Goal: Transaction & Acquisition: Purchase product/service

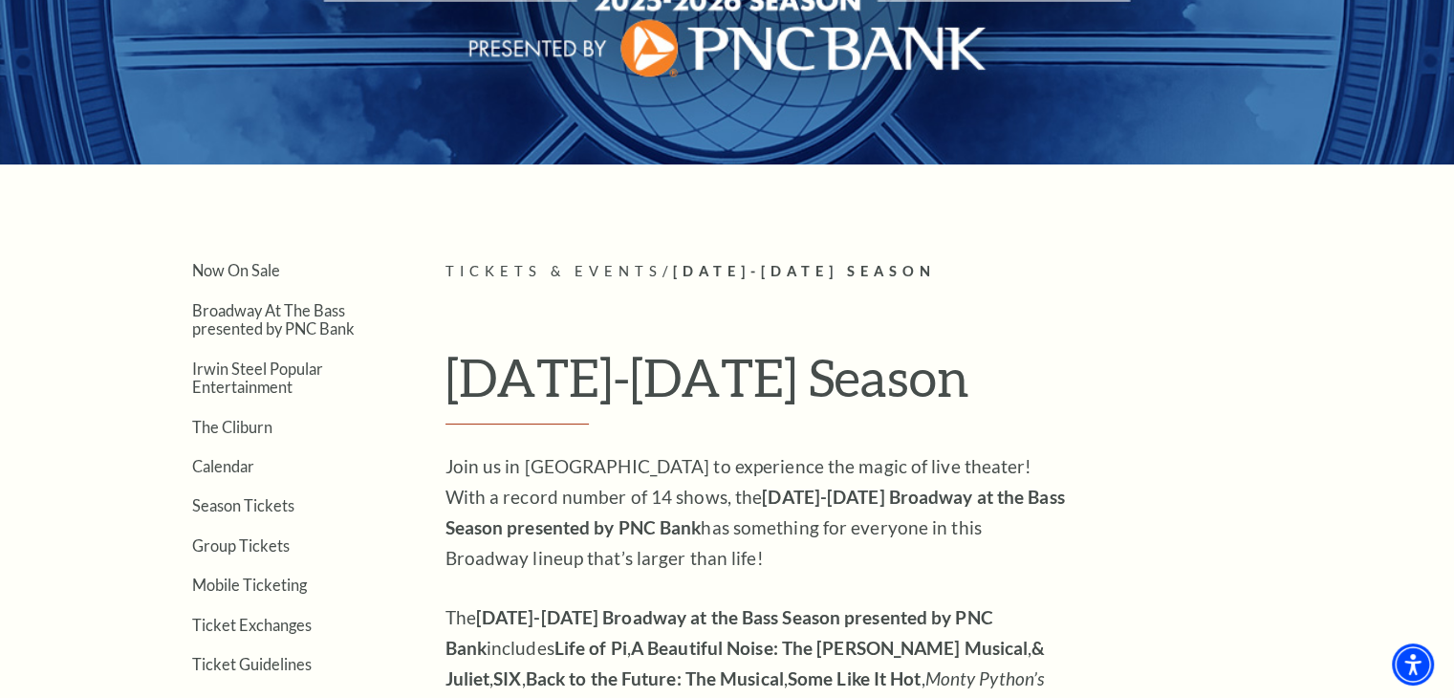
scroll to position [822, 0]
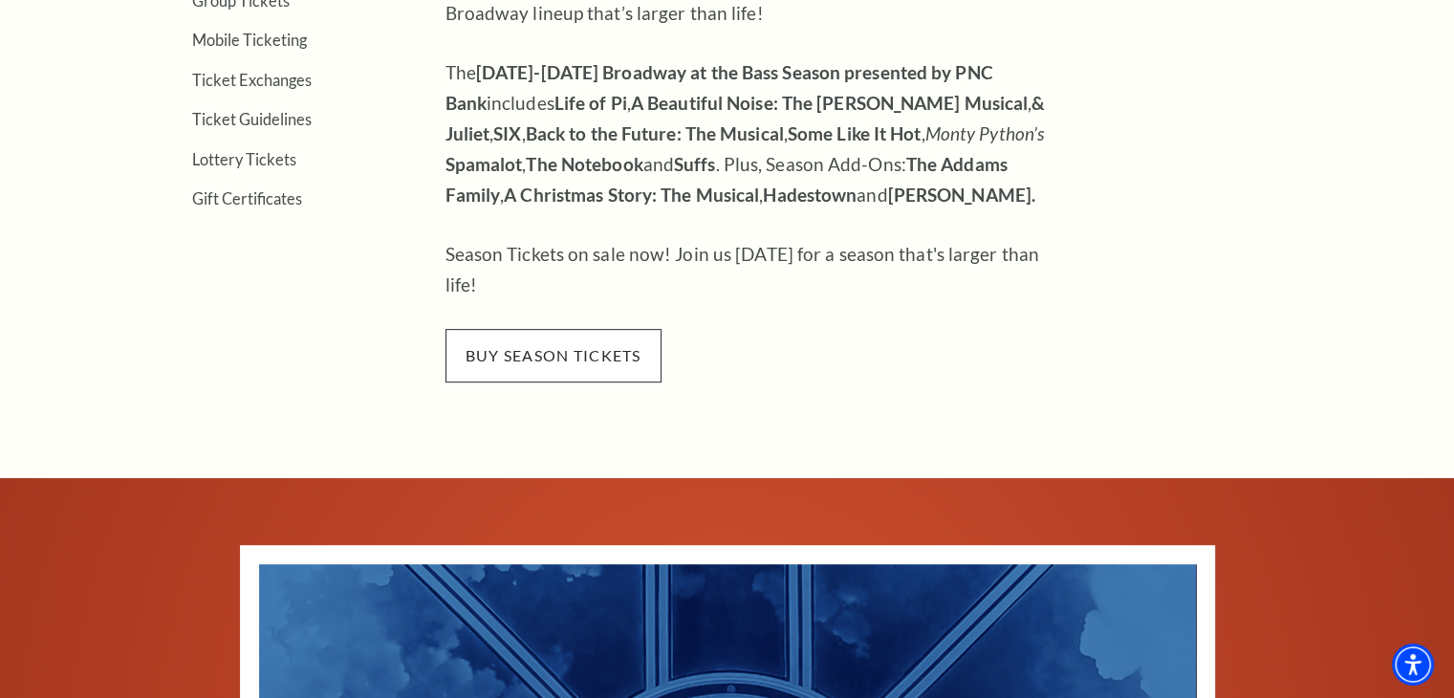
click at [543, 329] on span "buy season tickets" at bounding box center [554, 356] width 216 height 54
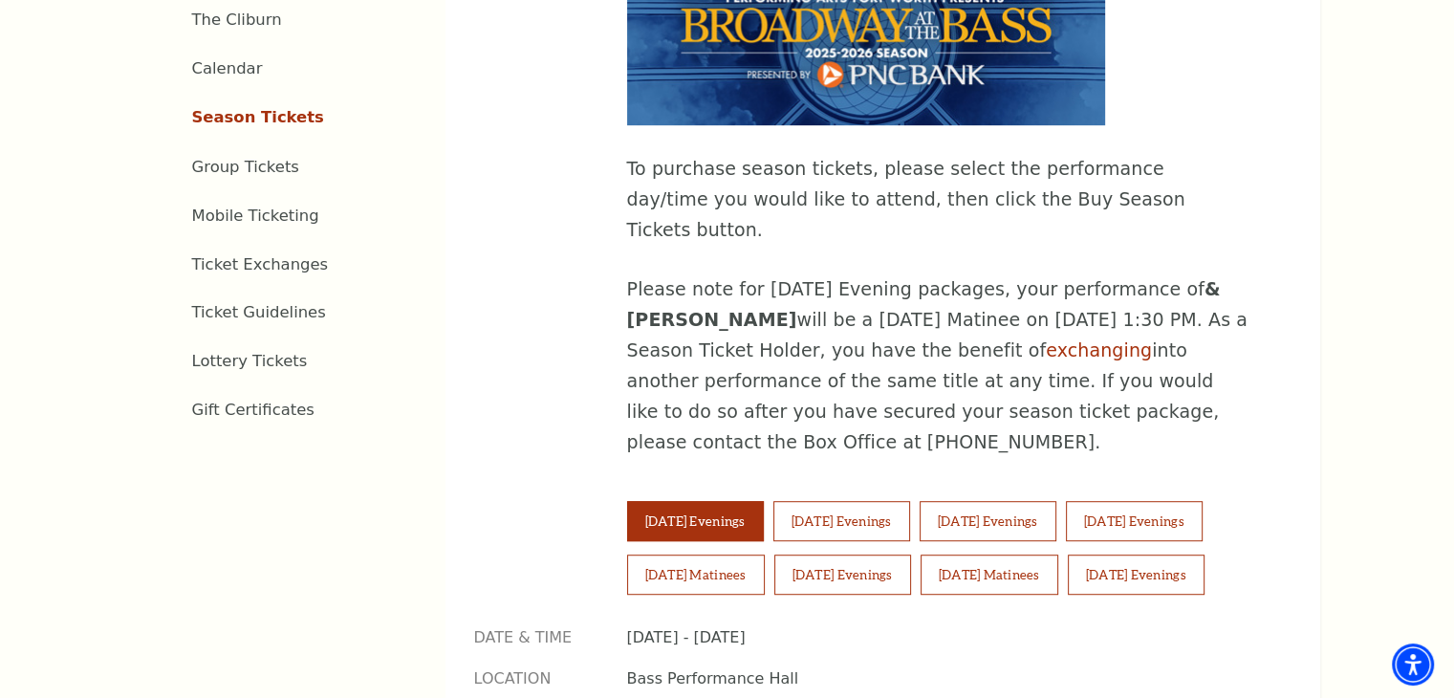
scroll to position [1216, 0]
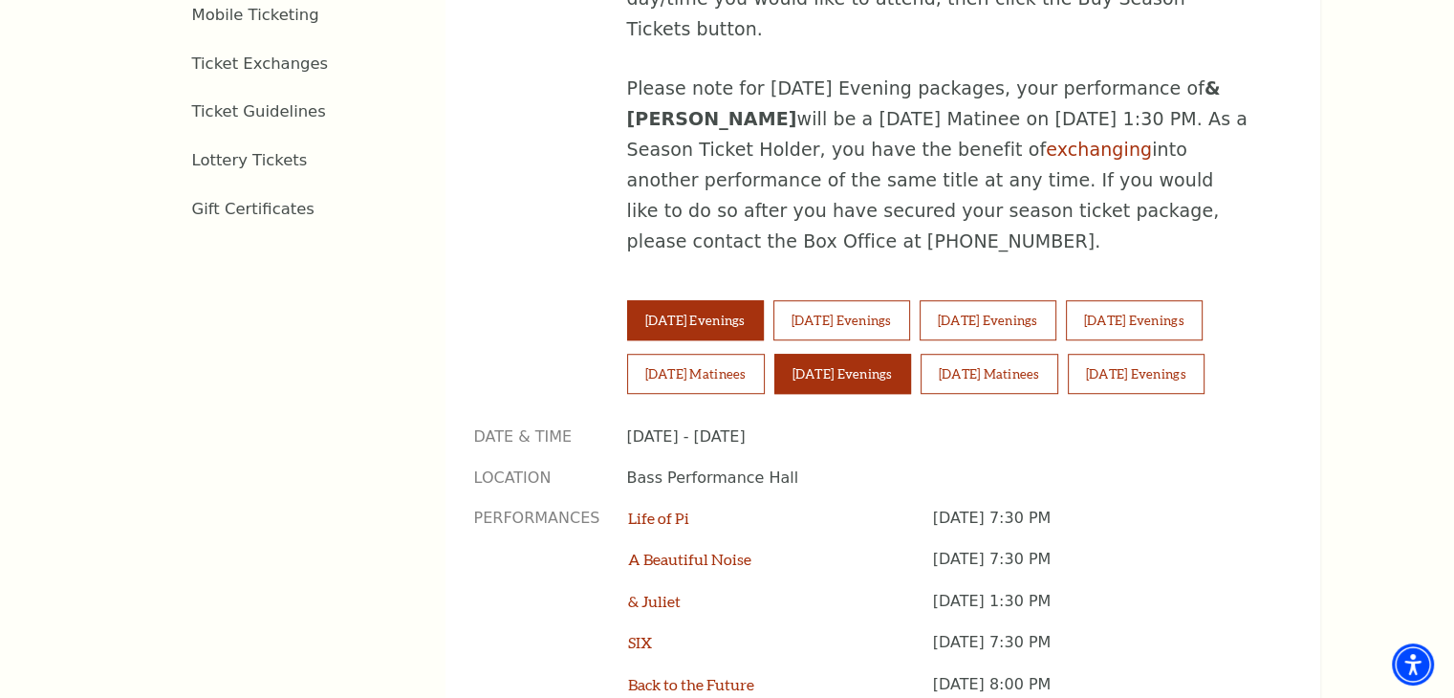
click at [849, 354] on button "Saturday Evenings" at bounding box center [842, 374] width 137 height 40
click at [852, 354] on button "Saturday Evenings" at bounding box center [842, 374] width 137 height 40
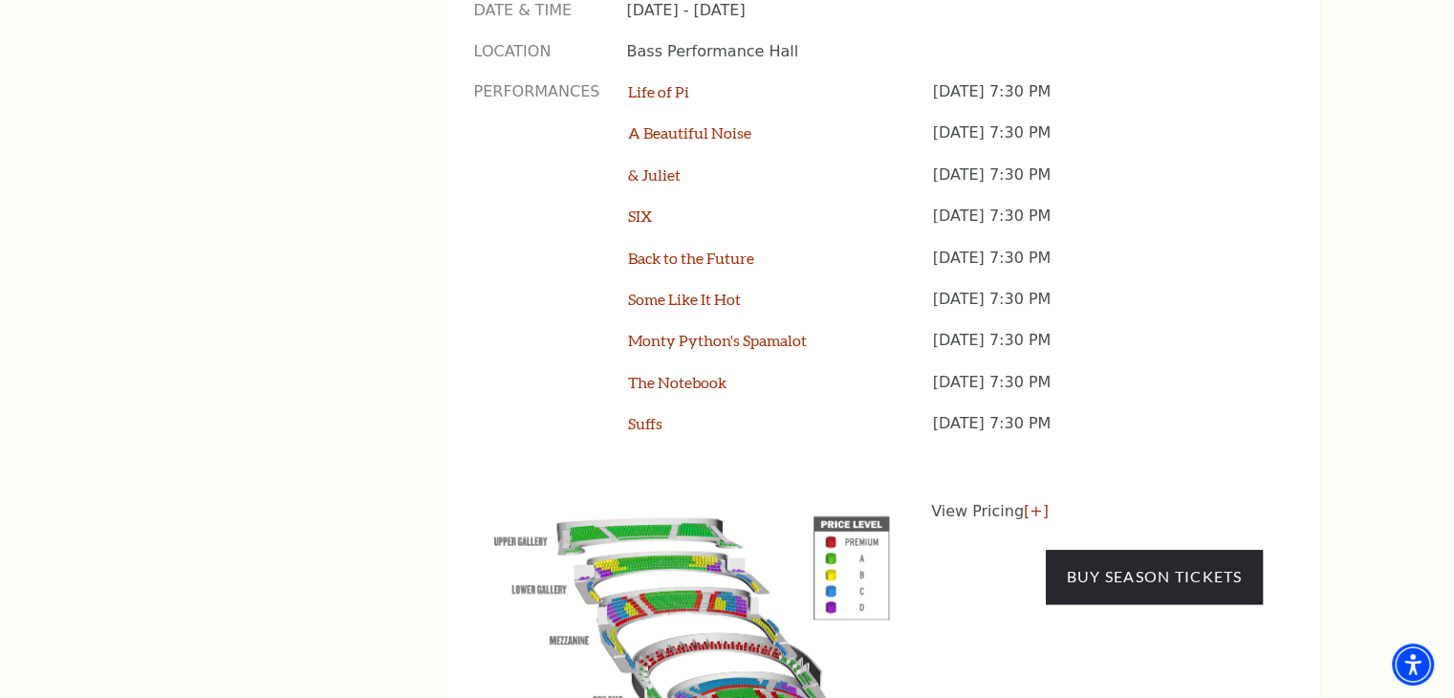
scroll to position [1713, 0]
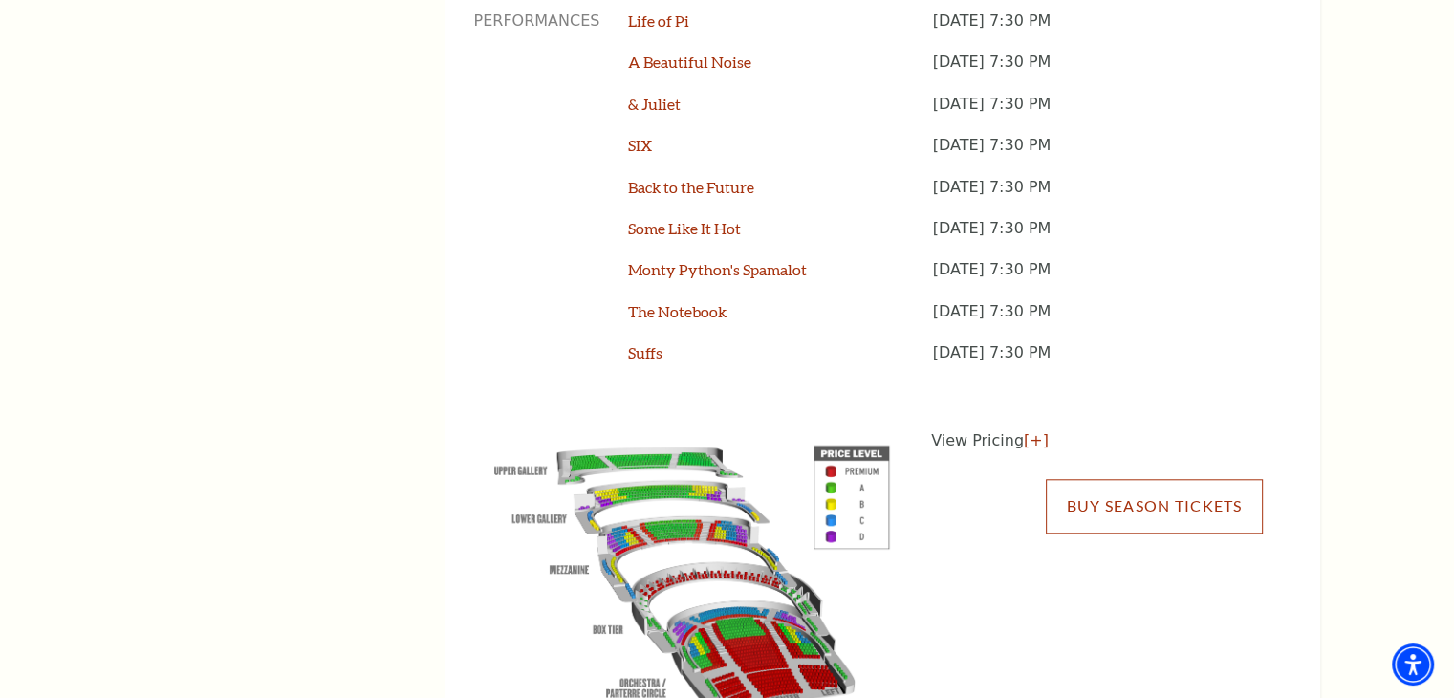
click at [1132, 479] on link "Buy Season Tickets" at bounding box center [1154, 506] width 216 height 54
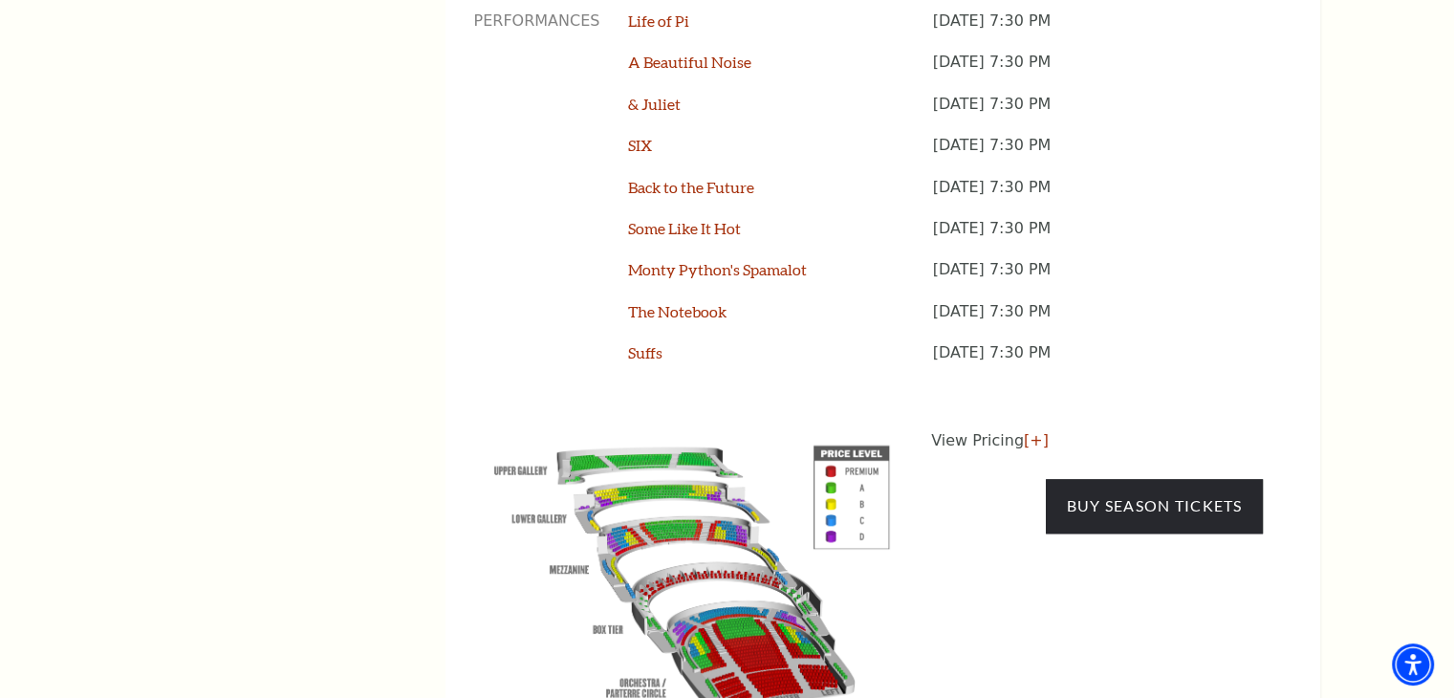
click at [630, 445] on img at bounding box center [692, 574] width 436 height 291
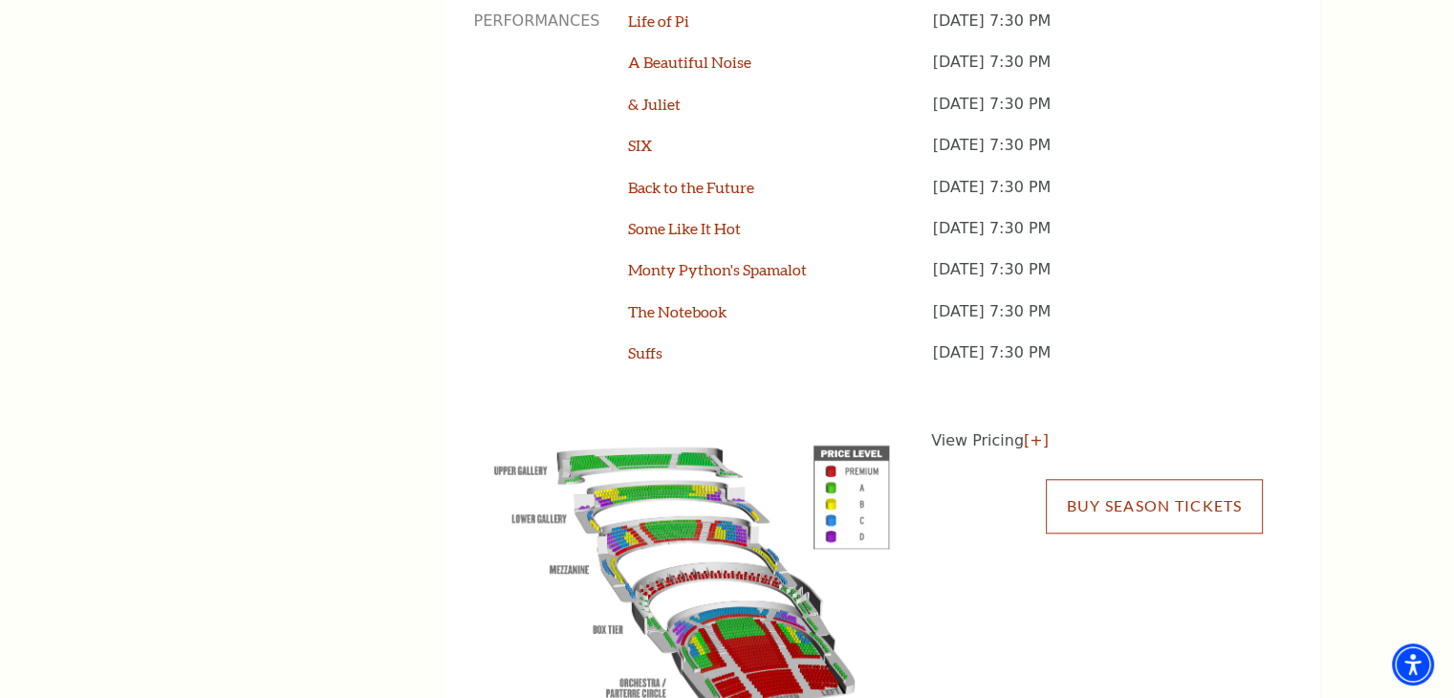
click at [1173, 479] on link "Buy Season Tickets" at bounding box center [1154, 506] width 216 height 54
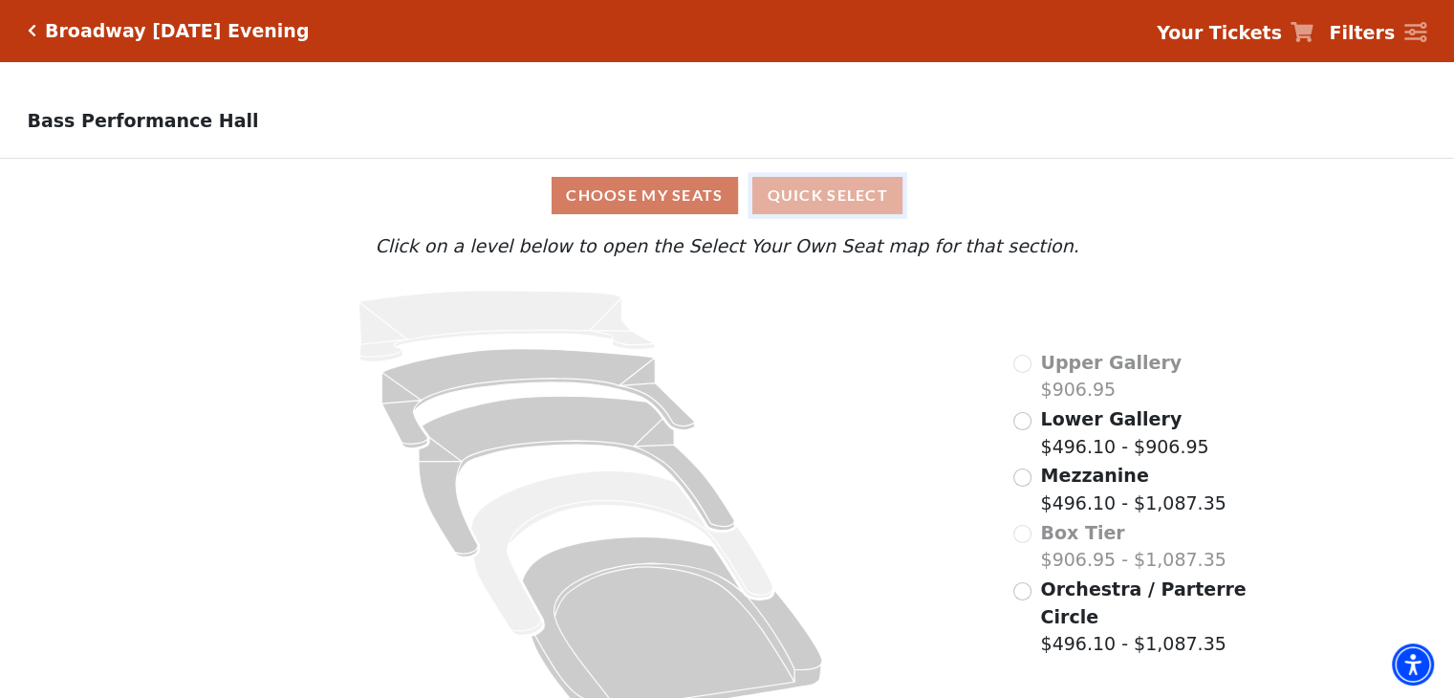
click at [802, 199] on button "Quick Select" at bounding box center [827, 195] width 150 height 37
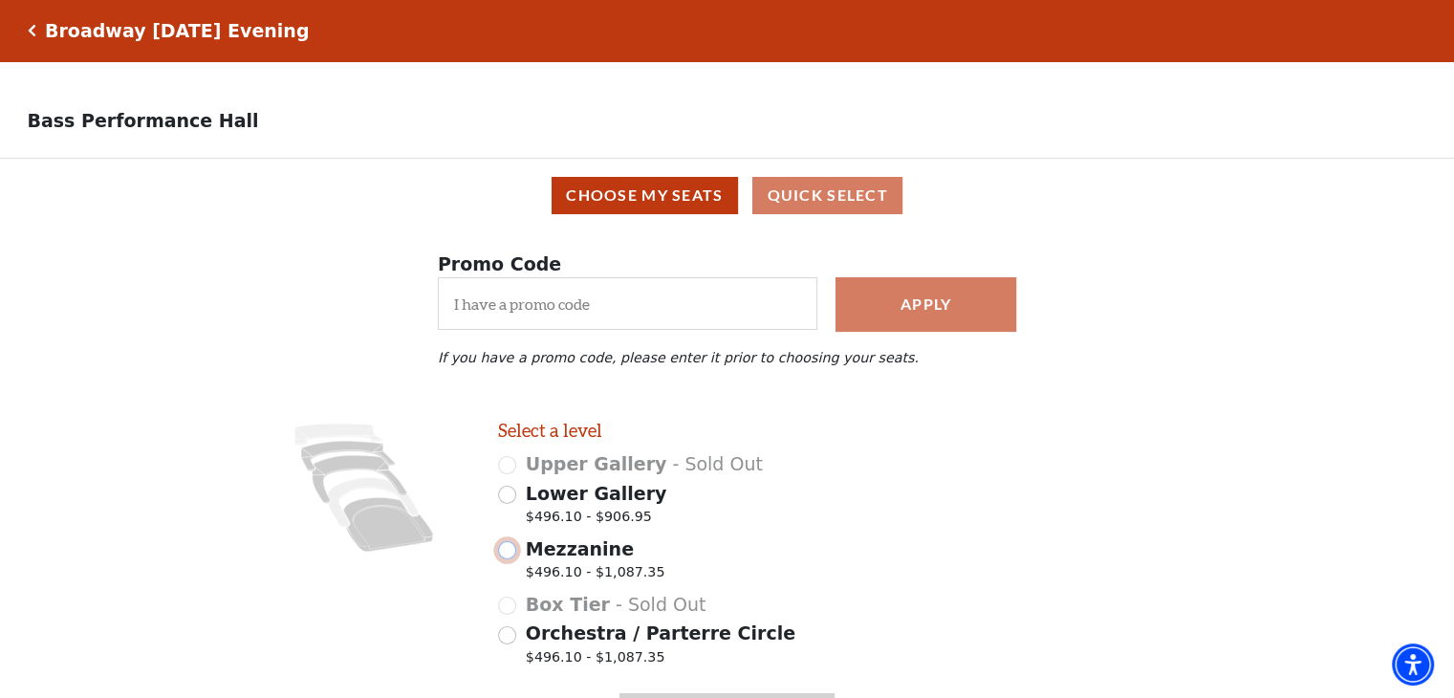
click at [509, 559] on input "Mezzanine $496.10 - $1,087.35" at bounding box center [507, 550] width 18 height 18
radio input "true"
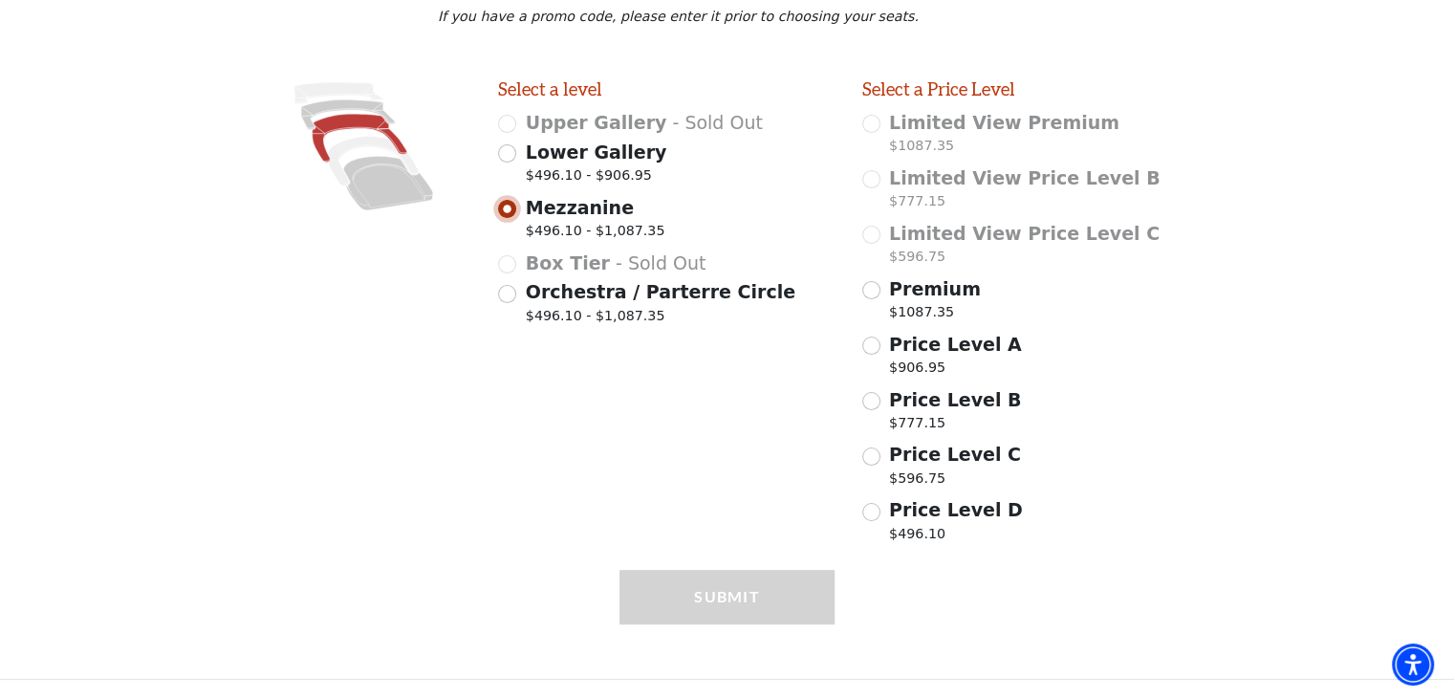
scroll to position [349, 0]
click at [871, 459] on input "Price Level C $596.75" at bounding box center [871, 456] width 18 height 18
radio input "true"
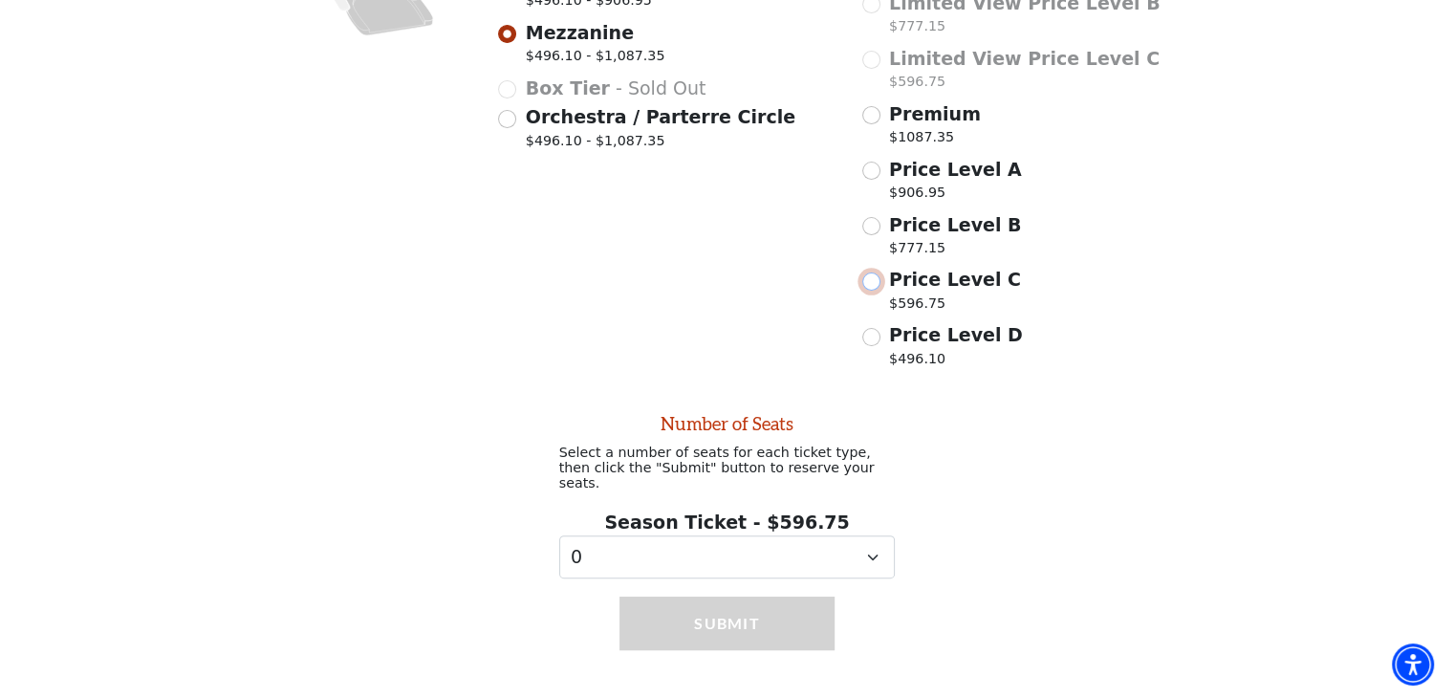
scroll to position [539, 0]
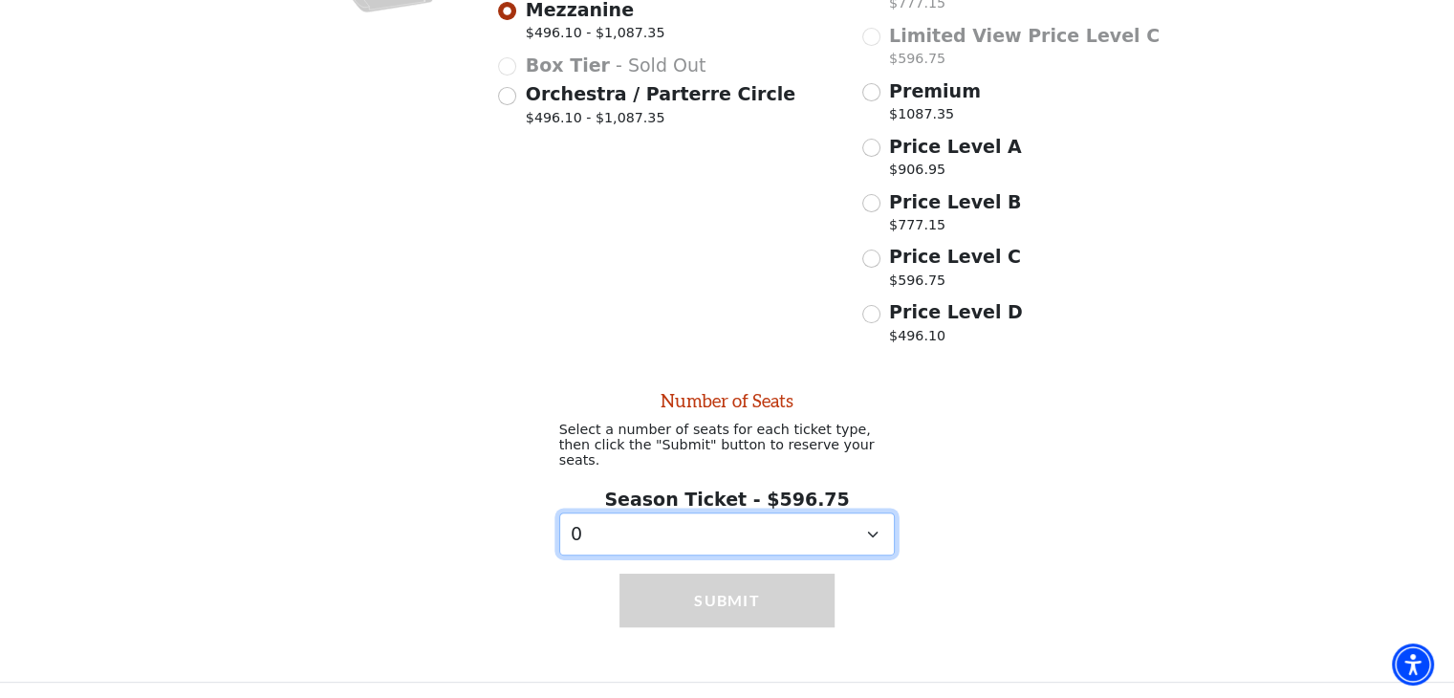
click at [841, 525] on select "0 1 2 3 4 5 6 7 8 9" at bounding box center [727, 533] width 337 height 43
select select "2"
click at [559, 512] on select "0 1 2 3 4 5 6 7 8 9" at bounding box center [727, 533] width 337 height 43
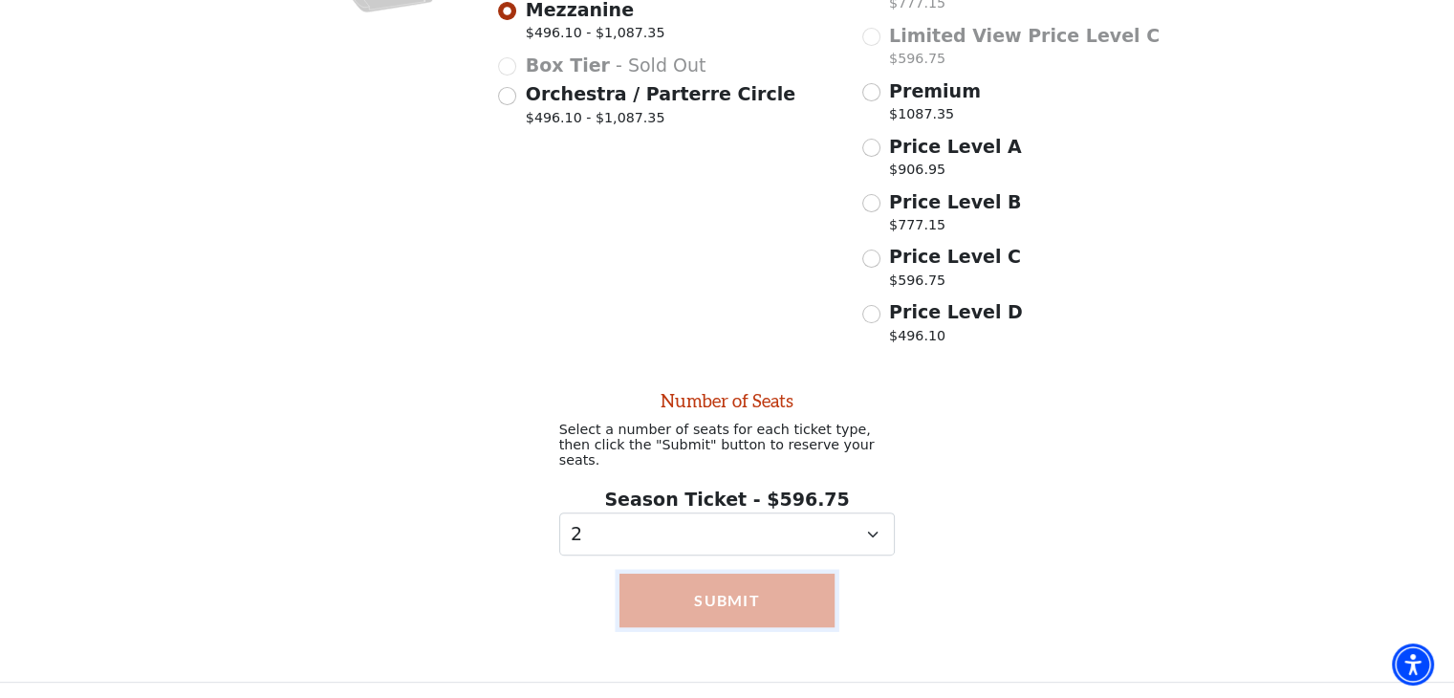
click at [707, 591] on button "Submit" at bounding box center [727, 601] width 215 height 54
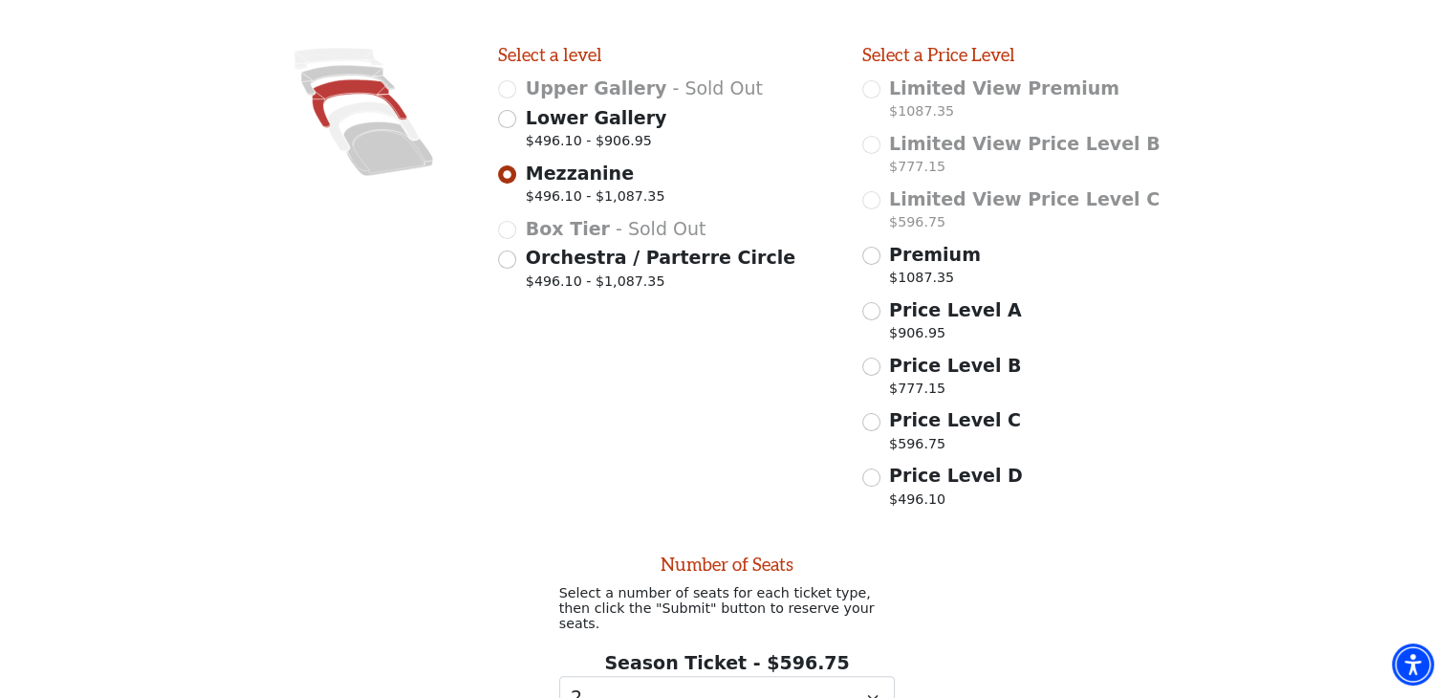
scroll to position [34, 0]
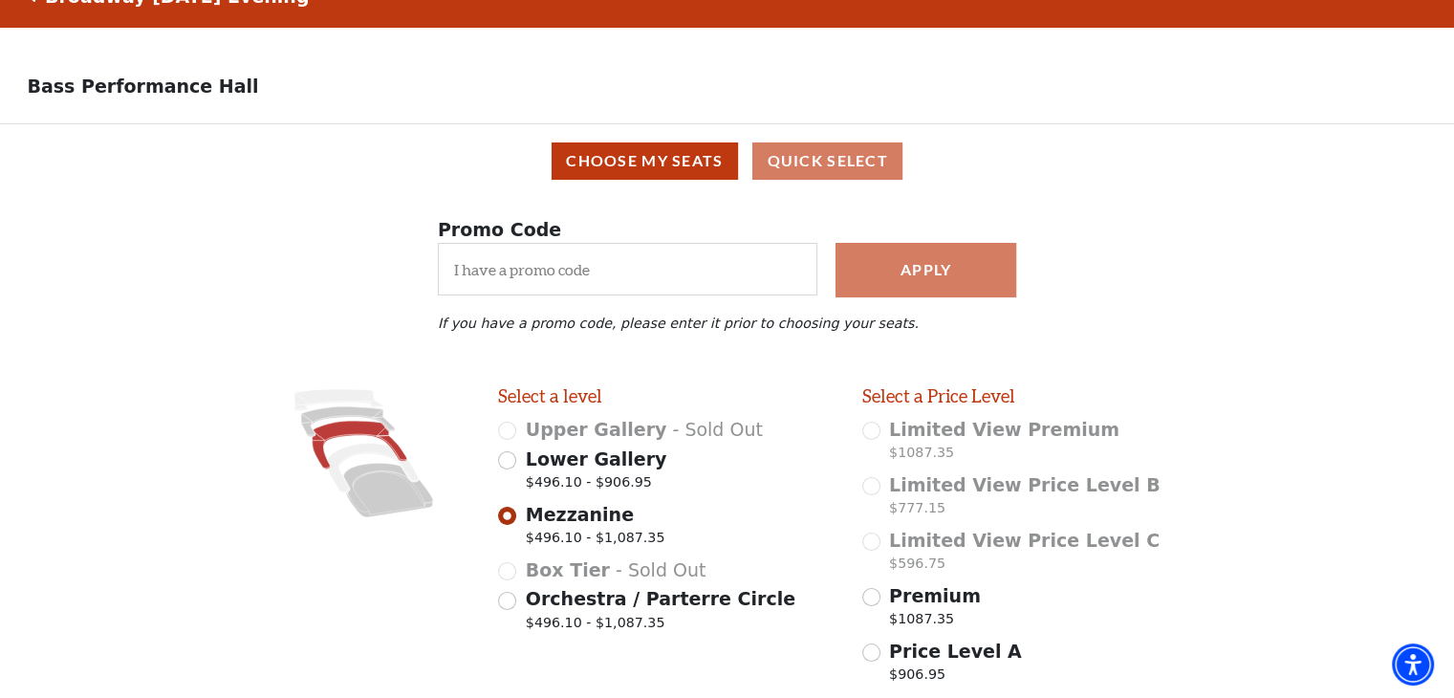
click at [1391, 236] on div "Promo Code Apply If you have a promo code, please enter it prior to choosing yo…" at bounding box center [727, 291] width 1454 height 187
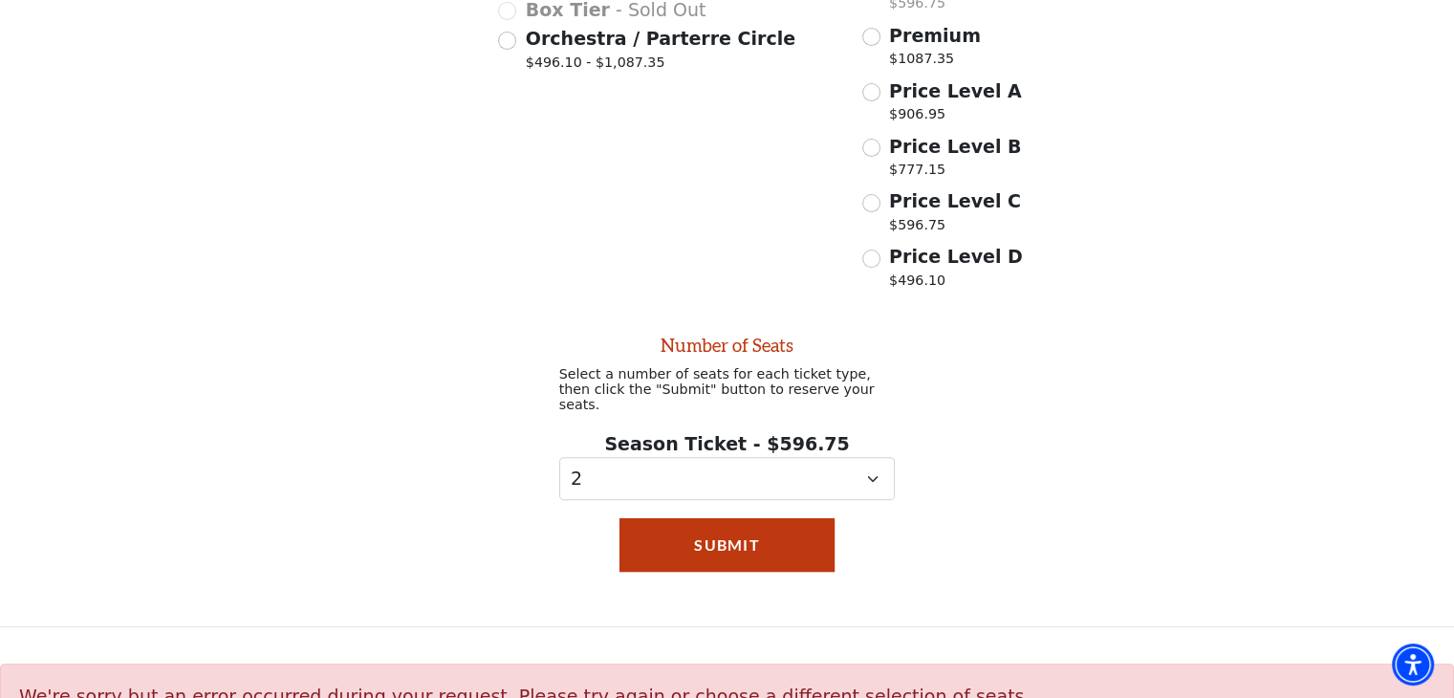
scroll to position [608, 0]
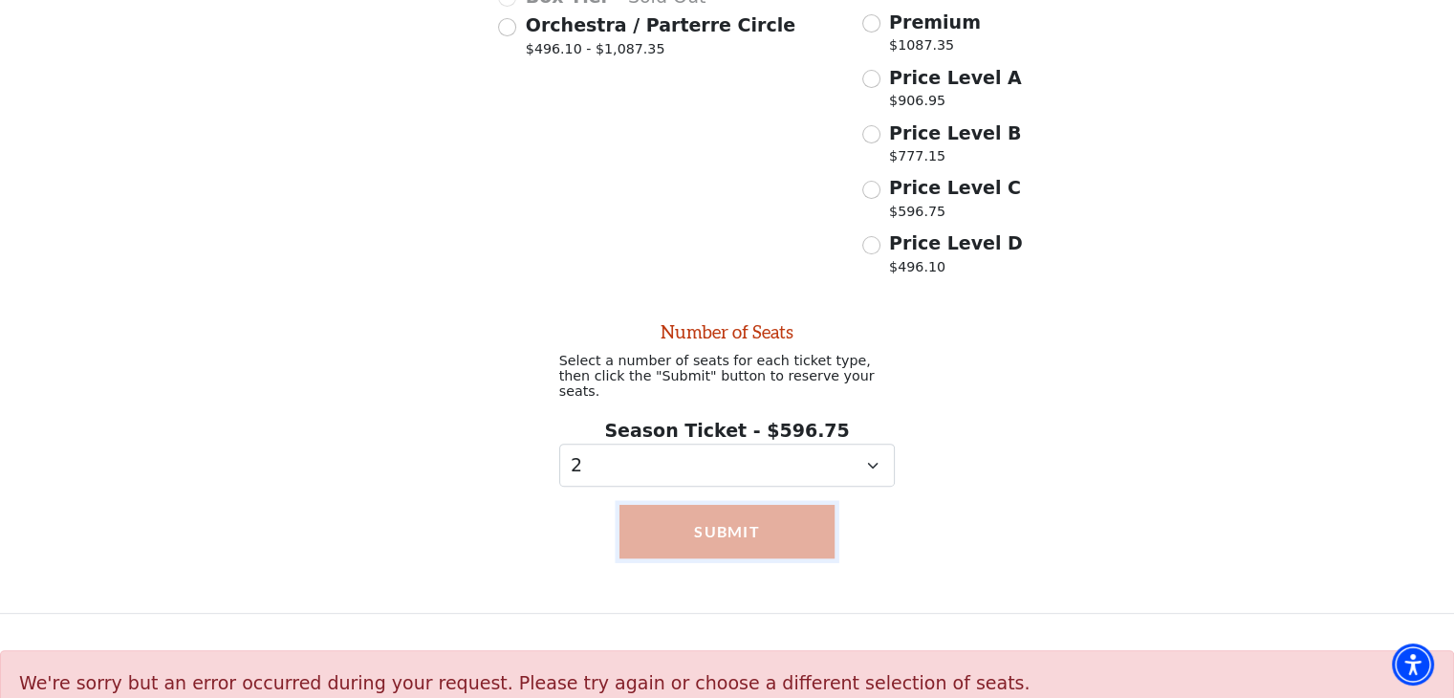
click at [684, 529] on button "Submit" at bounding box center [727, 532] width 215 height 54
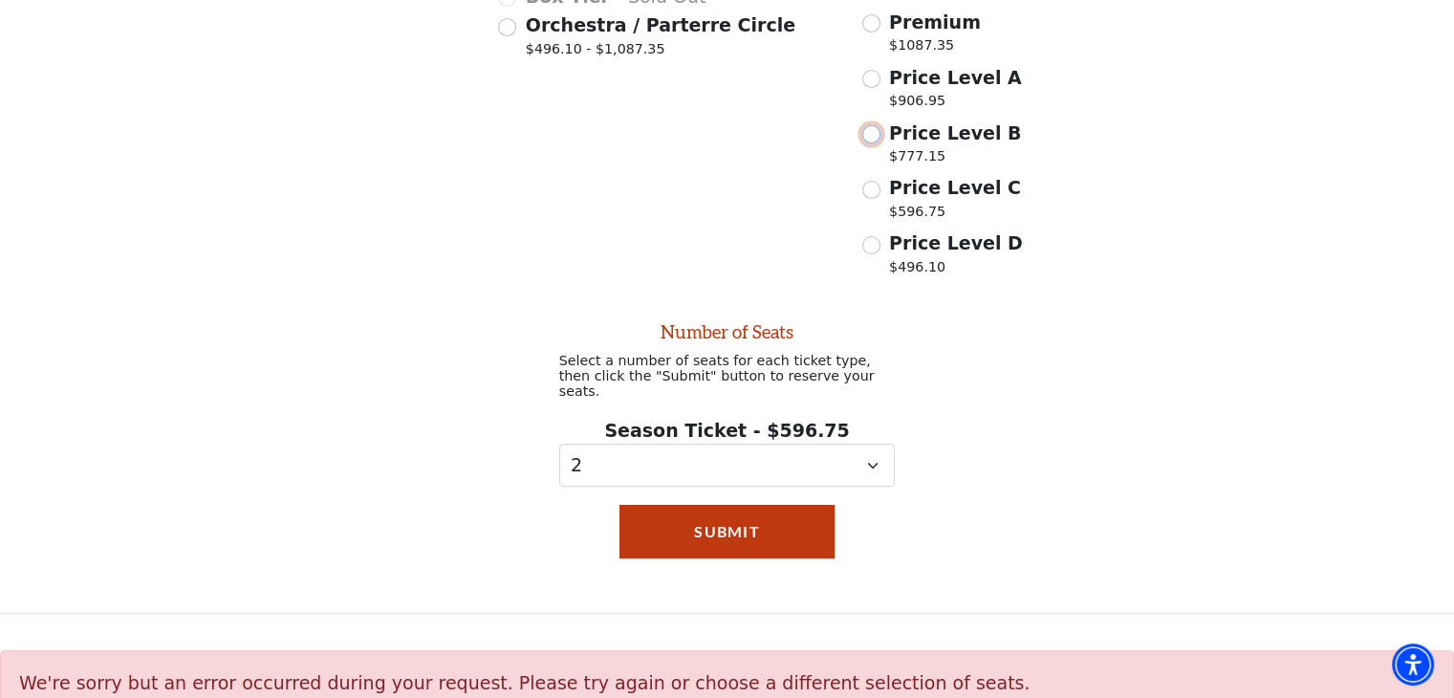
click at [871, 143] on input "Price Level B $777.15" at bounding box center [871, 134] width 18 height 18
radio input "true"
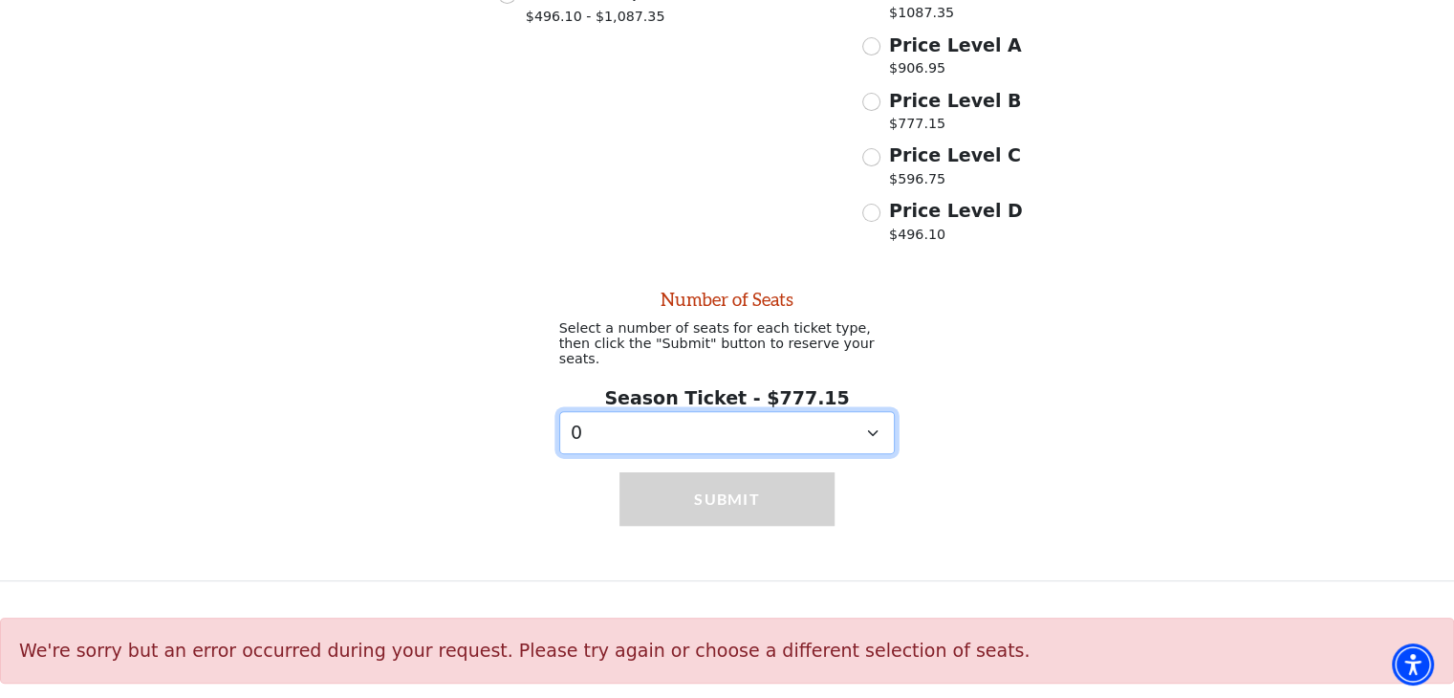
click at [779, 425] on select "0 1 2 3 4 5 6 7 8 9" at bounding box center [727, 432] width 337 height 43
select select "2"
click at [559, 411] on select "0 1 2 3 4 5 6 7 8 9" at bounding box center [727, 432] width 337 height 43
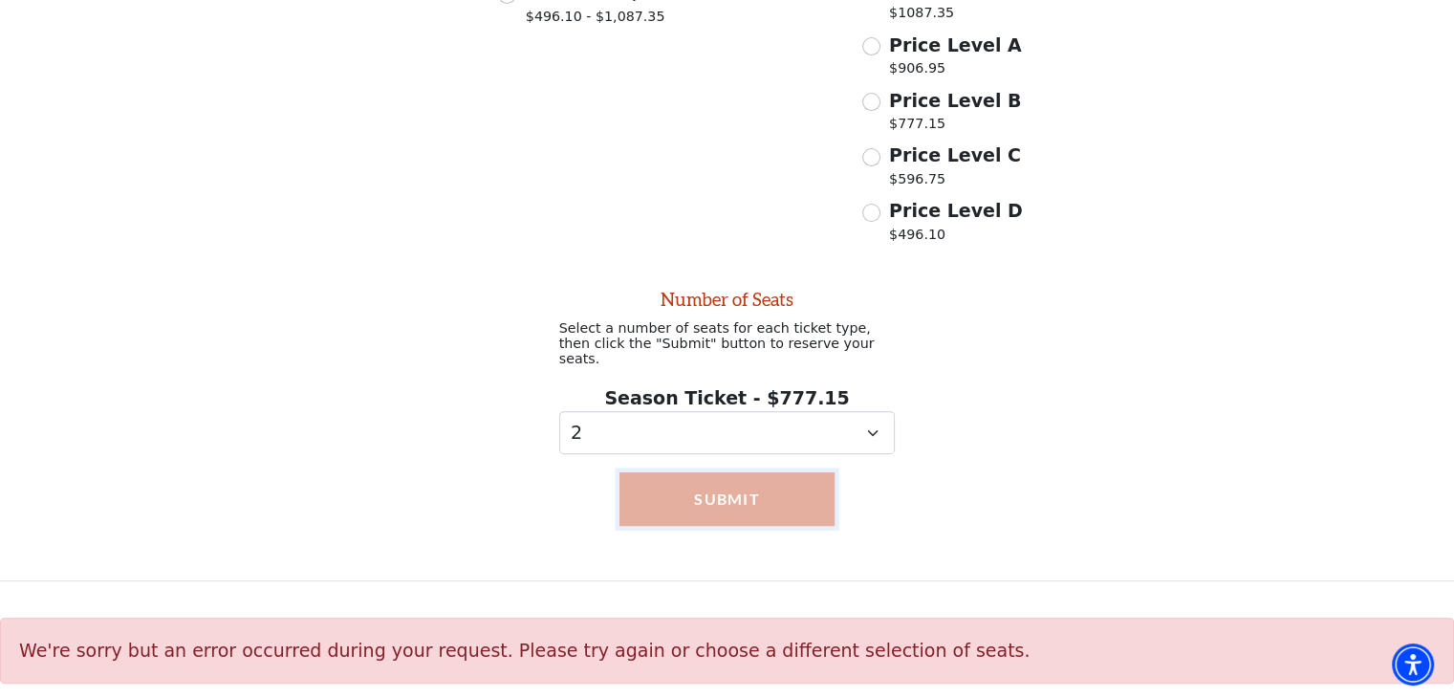
click at [689, 508] on button "Submit" at bounding box center [727, 499] width 215 height 54
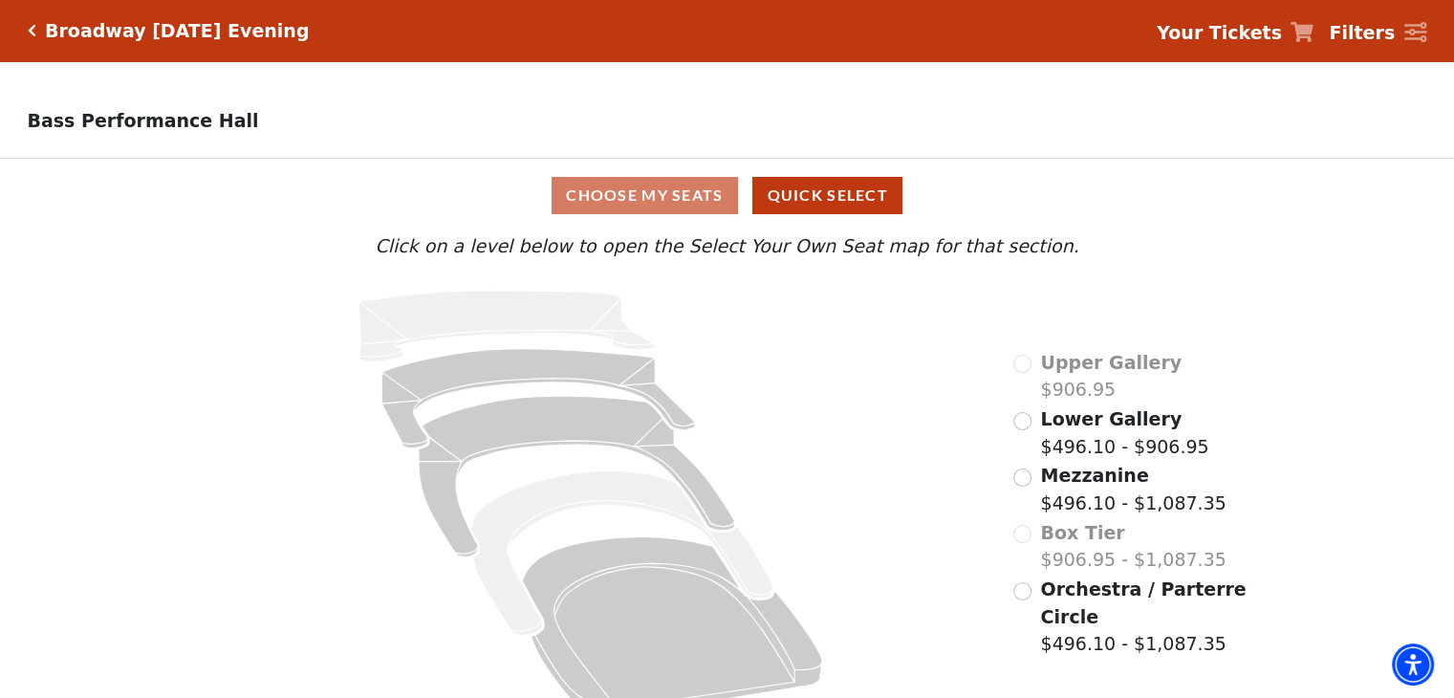
scroll to position [39, 0]
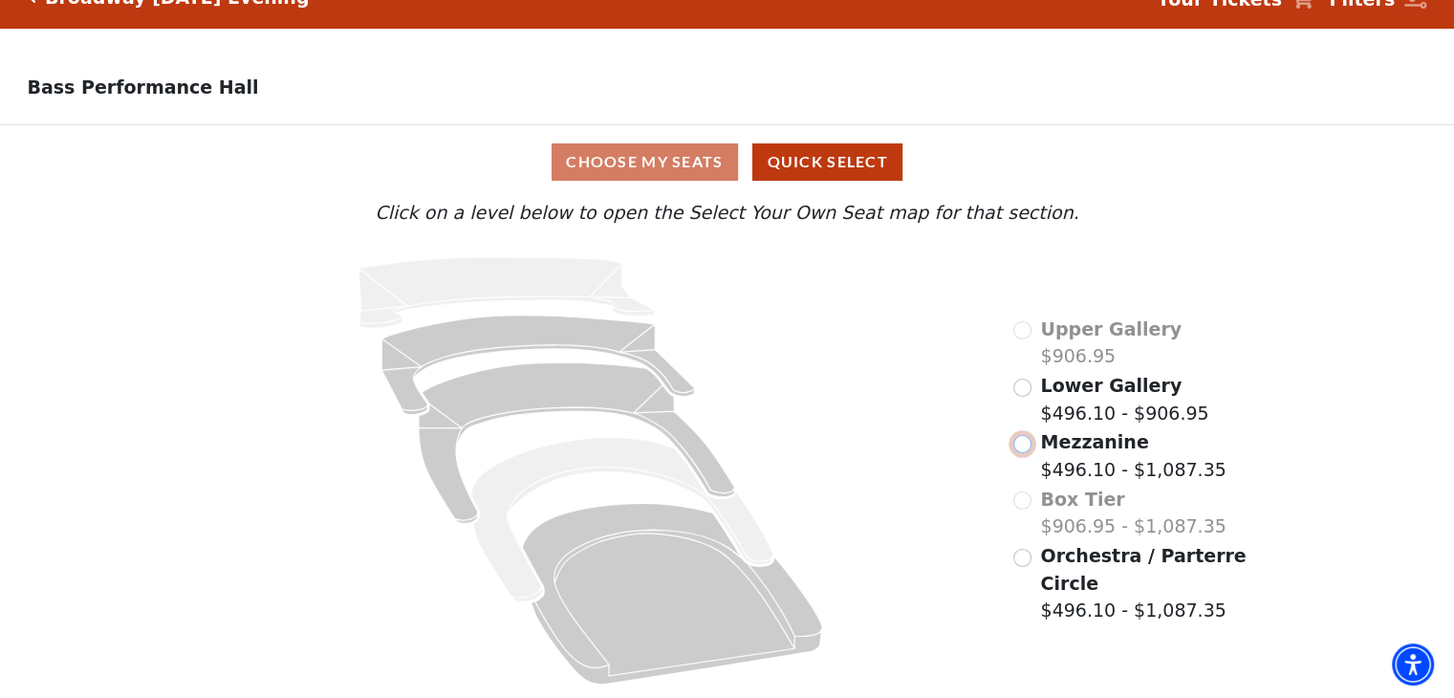
click at [1021, 441] on input "Mezzanine$496.10 - $1,087.35\a" at bounding box center [1022, 444] width 18 height 18
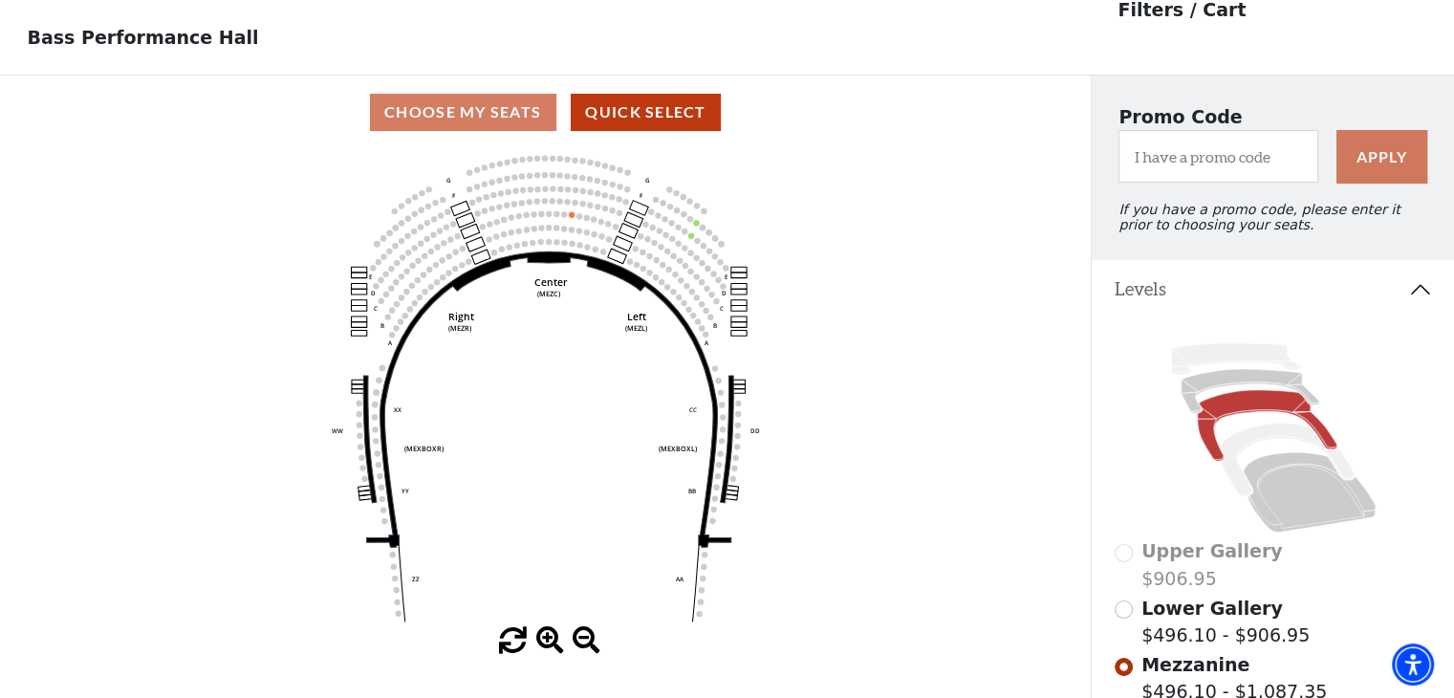
scroll to position [88, 0]
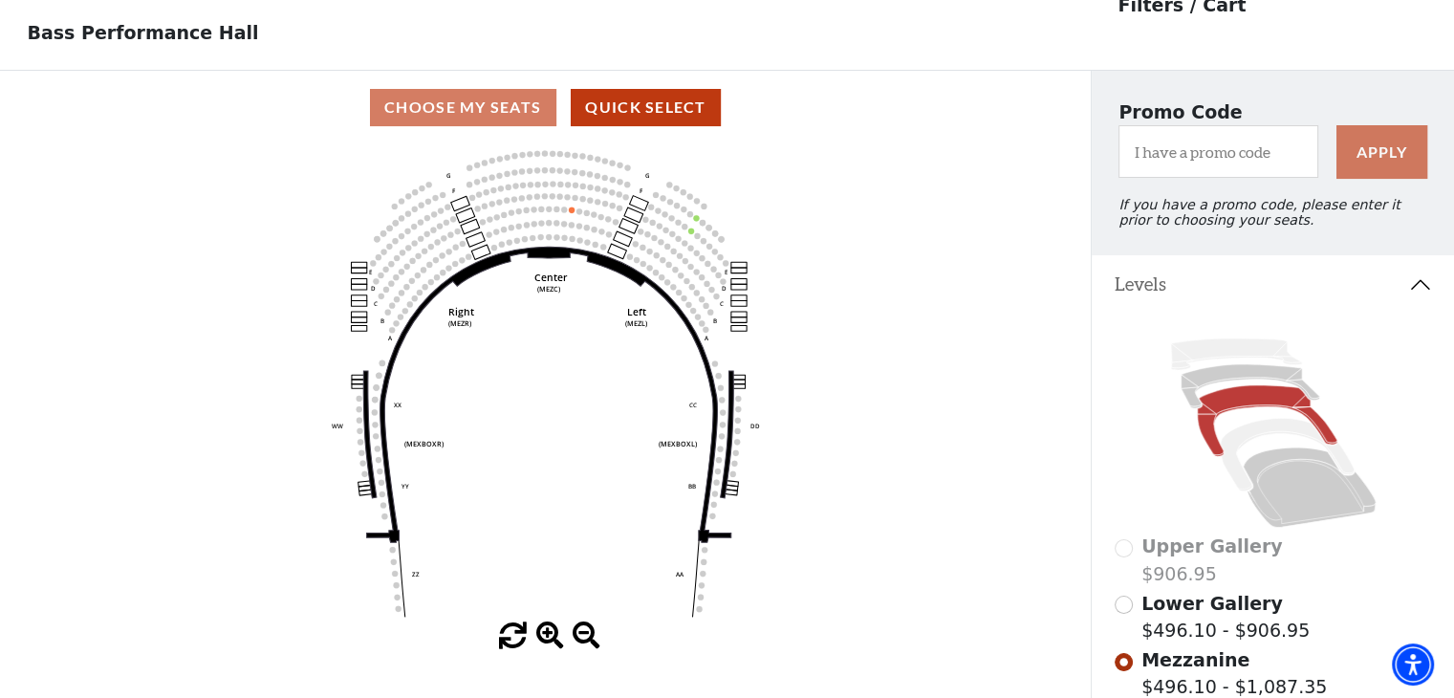
click at [1210, 456] on icon at bounding box center [1267, 420] width 140 height 71
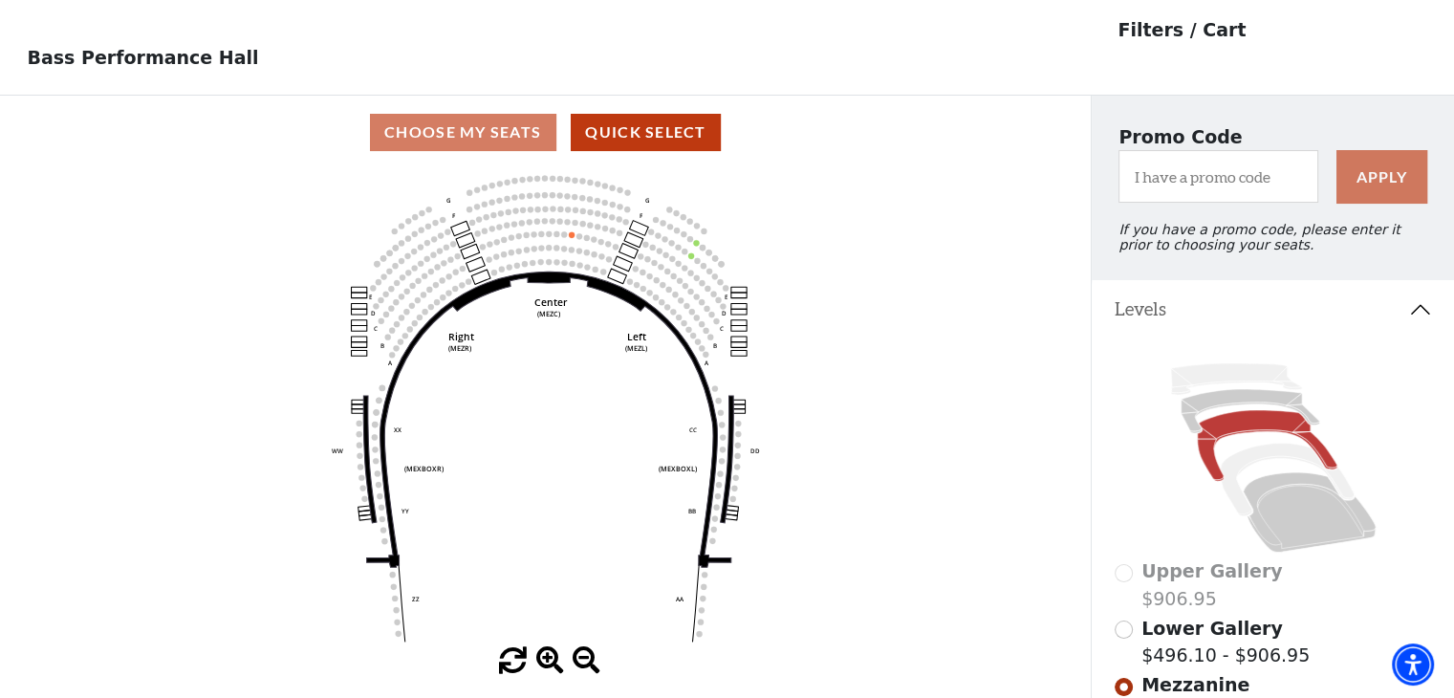
scroll to position [0, 0]
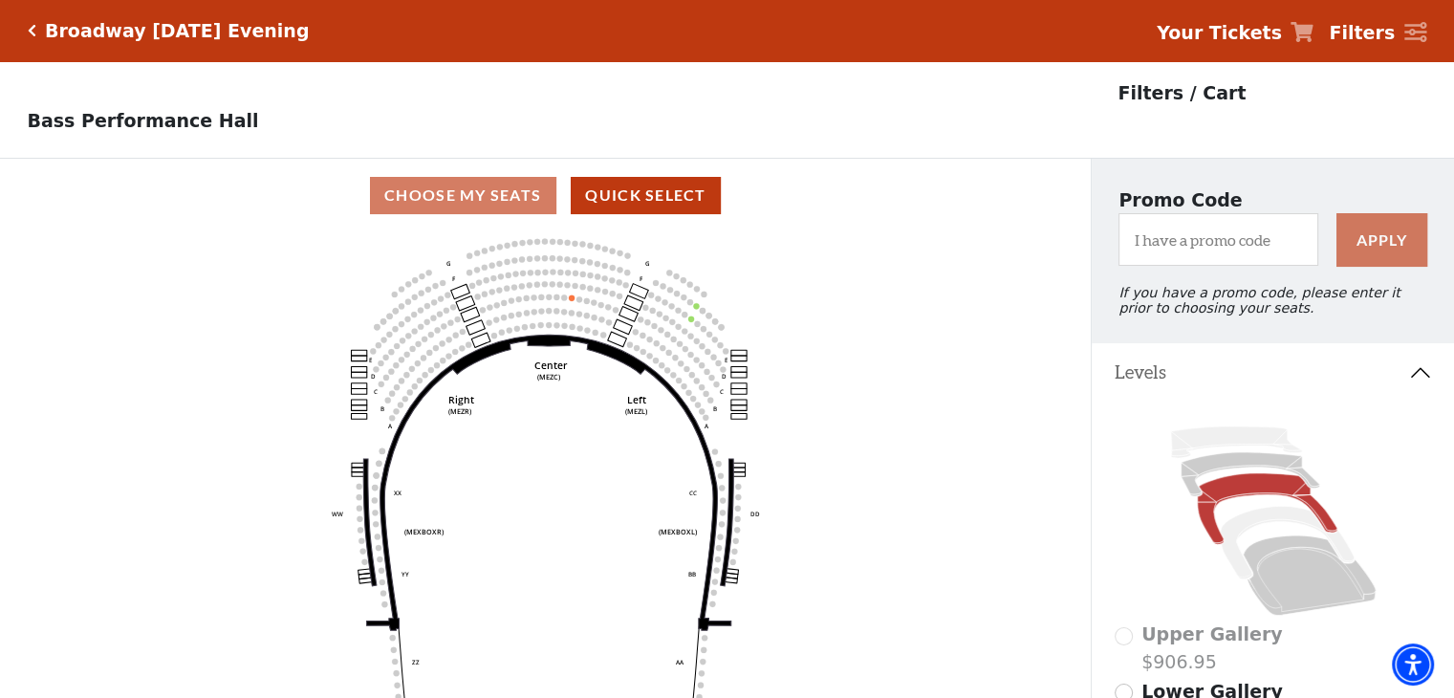
click at [467, 203] on div "Choose My Seats Quick Select" at bounding box center [545, 195] width 1091 height 37
click at [632, 195] on button "Quick Select" at bounding box center [646, 195] width 150 height 37
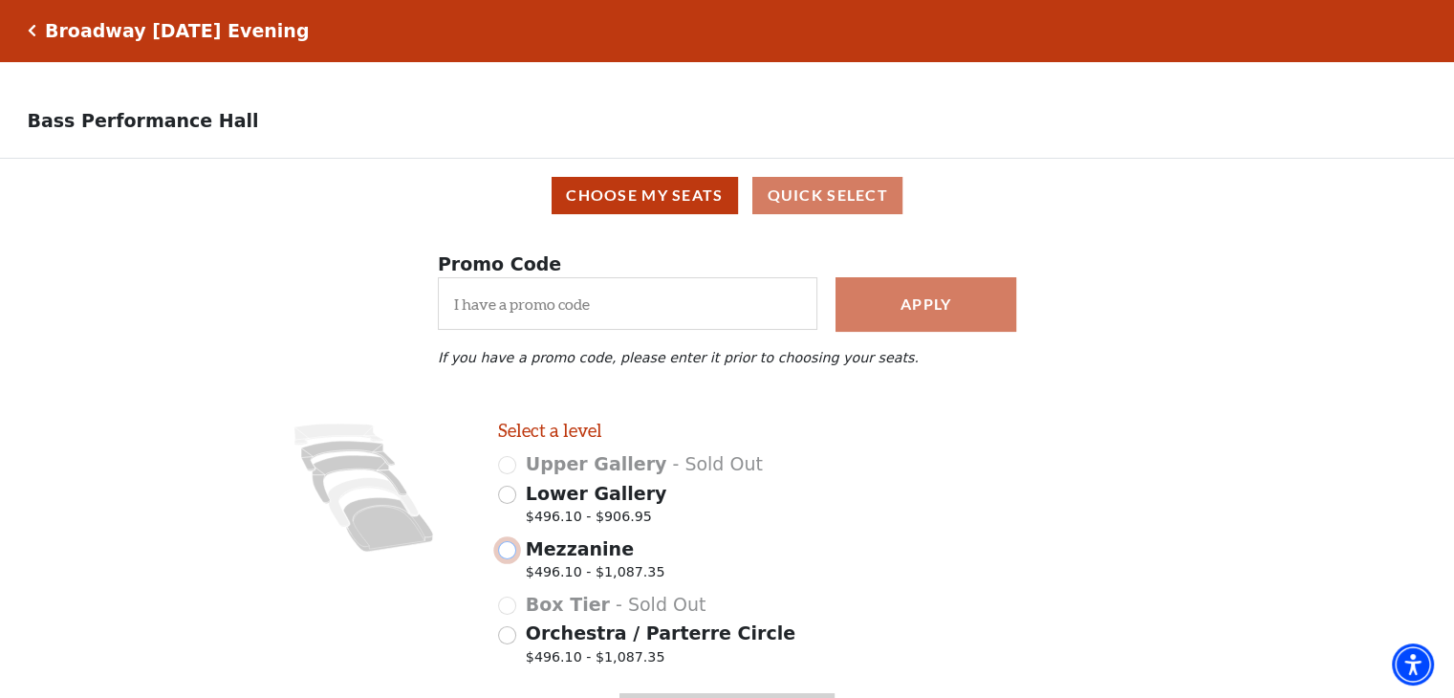
click at [508, 559] on input "Mezzanine $496.10 - $1,087.35" at bounding box center [507, 550] width 18 height 18
radio input "true"
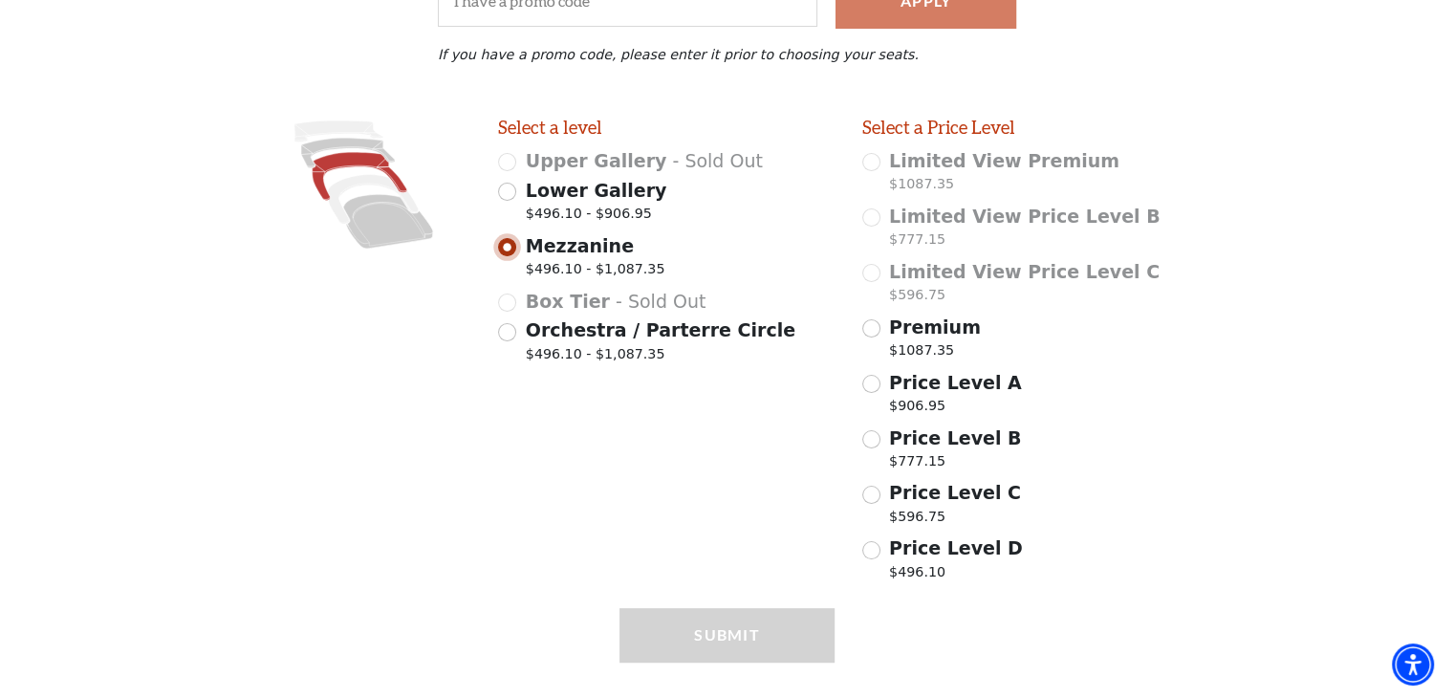
scroll to position [349, 0]
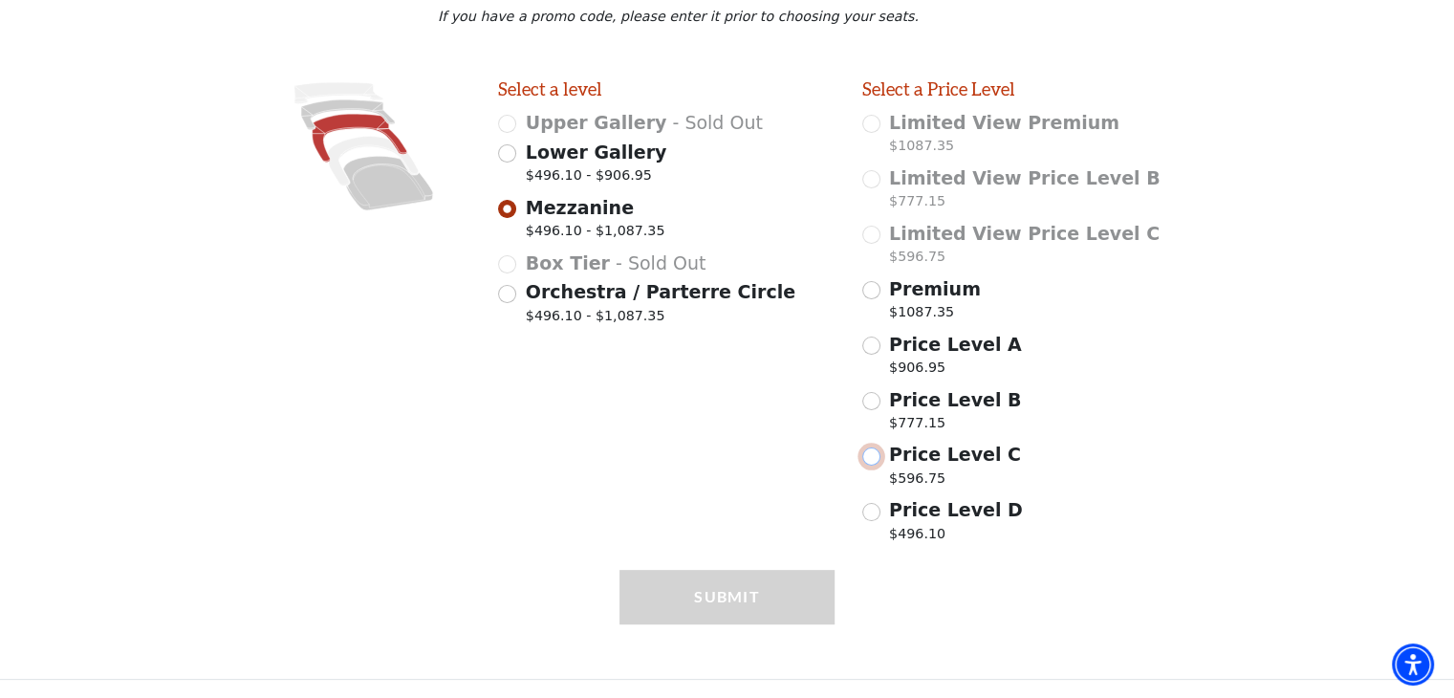
click at [871, 454] on input "Price Level C $596.75" at bounding box center [871, 456] width 18 height 18
radio input "true"
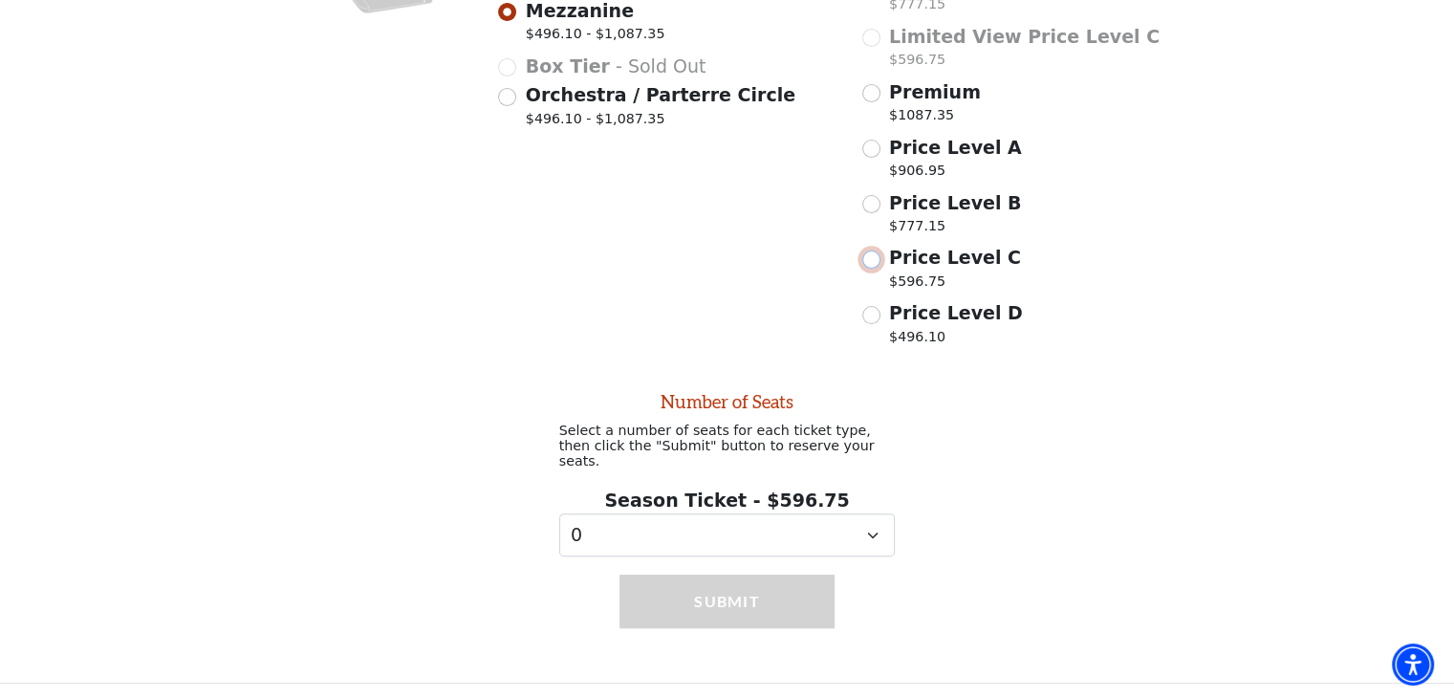
scroll to position [539, 0]
click at [747, 536] on select "0 1 2 3 4 5 6 7 8 9" at bounding box center [727, 533] width 337 height 43
select select "2"
click at [559, 512] on select "0 1 2 3 4 5 6 7 8 9" at bounding box center [727, 533] width 337 height 43
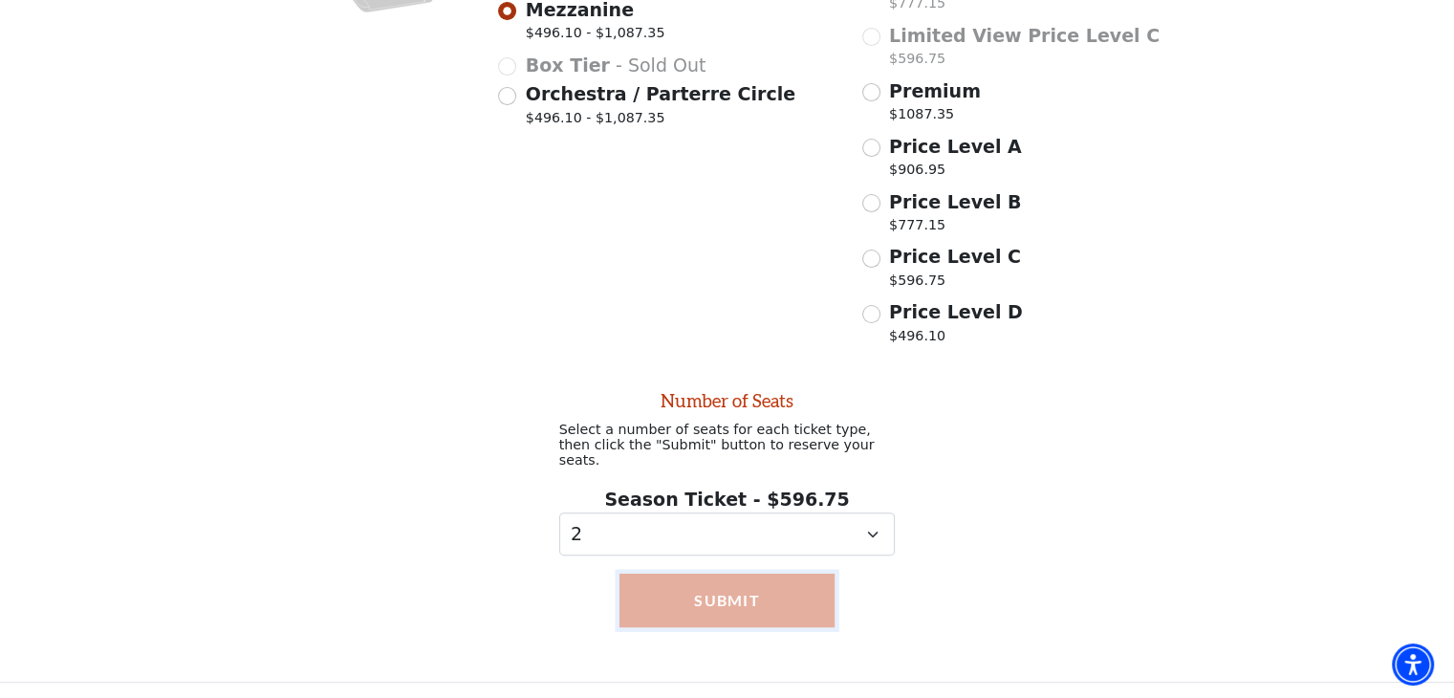
click at [706, 596] on button "Submit" at bounding box center [727, 601] width 215 height 54
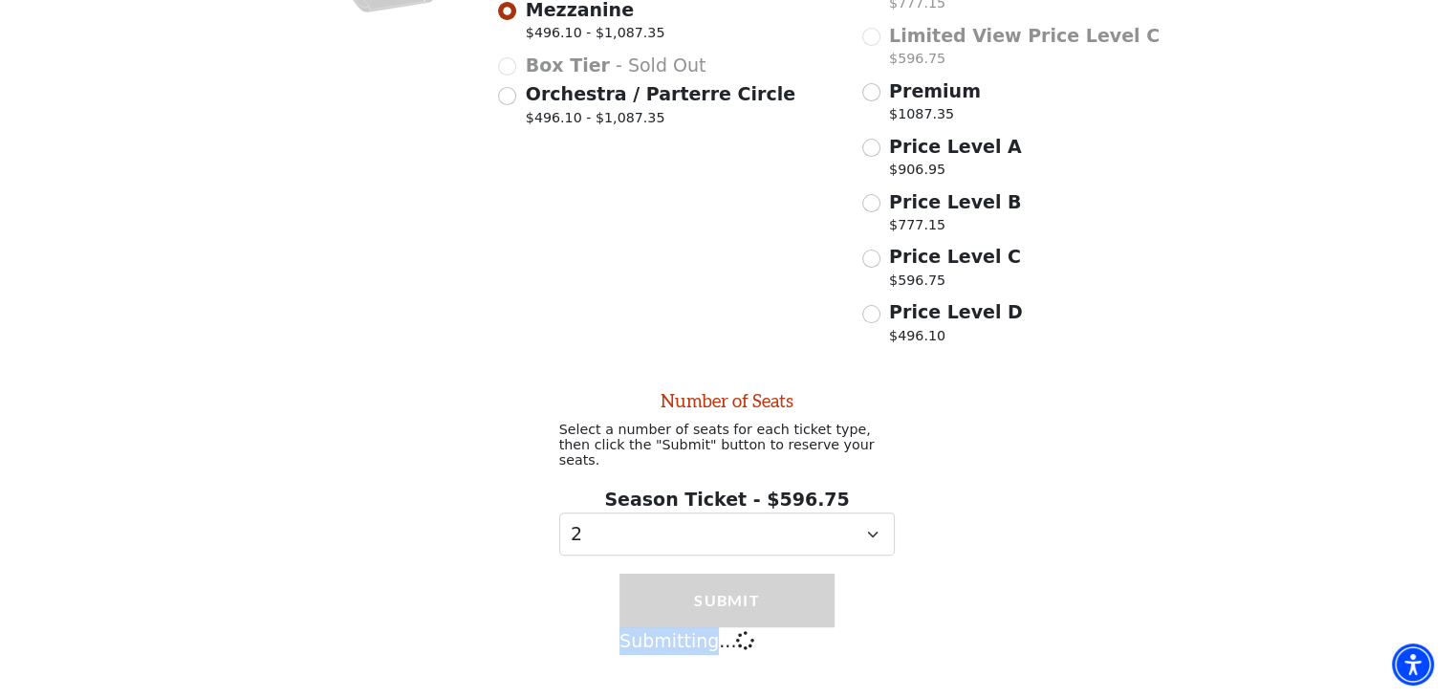
click at [706, 596] on div "Submit Submitting..." at bounding box center [727, 642] width 215 height 136
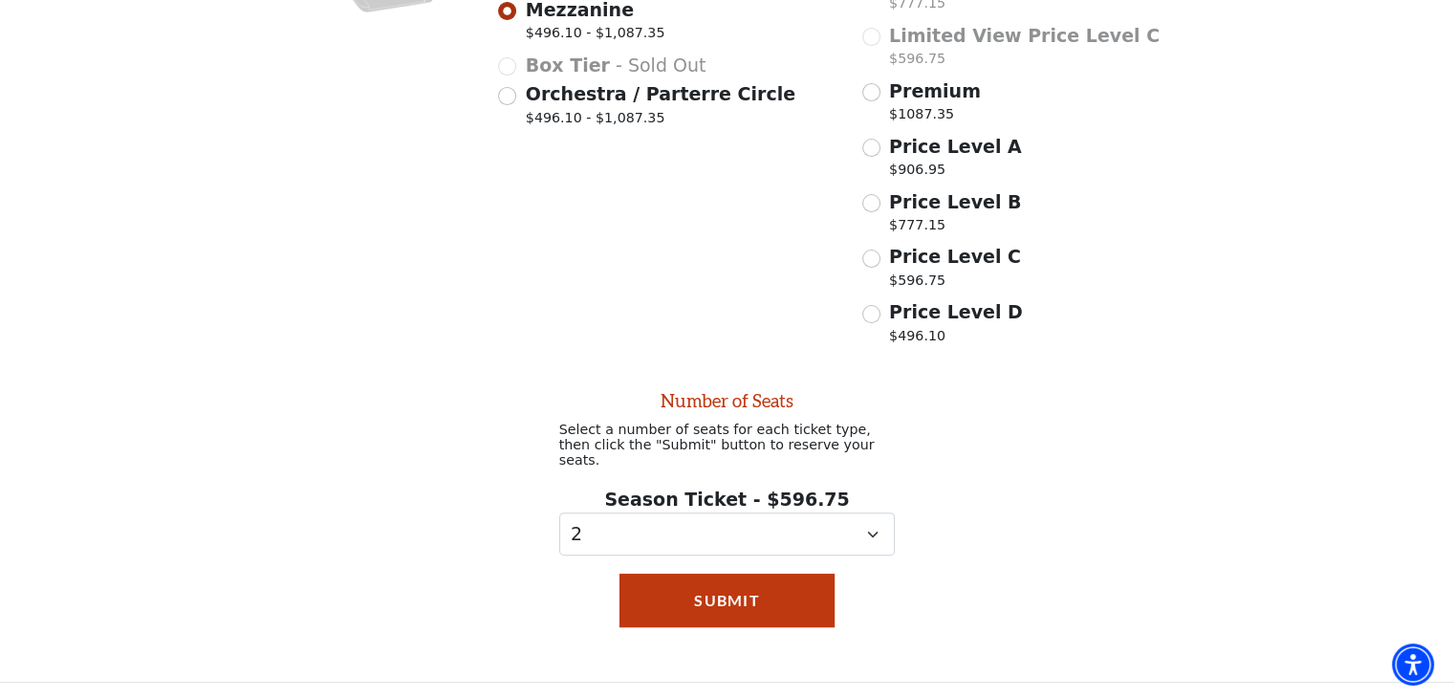
drag, startPoint x: 681, startPoint y: 643, endPoint x: 670, endPoint y: 636, distance: 13.0
click at [670, 636] on div "Submit" at bounding box center [727, 628] width 215 height 108
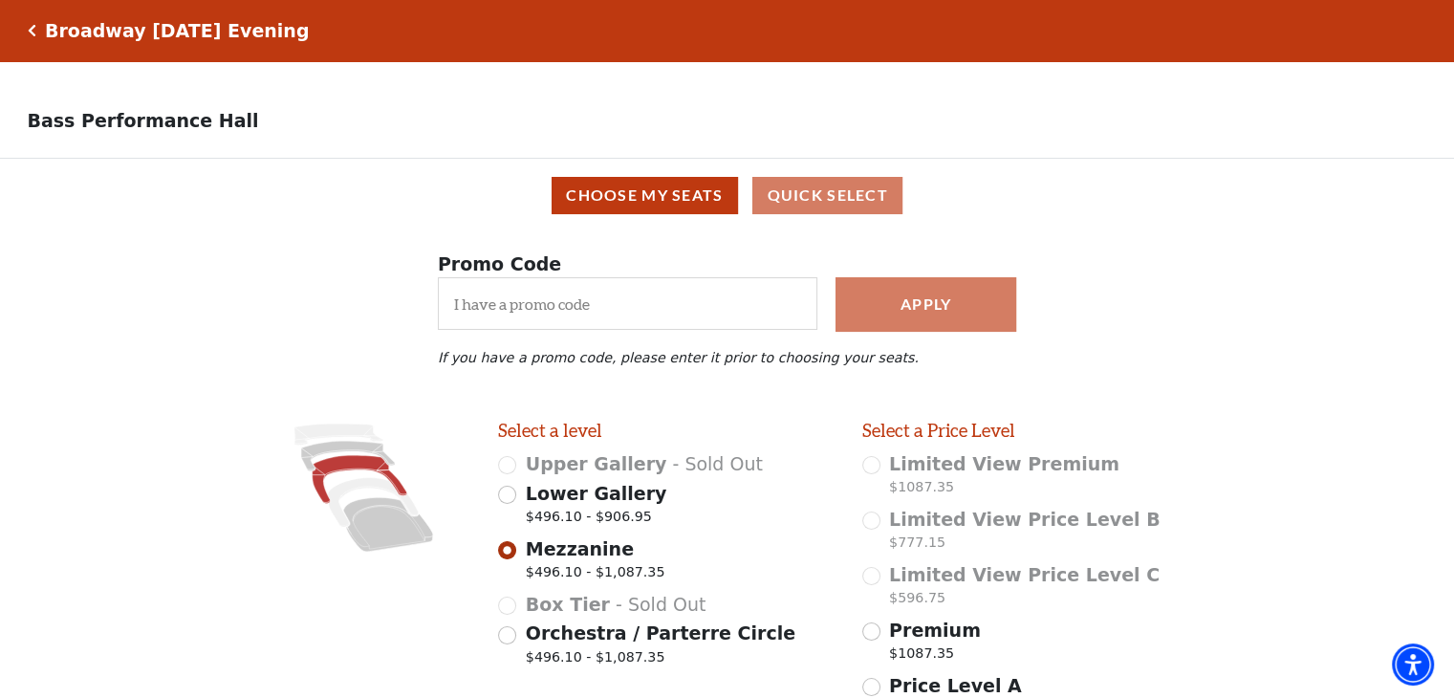
scroll to position [641, 0]
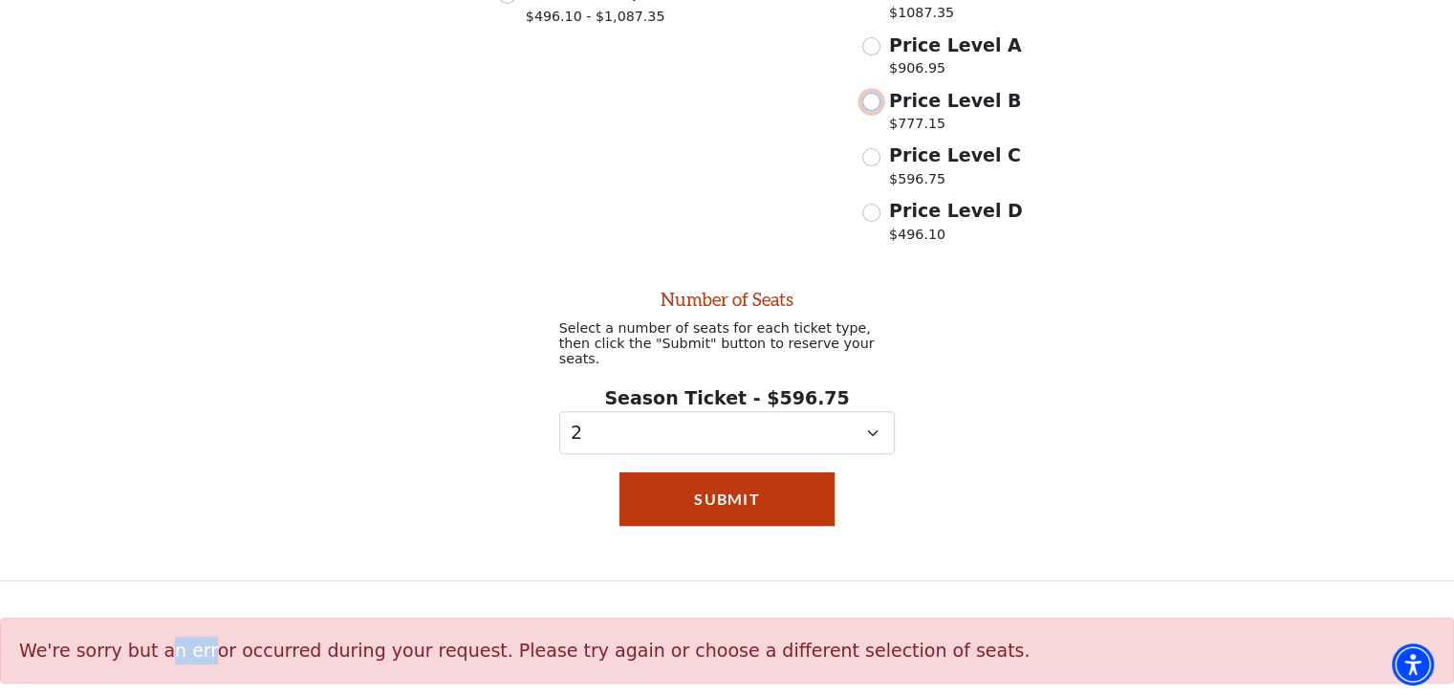
click at [872, 111] on input "Price Level B $777.15" at bounding box center [871, 102] width 18 height 18
radio input "true"
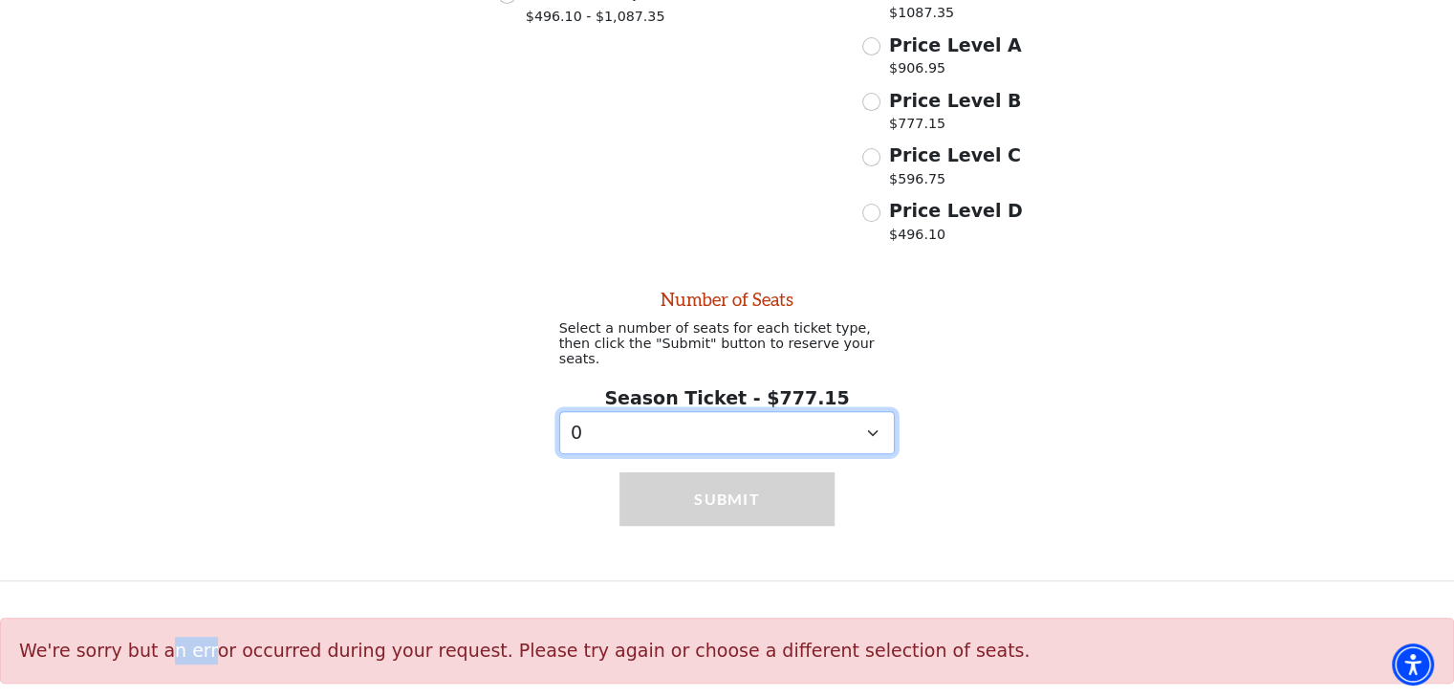
click at [684, 426] on select "0 1 2 3 4 5 6 7 8 9" at bounding box center [727, 432] width 337 height 43
select select "2"
click at [559, 411] on select "0 1 2 3 4 5 6 7 8 9" at bounding box center [727, 432] width 337 height 43
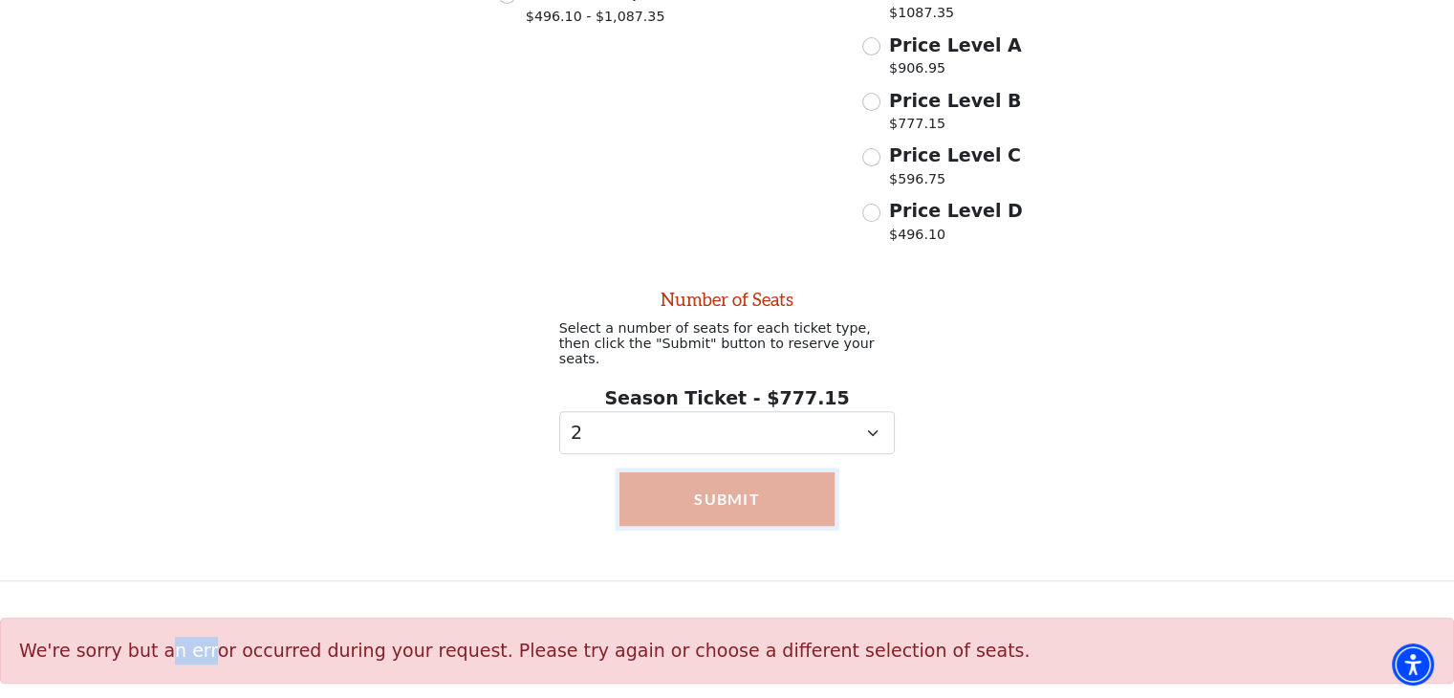
click at [730, 489] on button "Submit" at bounding box center [727, 499] width 215 height 54
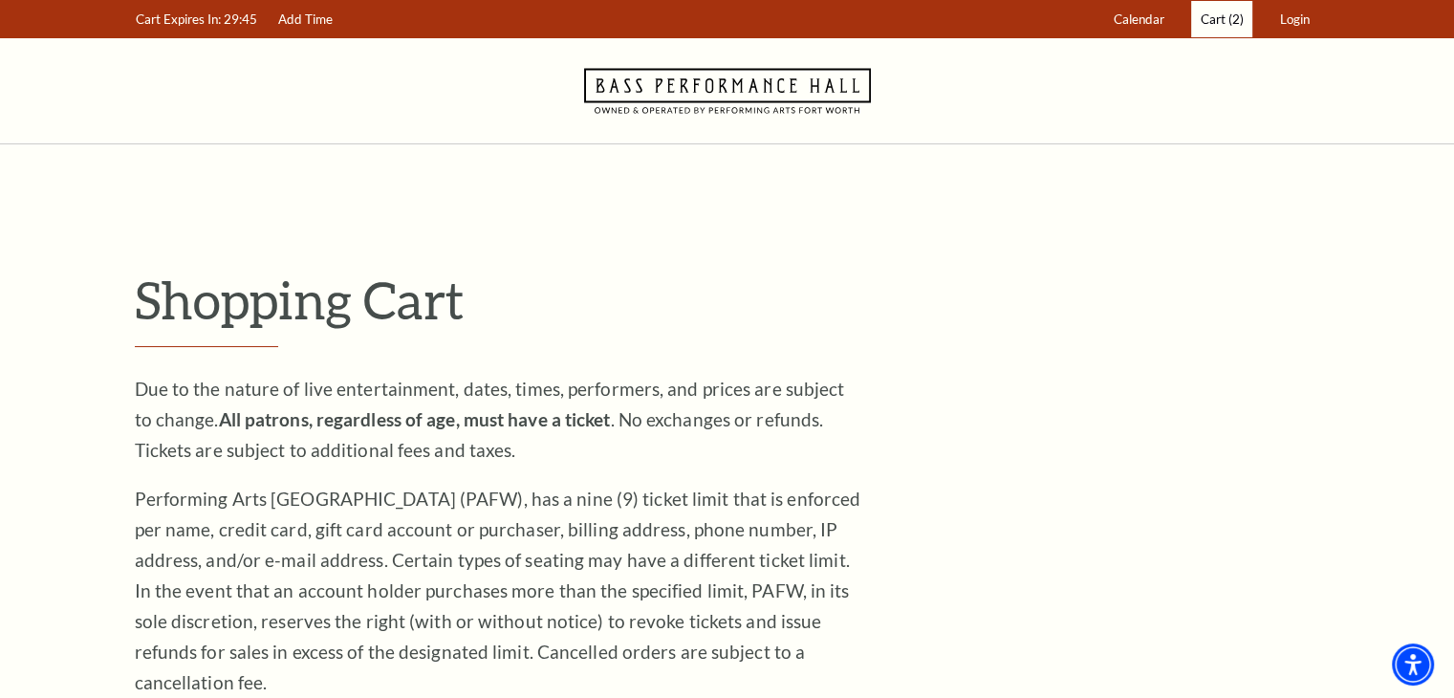
click at [1219, 20] on span "Cart" at bounding box center [1213, 18] width 25 height 15
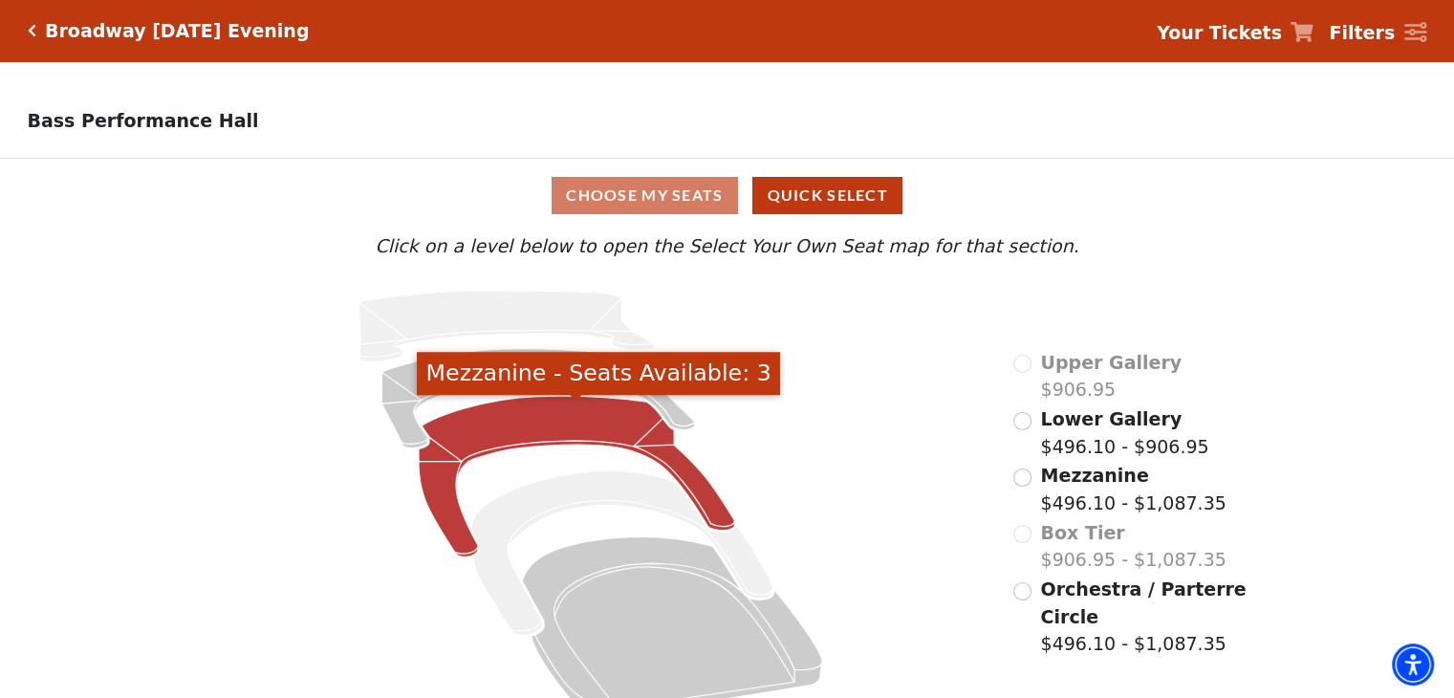
click at [538, 441] on icon "Mezzanine - Seats Available: 3" at bounding box center [577, 476] width 316 height 161
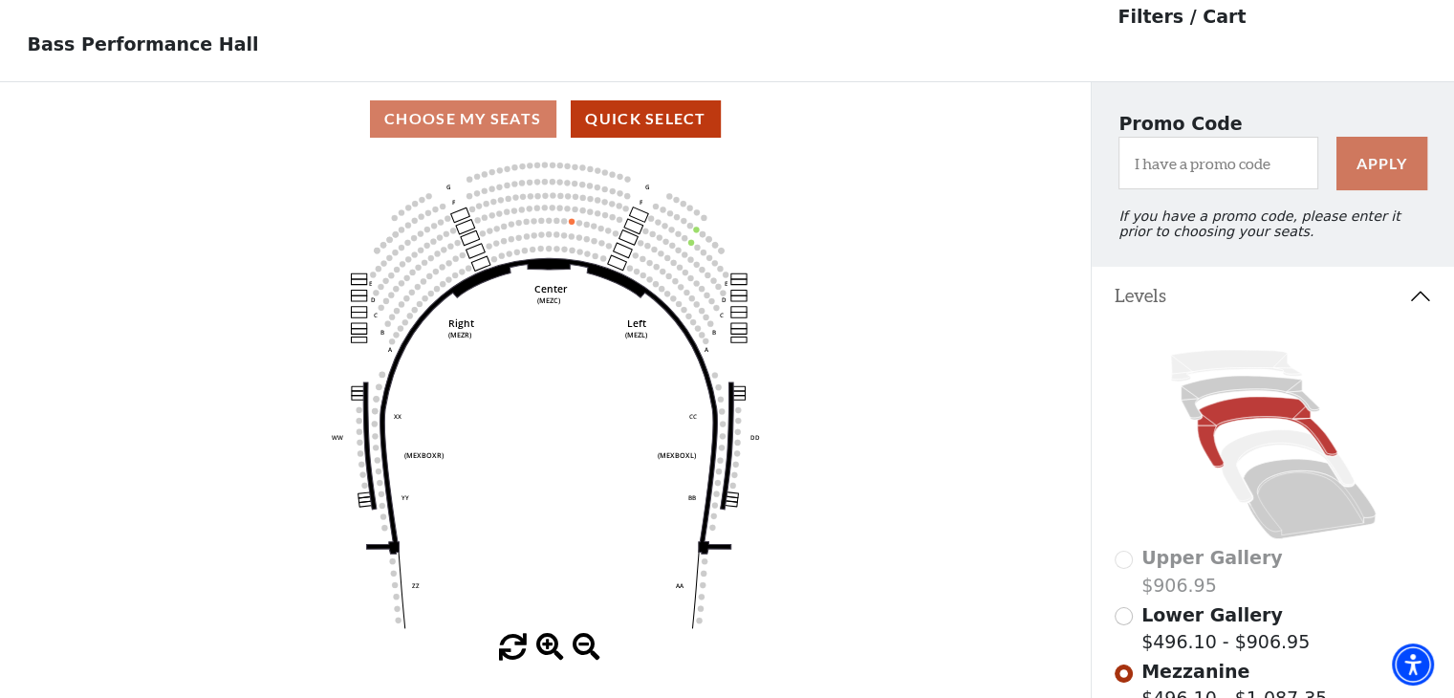
scroll to position [88, 0]
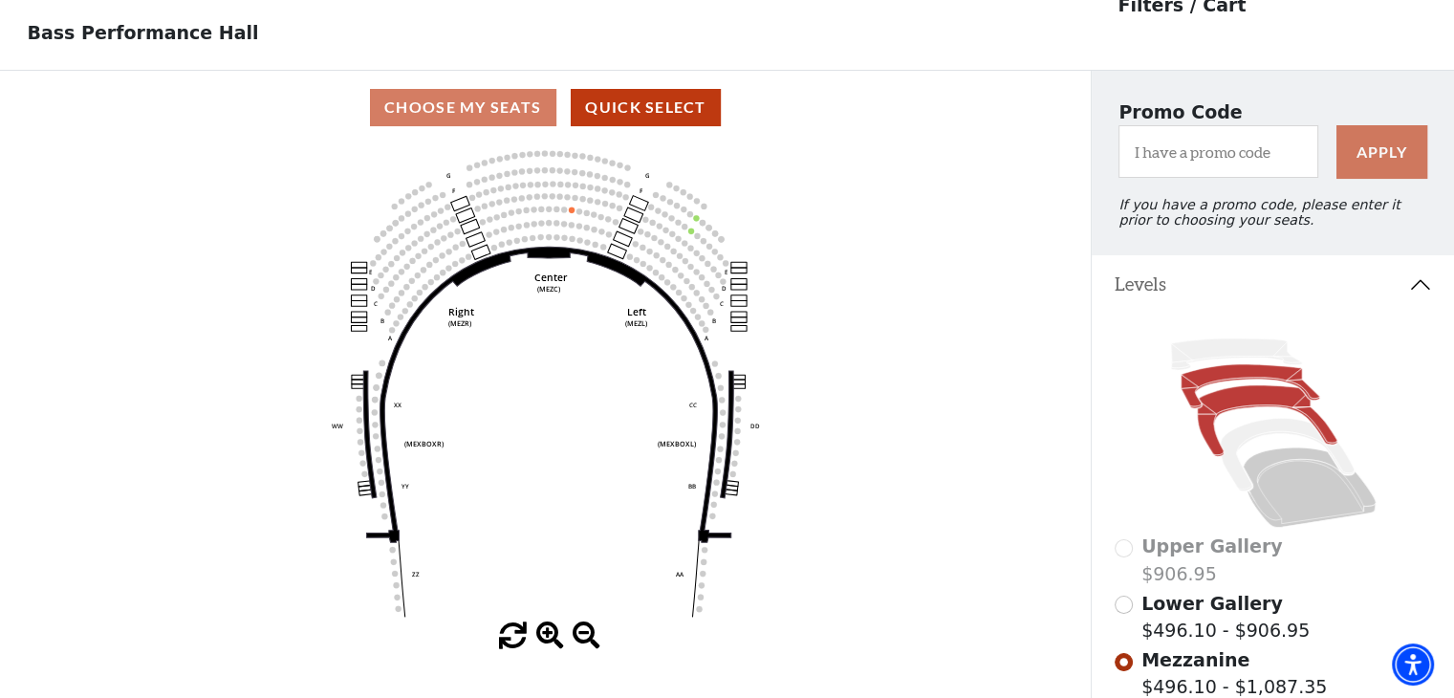
click at [1220, 386] on icon at bounding box center [1250, 386] width 139 height 44
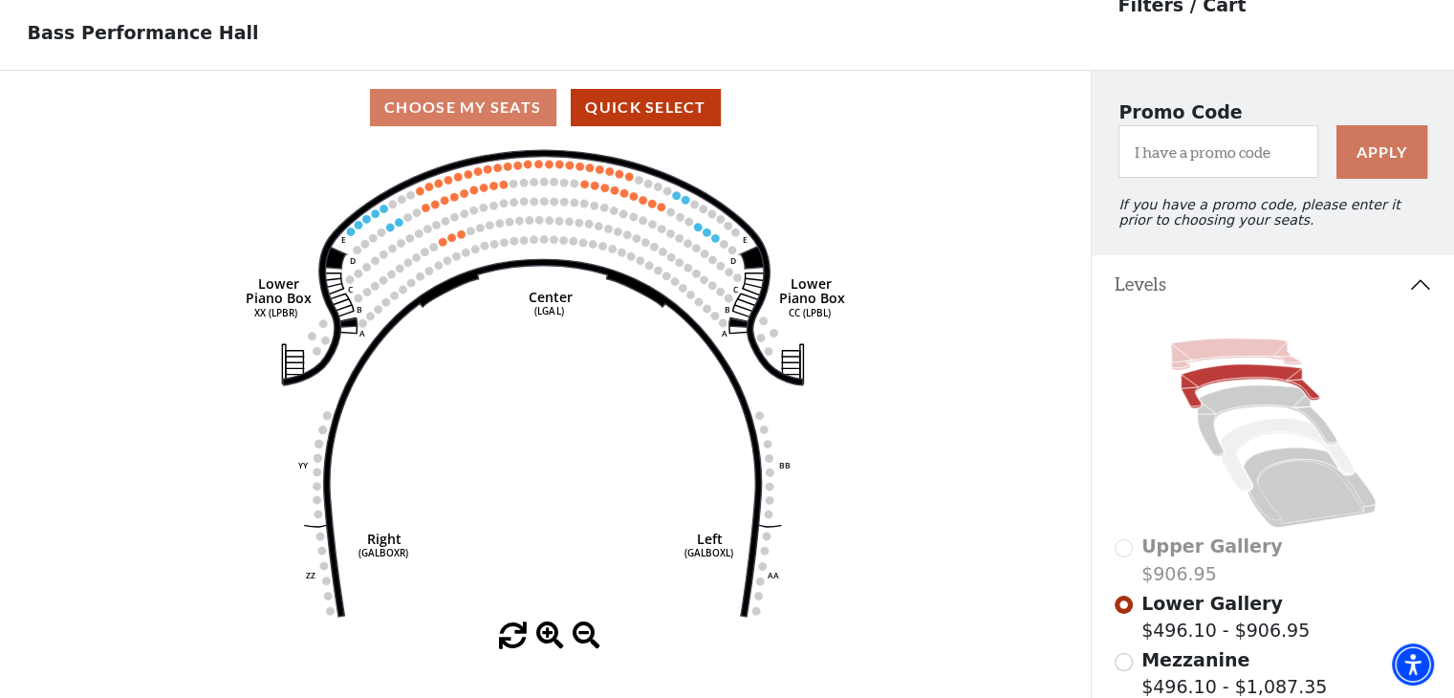
click at [1214, 356] on icon at bounding box center [1235, 354] width 131 height 32
click at [1210, 429] on icon at bounding box center [1267, 420] width 140 height 71
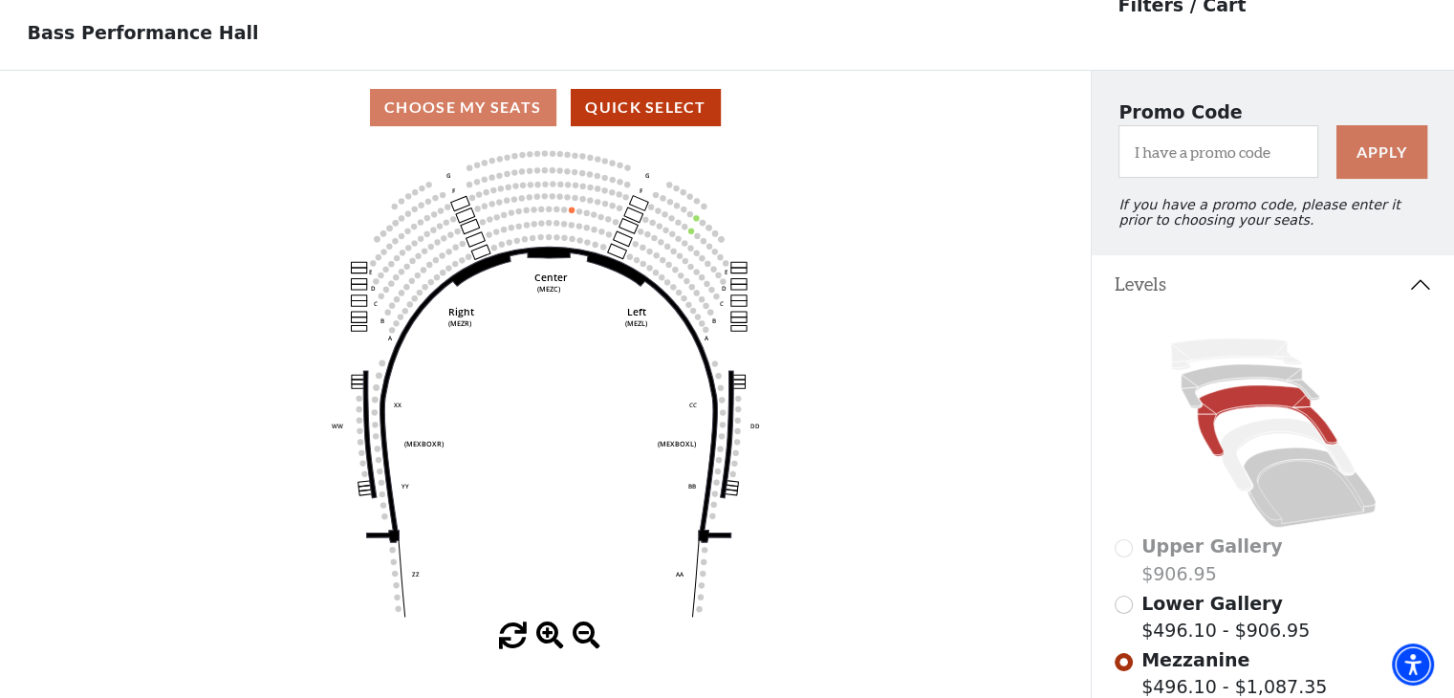
click at [1237, 468] on icon at bounding box center [1273, 433] width 317 height 201
click at [1231, 466] on icon at bounding box center [1286, 454] width 133 height 73
click at [1195, 395] on icon at bounding box center [1250, 386] width 139 height 44
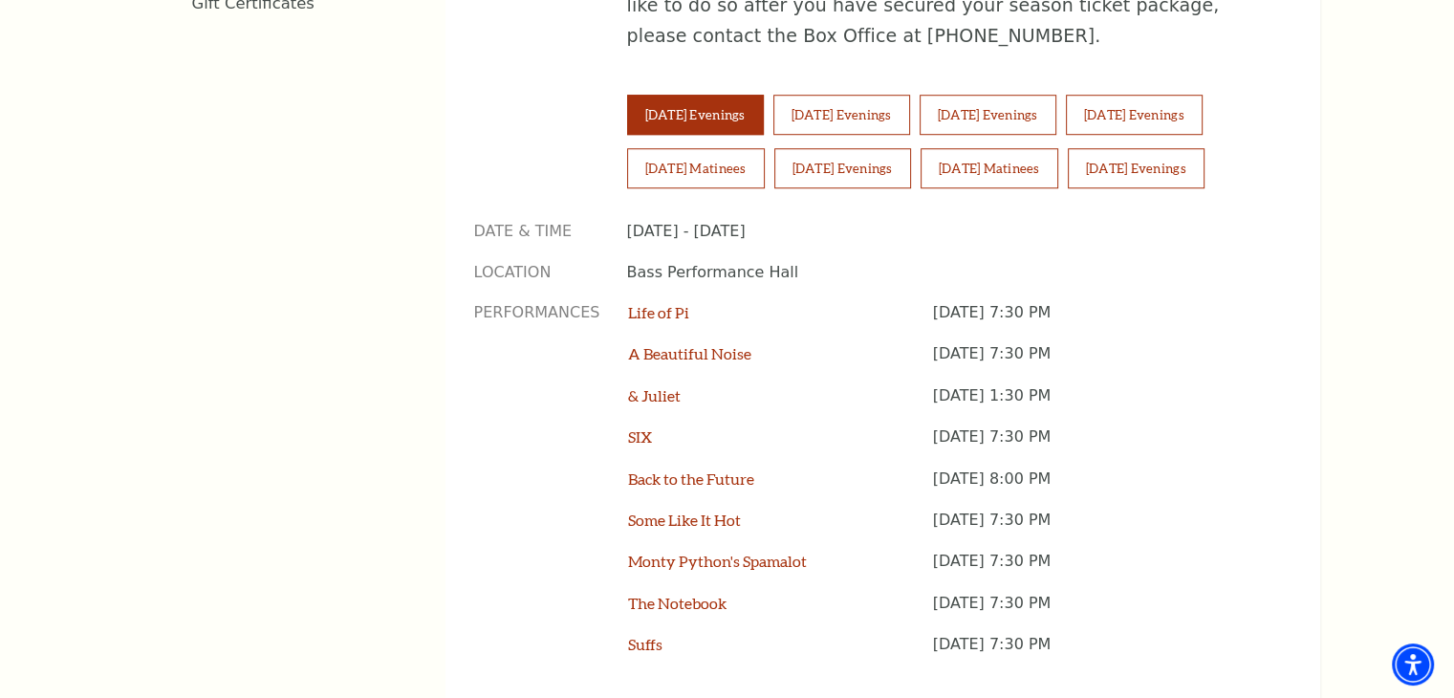
scroll to position [1713, 0]
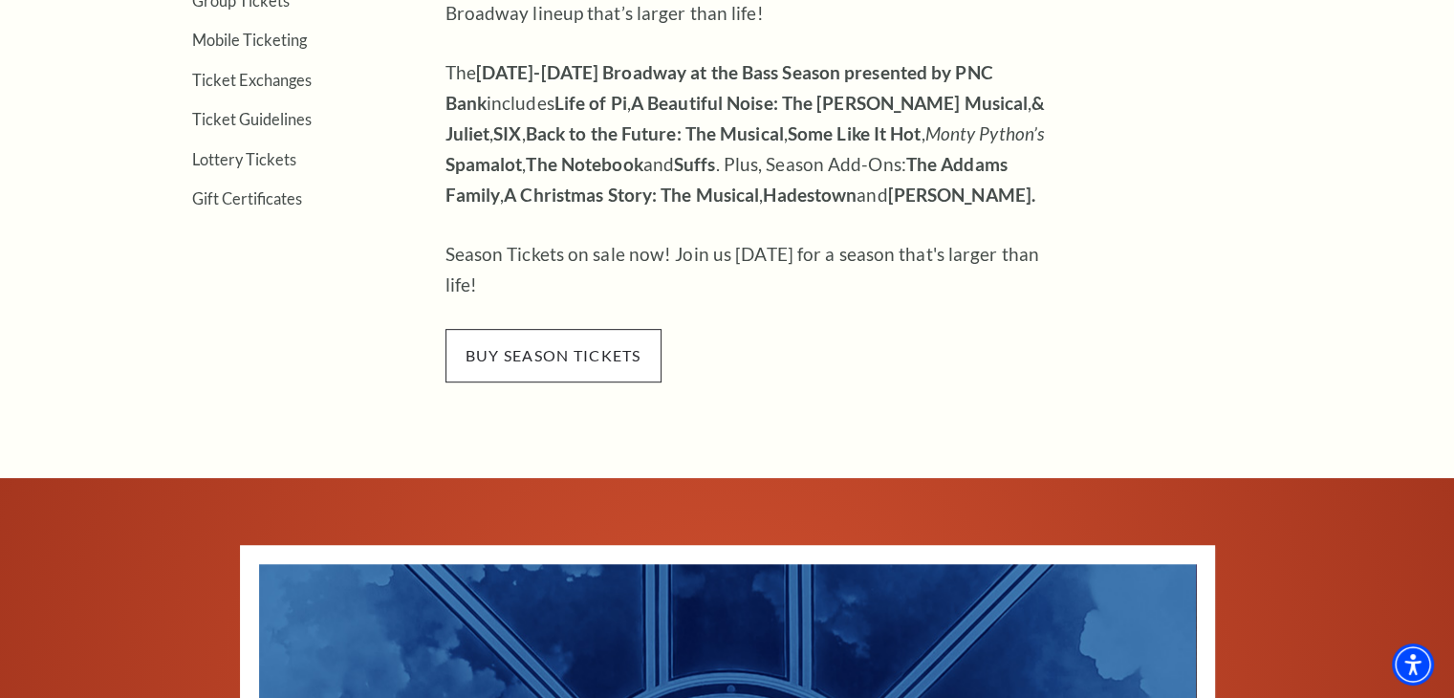
click at [509, 329] on span "buy season tickets" at bounding box center [554, 356] width 216 height 54
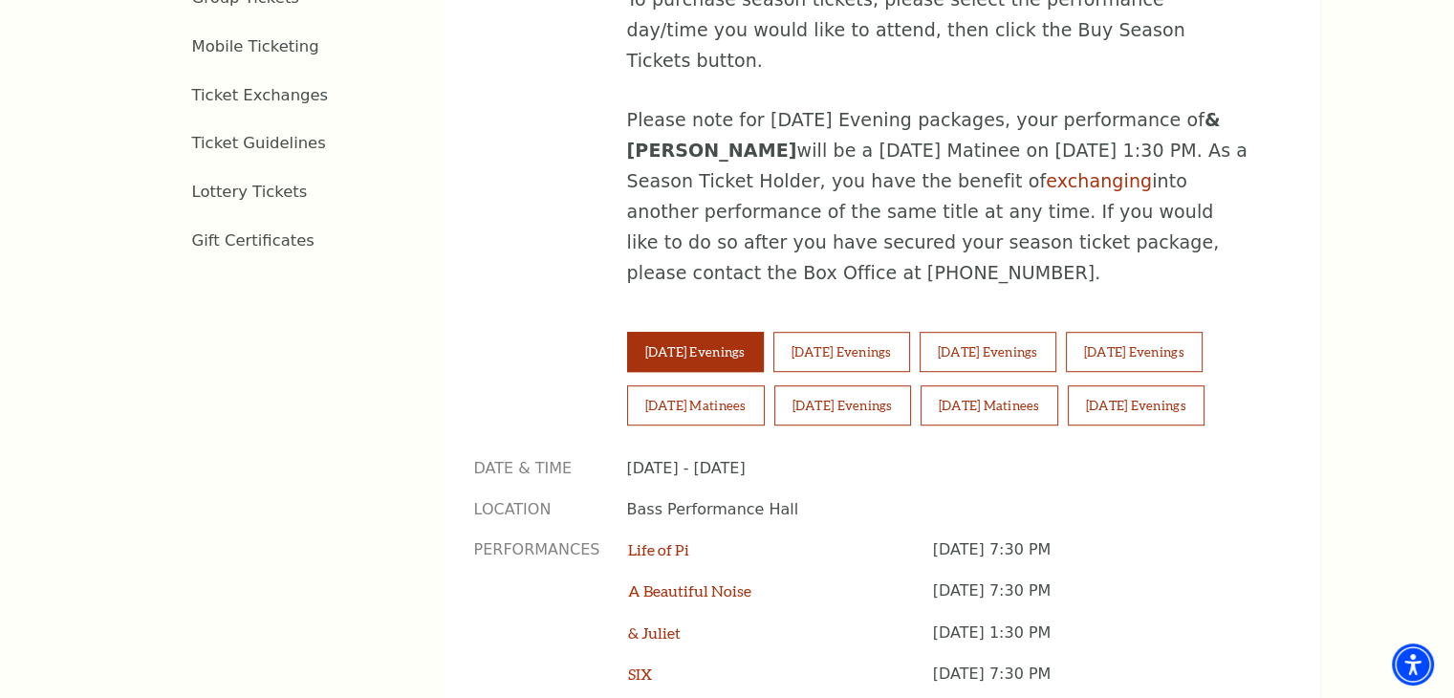
scroll to position [1572, 0]
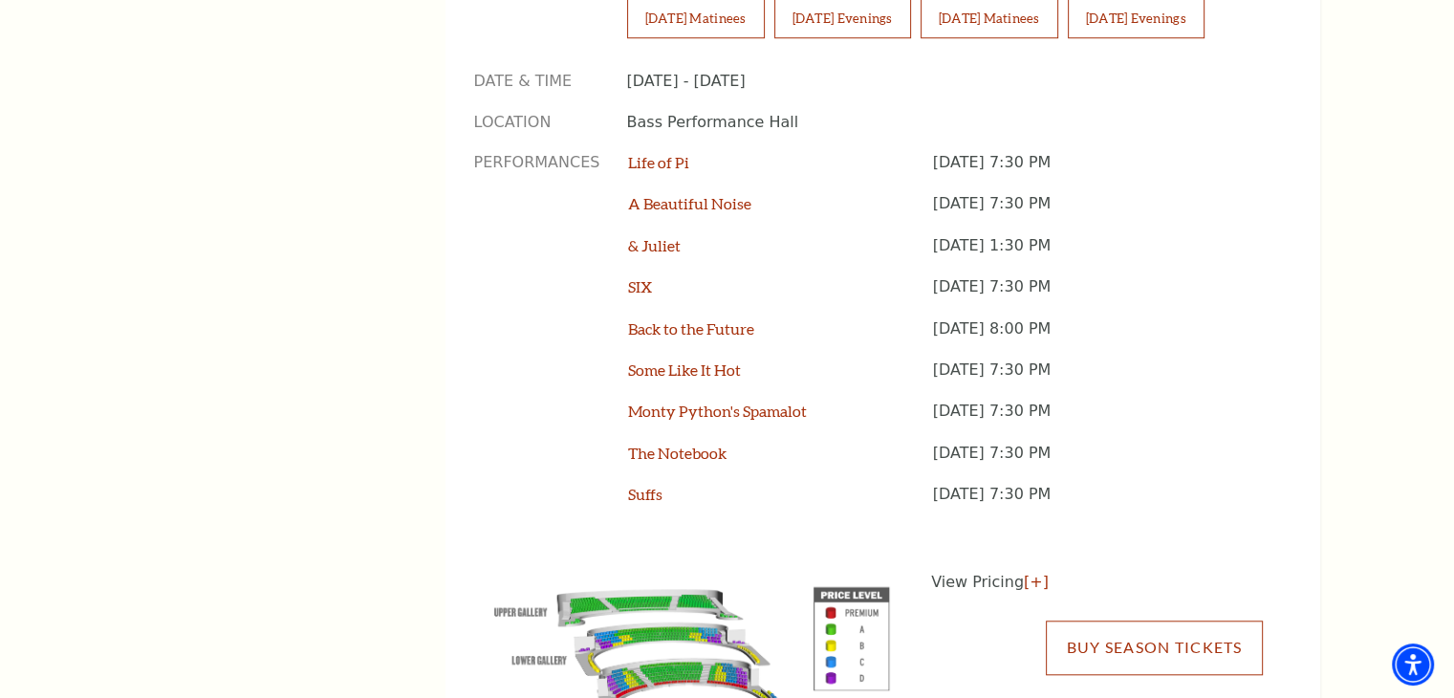
click at [1101, 621] on link "Buy Season Tickets" at bounding box center [1154, 648] width 216 height 54
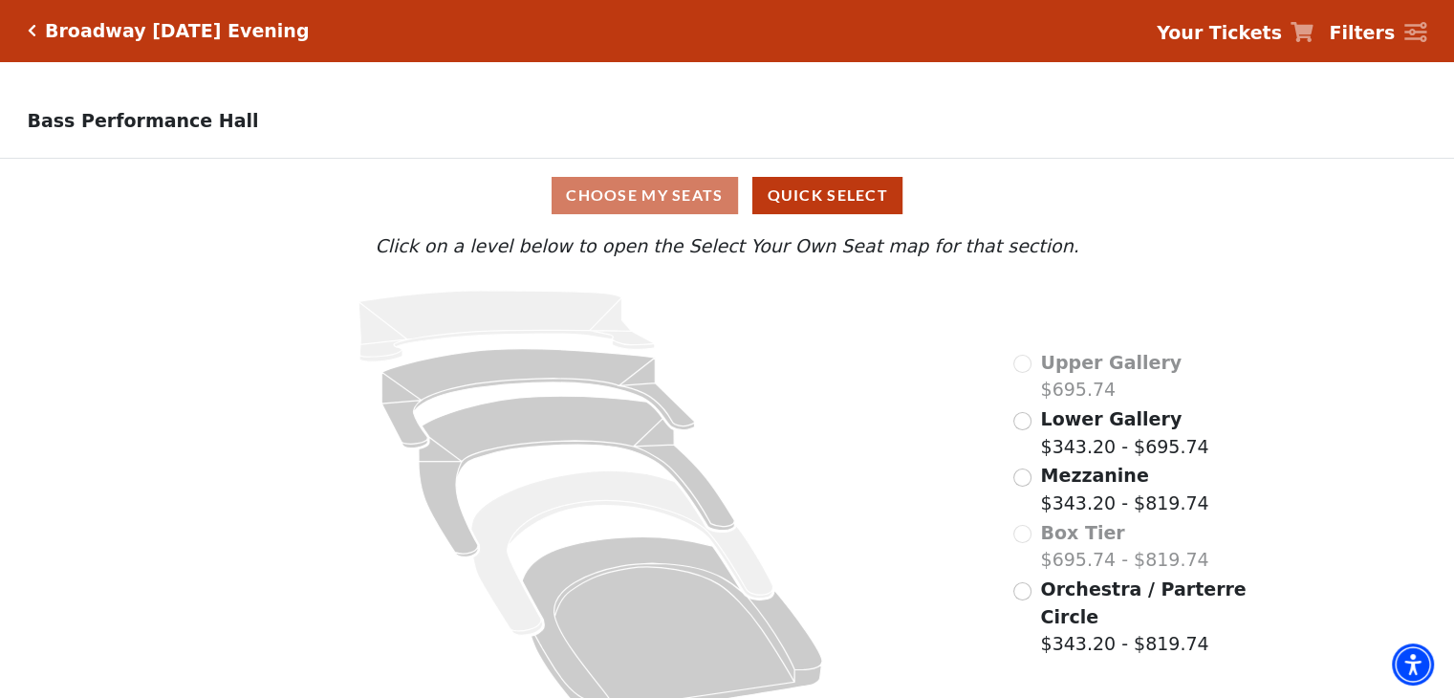
click at [601, 211] on div "Choose My Seats Quick Select" at bounding box center [727, 195] width 1091 height 37
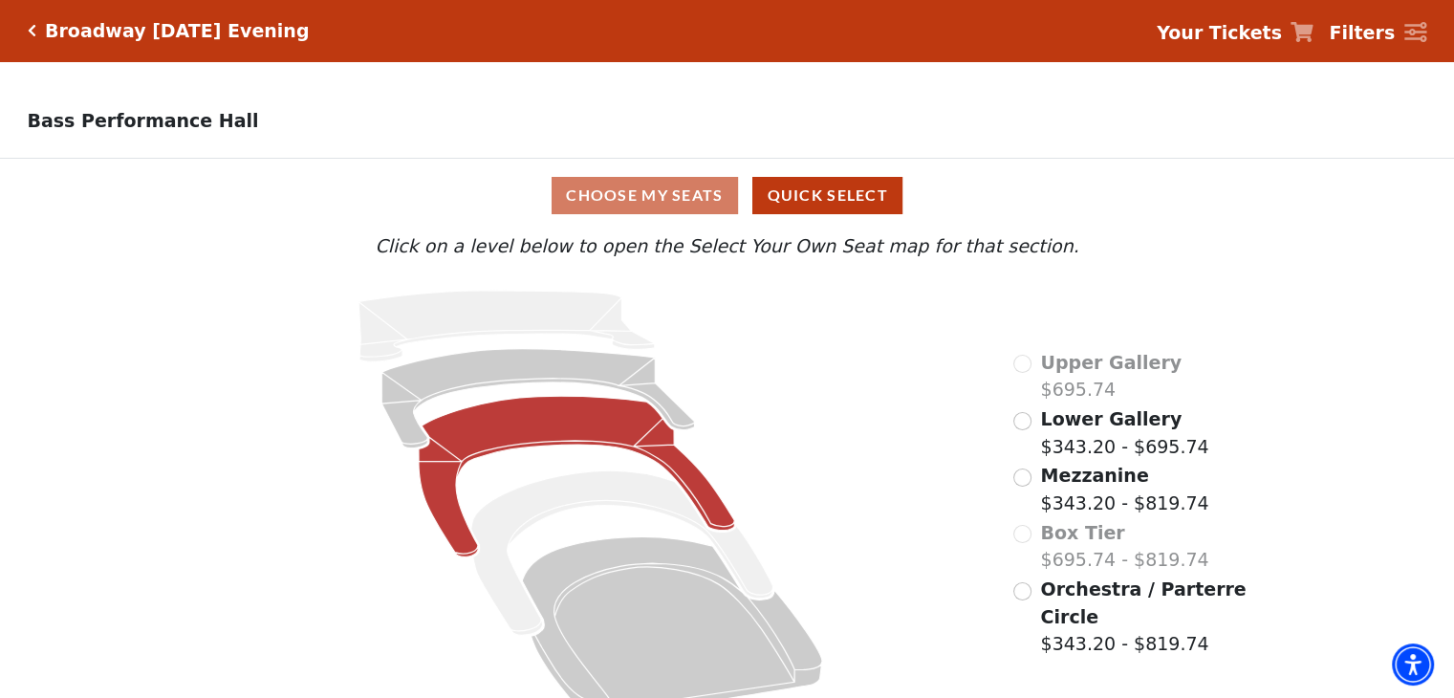
click at [573, 425] on icon at bounding box center [577, 476] width 316 height 161
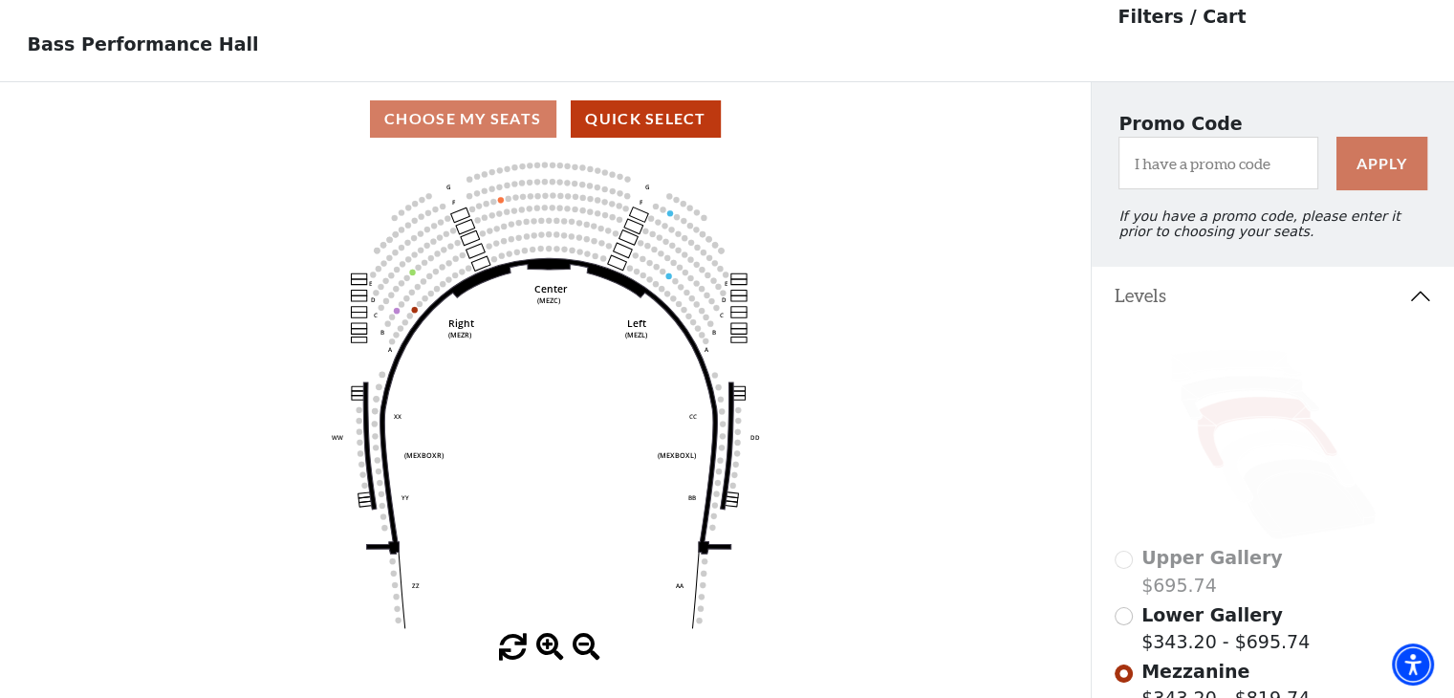
scroll to position [88, 0]
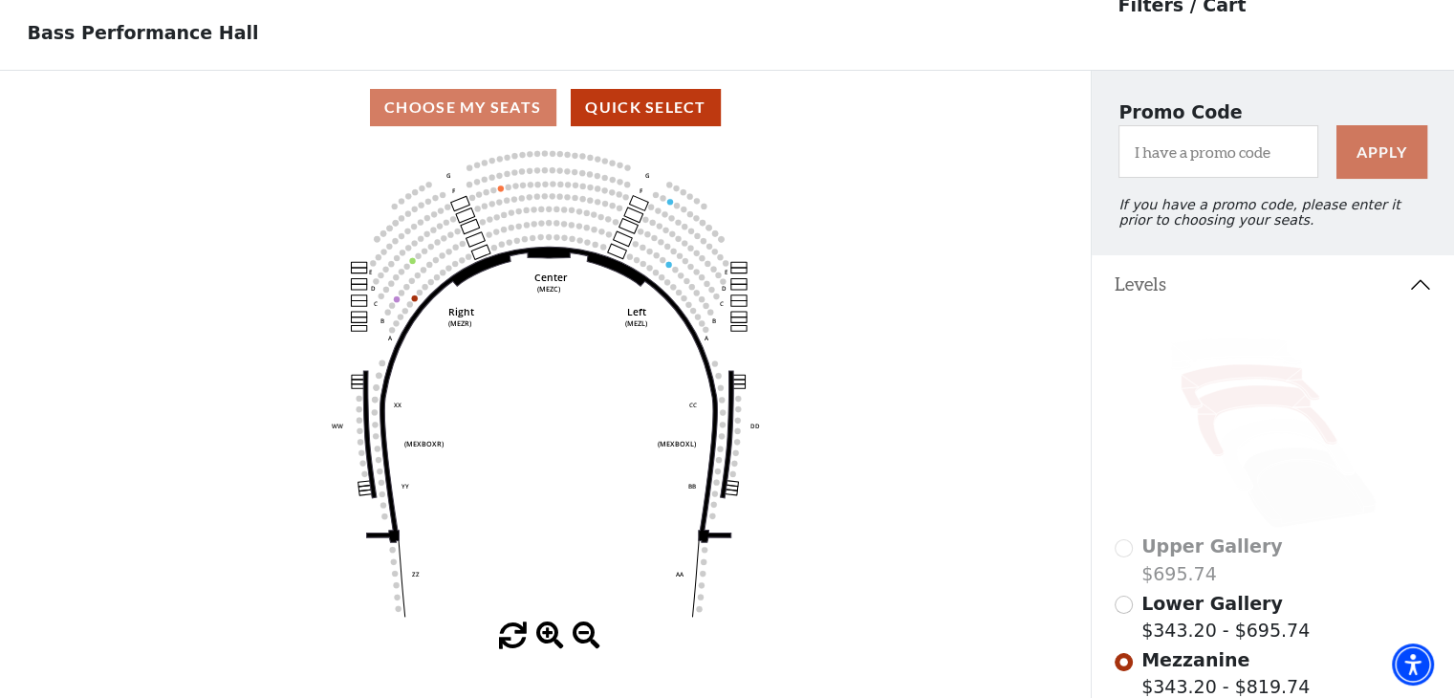
click at [1208, 380] on icon at bounding box center [1250, 386] width 139 height 44
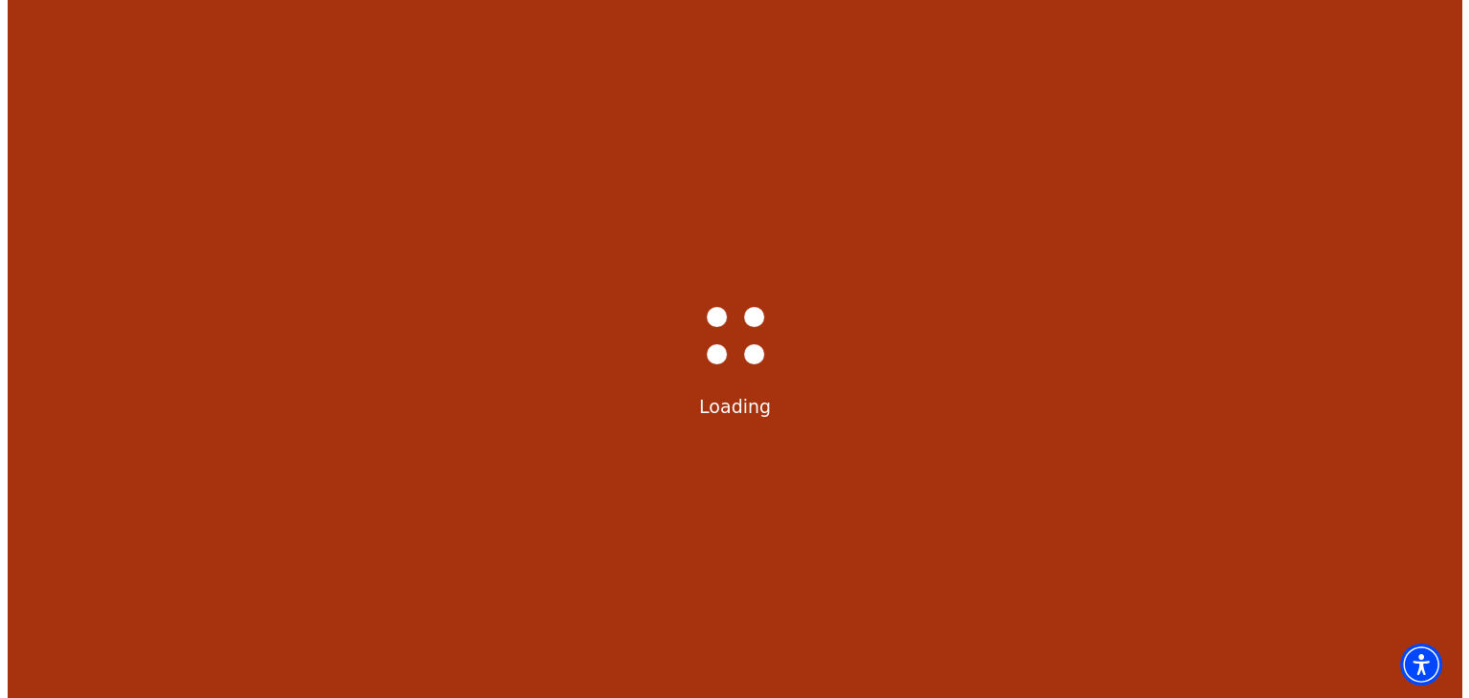
scroll to position [0, 0]
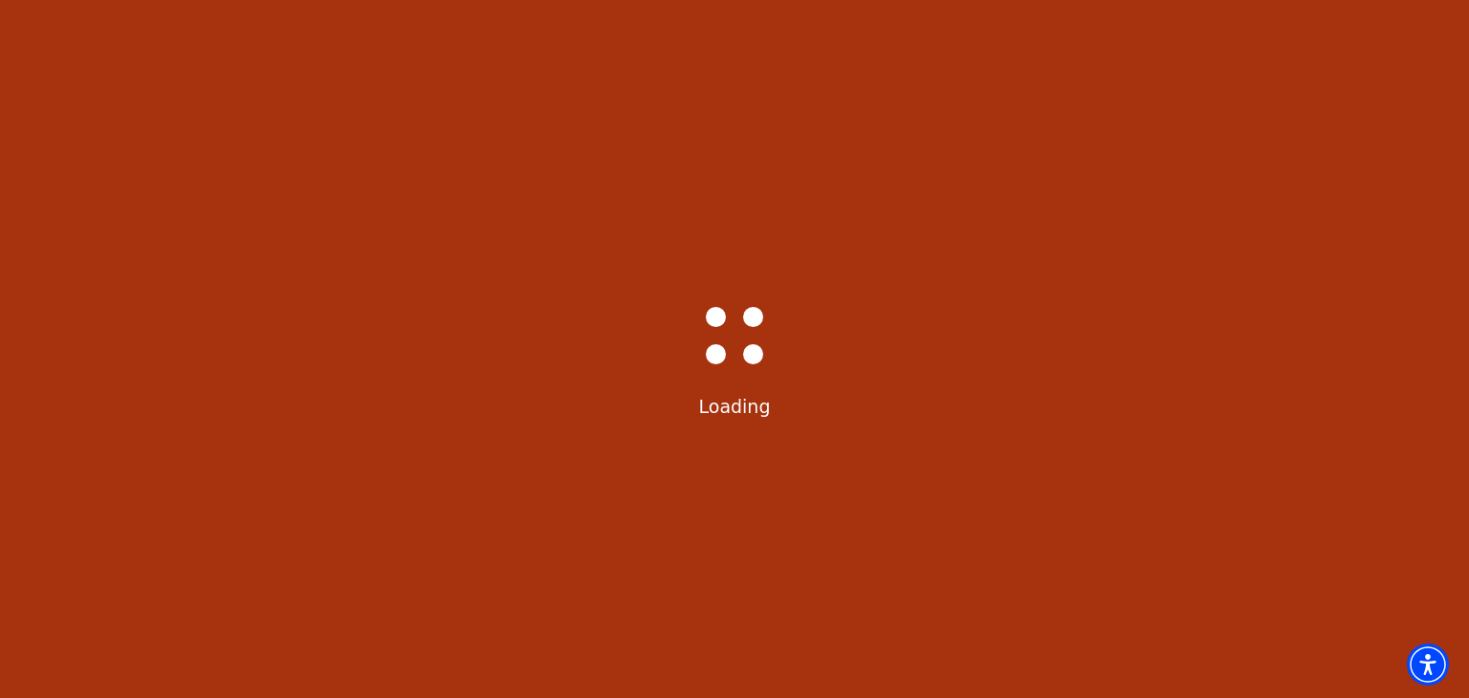
click at [1208, 380] on div "Bass-Hall_Loader-Med-Gray Loading" at bounding box center [734, 349] width 1469 height 698
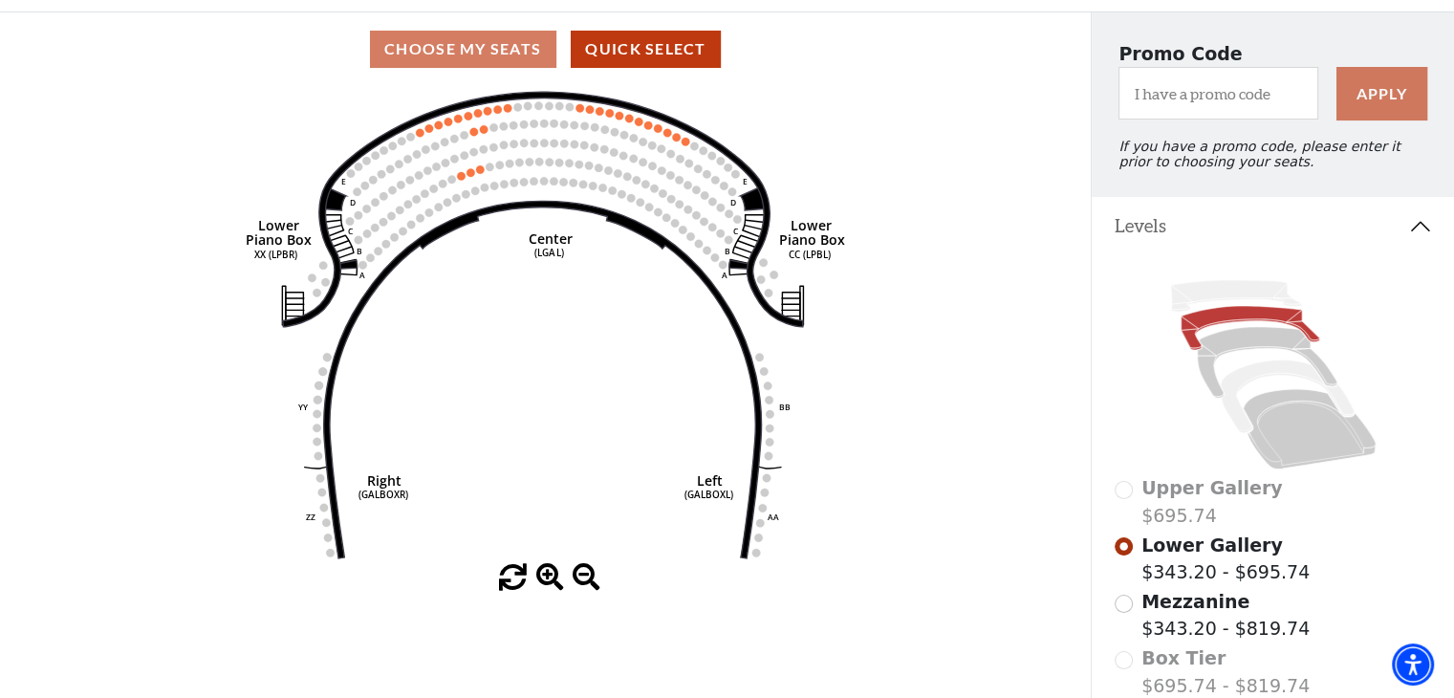
scroll to position [145, 0]
click at [1125, 614] on input "Mezzanine$343.20 - $819.74\a" at bounding box center [1124, 605] width 18 height 18
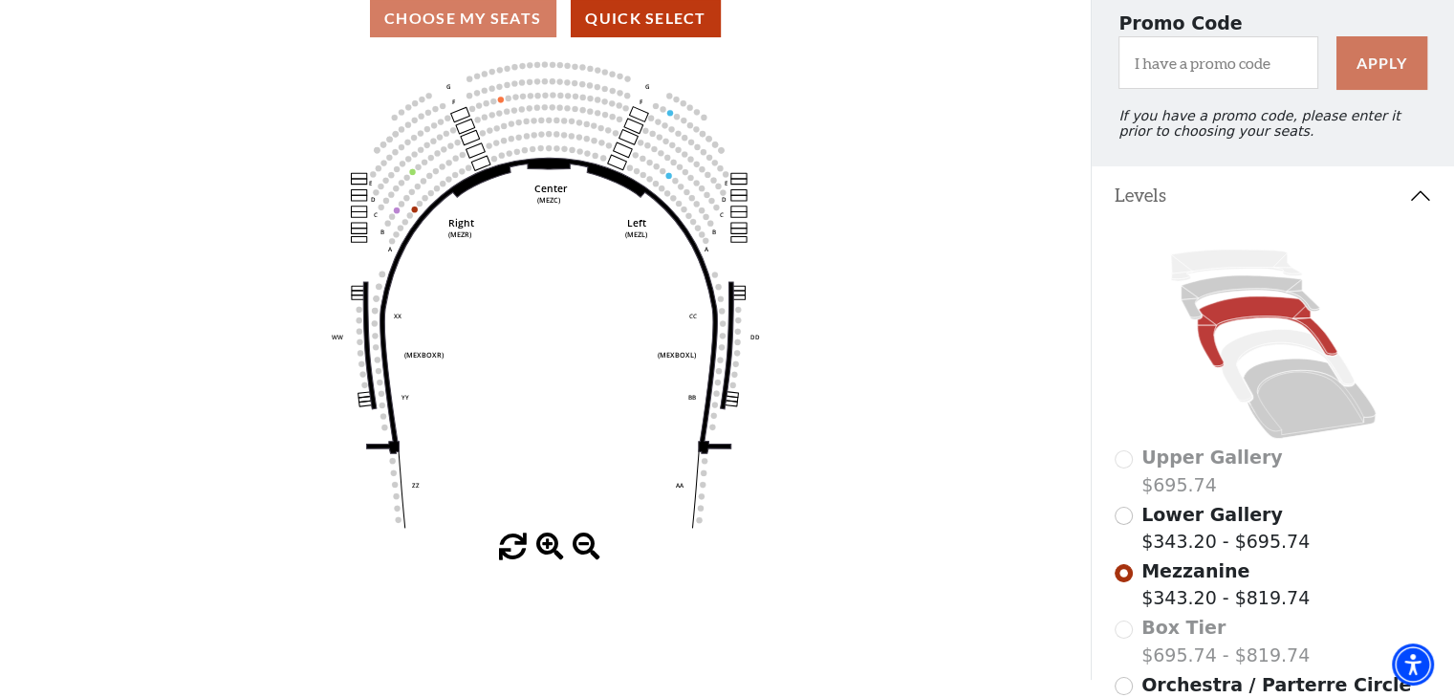
scroll to position [165, 0]
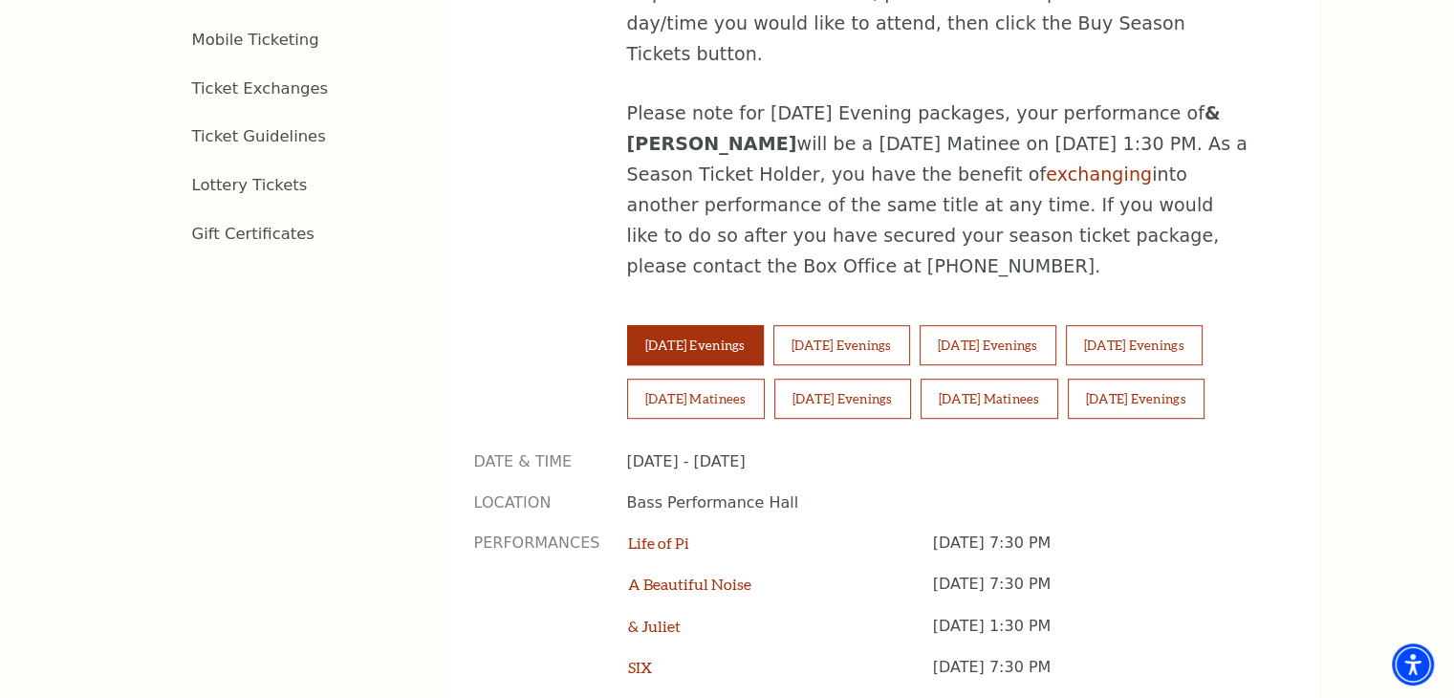
scroll to position [1169, 0]
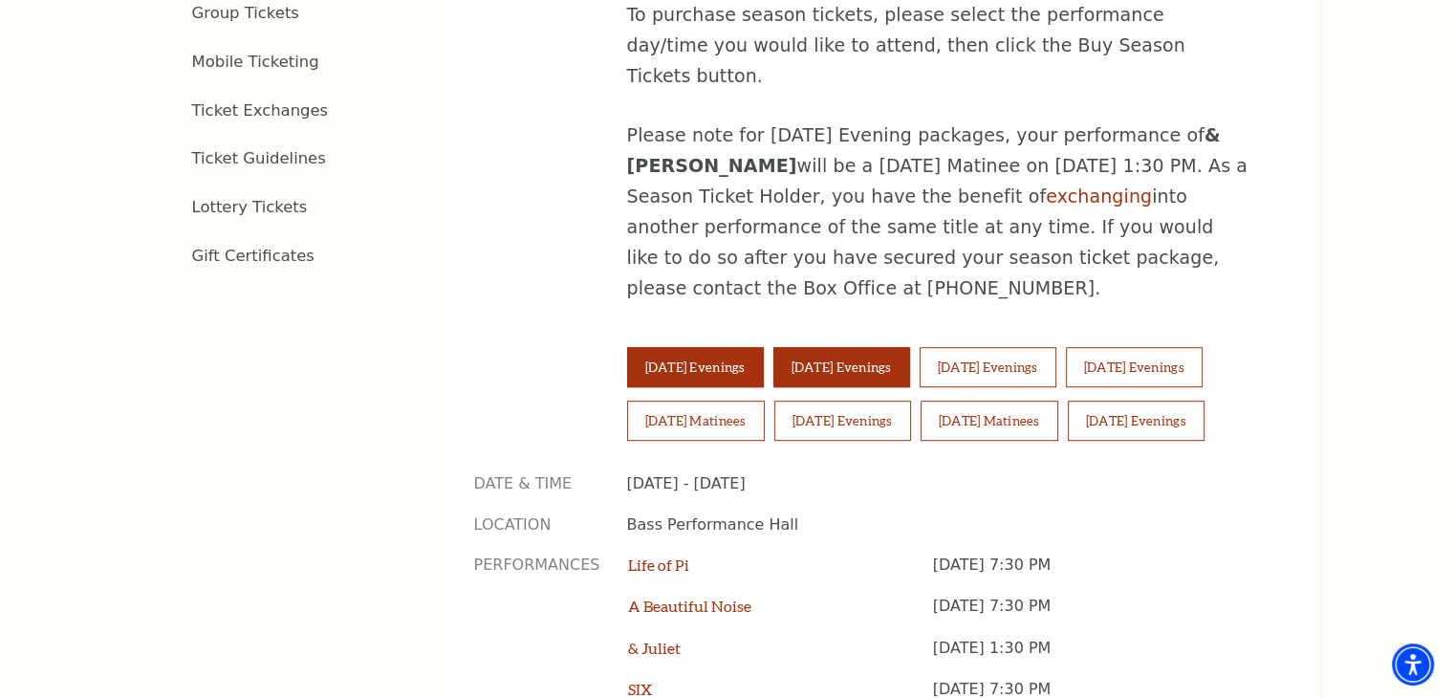
click at [861, 347] on button "Wednesday Evenings" at bounding box center [842, 367] width 137 height 40
click at [841, 304] on div "Tuesday Evenings Wednesday Evenings Thursday Evenings Friday Evenings Saturday …" at bounding box center [945, 379] width 636 height 150
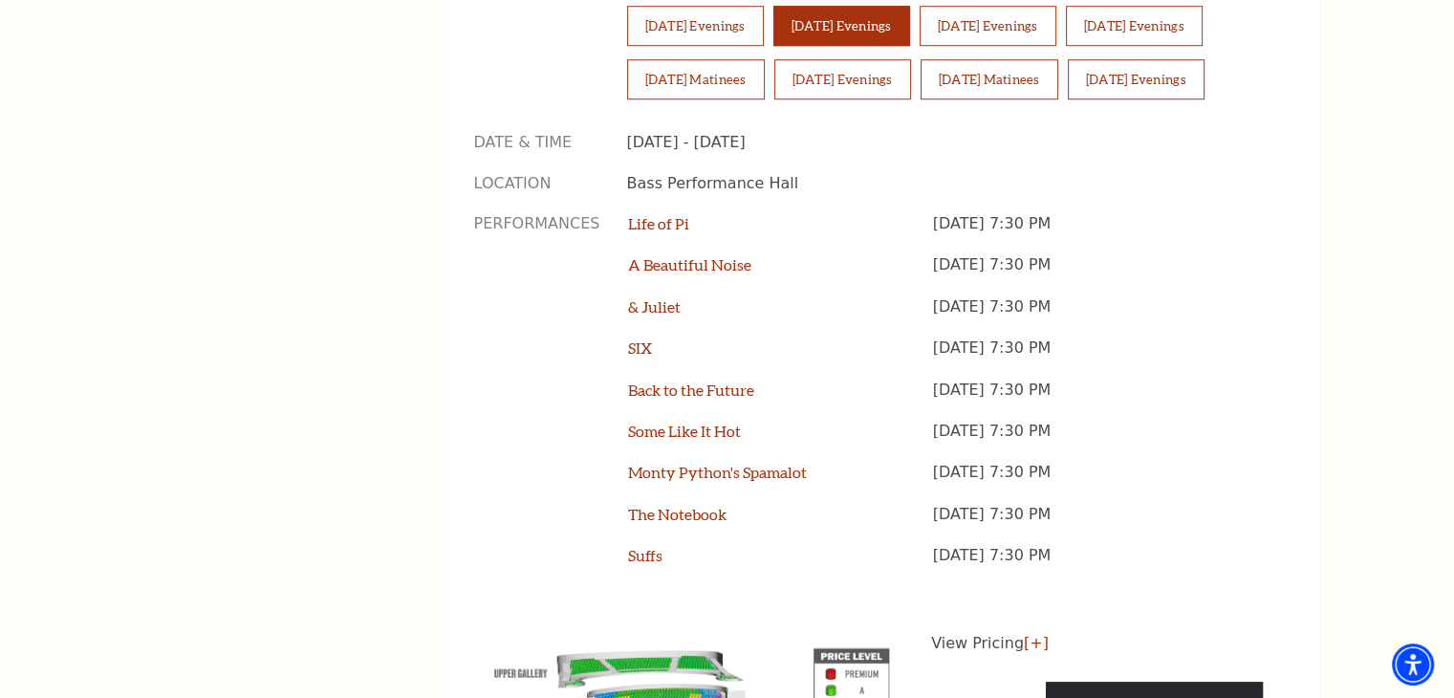
scroll to position [1569, 0]
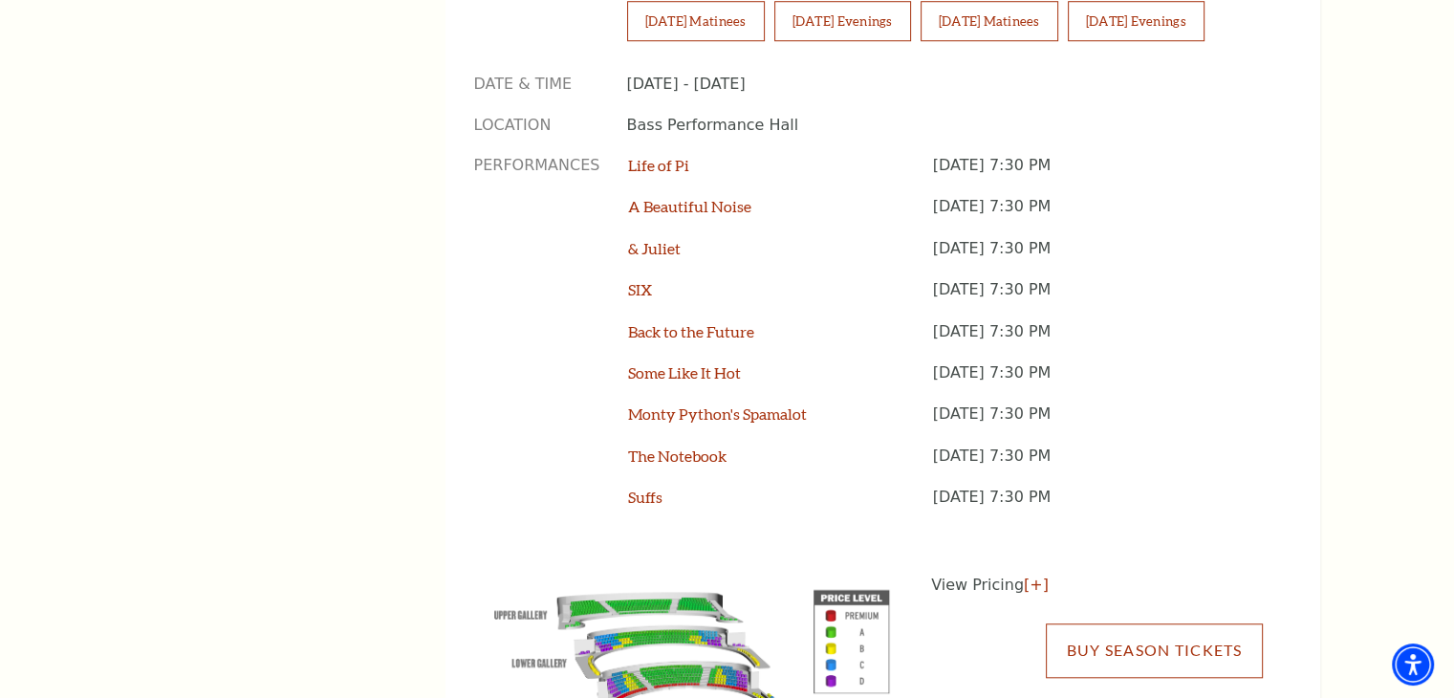
click at [1163, 623] on link "Buy Season Tickets" at bounding box center [1154, 650] width 216 height 54
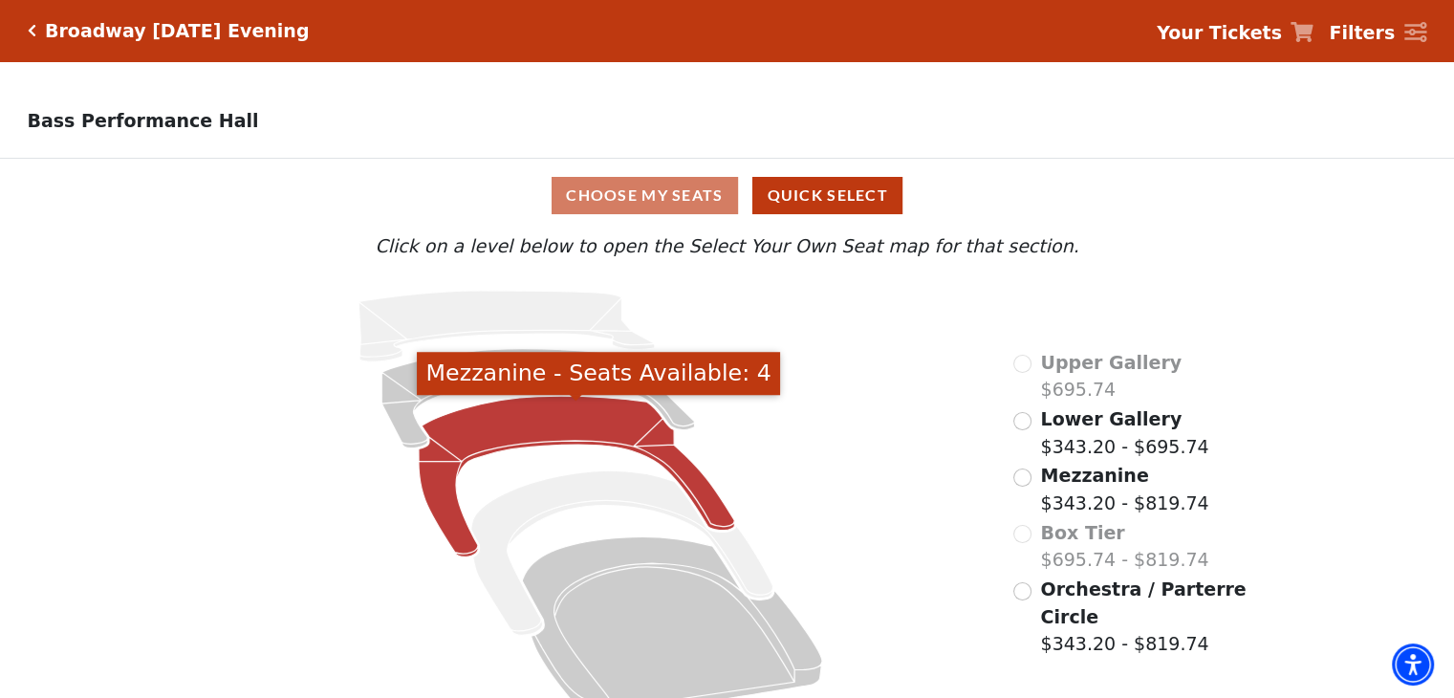
click at [574, 424] on icon "Mezzanine - Seats Available: 4" at bounding box center [577, 476] width 316 height 161
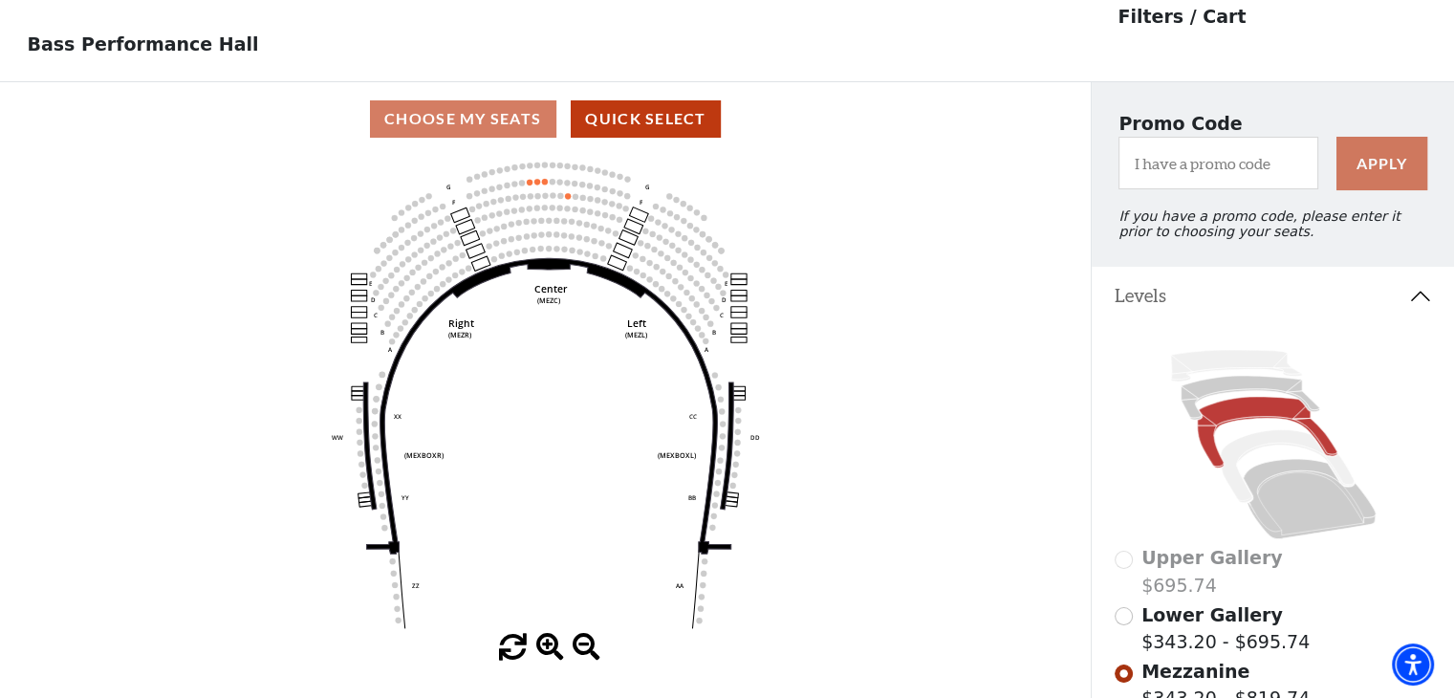
scroll to position [88, 0]
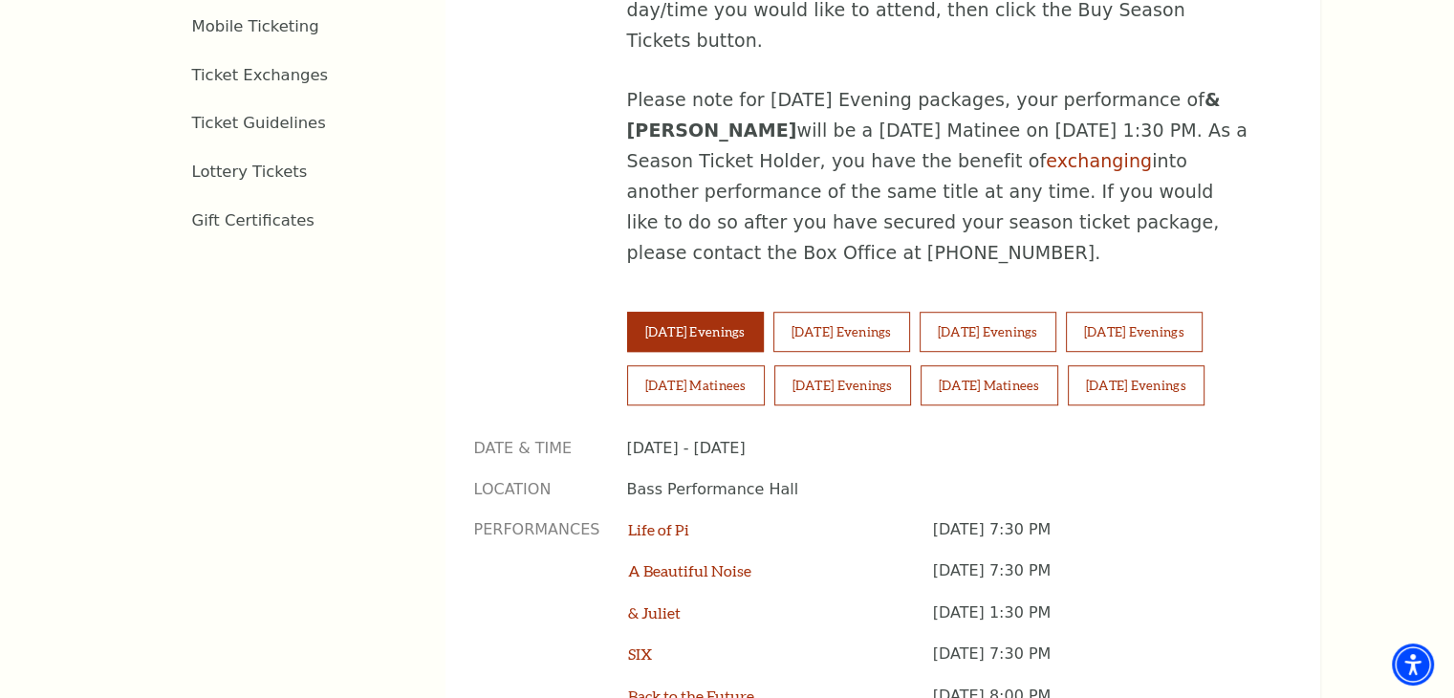
scroll to position [1569, 0]
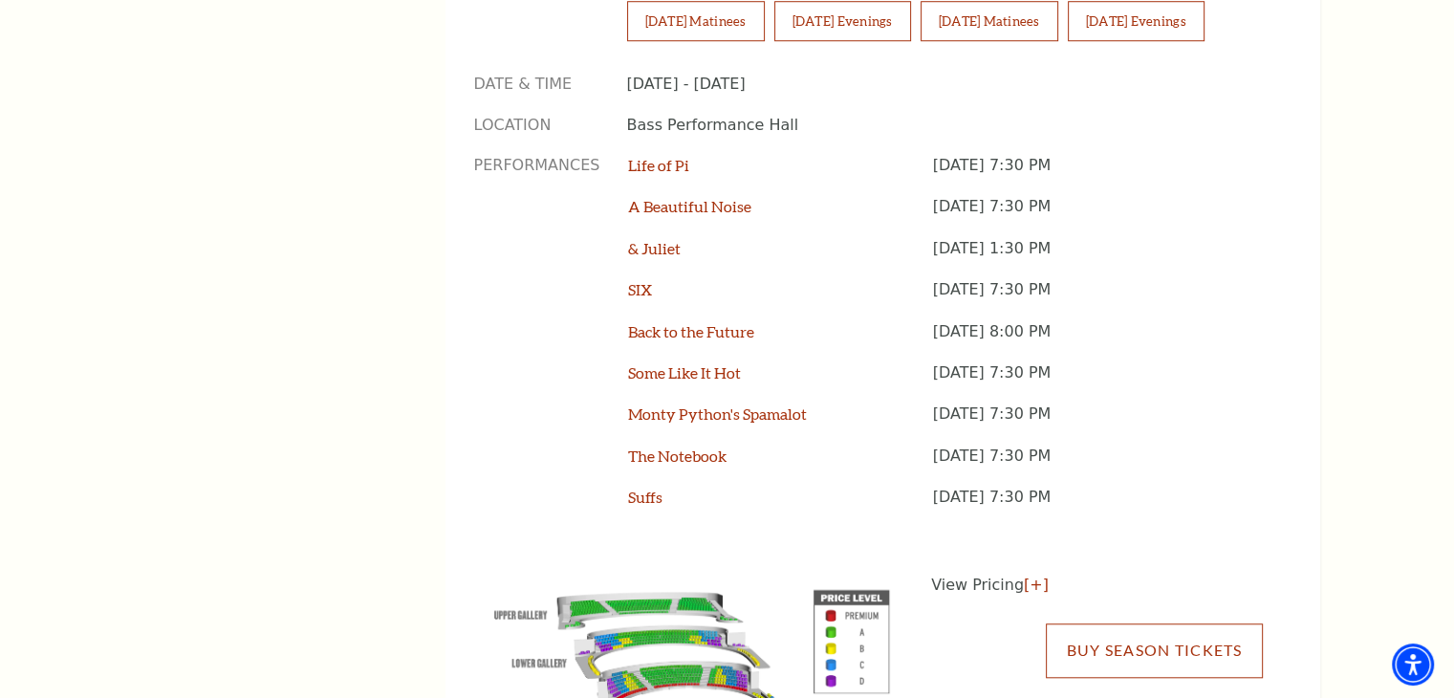
click at [1146, 623] on link "Buy Season Tickets" at bounding box center [1154, 650] width 216 height 54
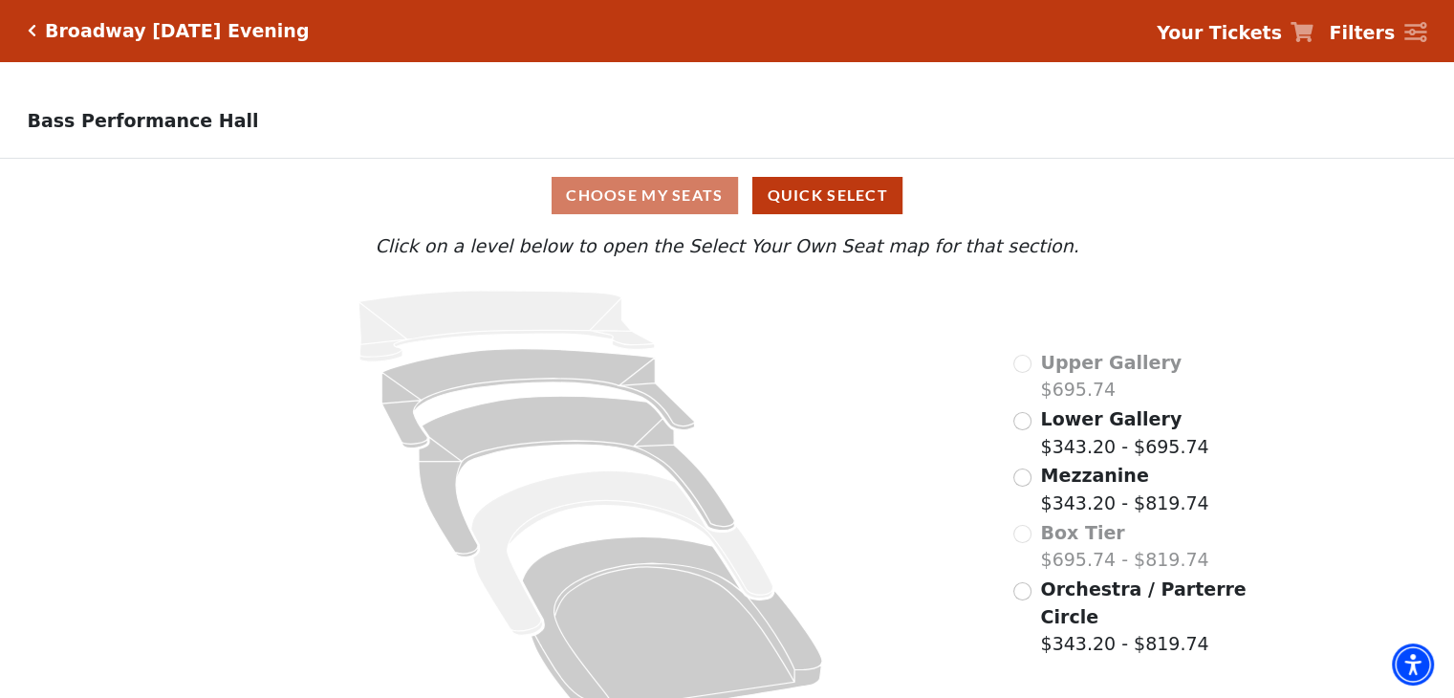
click at [38, 29] on div "Broadway [DATE] Evening" at bounding box center [172, 31] width 273 height 22
click at [31, 30] on icon "Click here to go back to filters" at bounding box center [32, 30] width 9 height 13
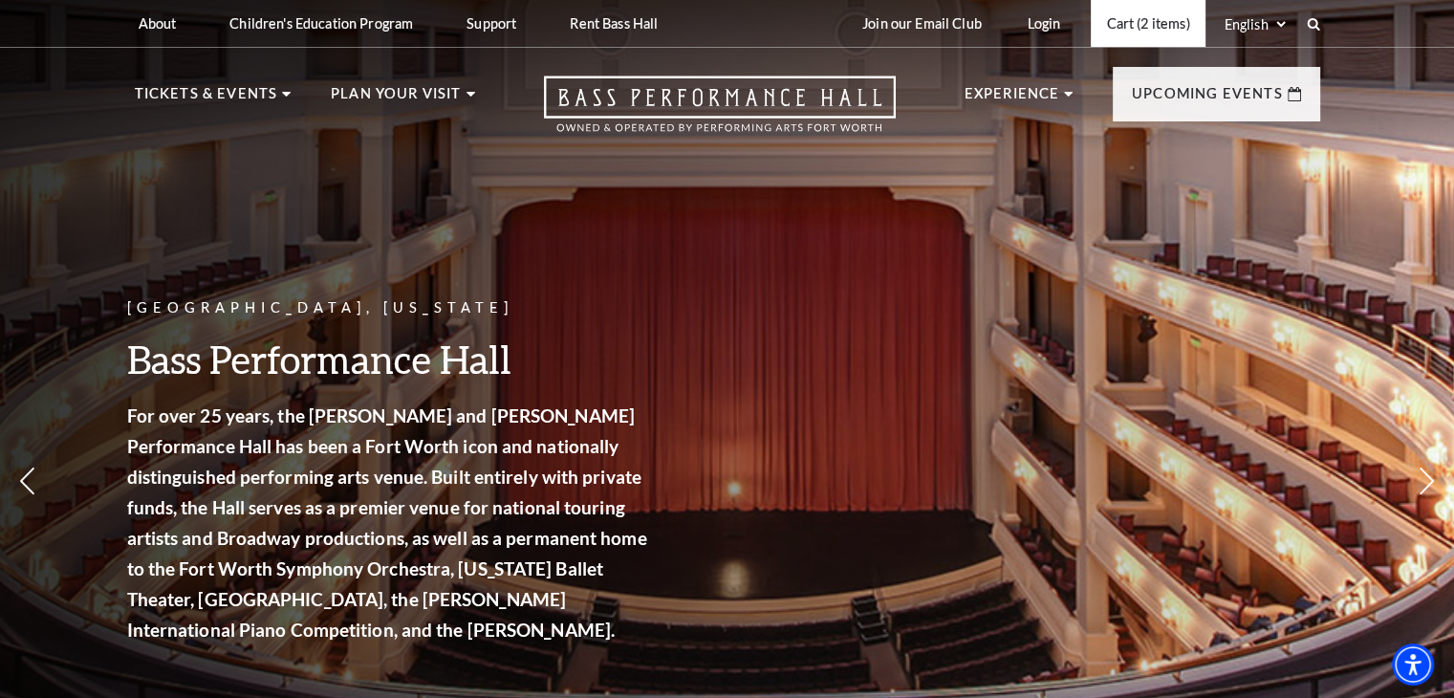
click at [1132, 32] on link "Cart (2 items)" at bounding box center [1148, 23] width 114 height 47
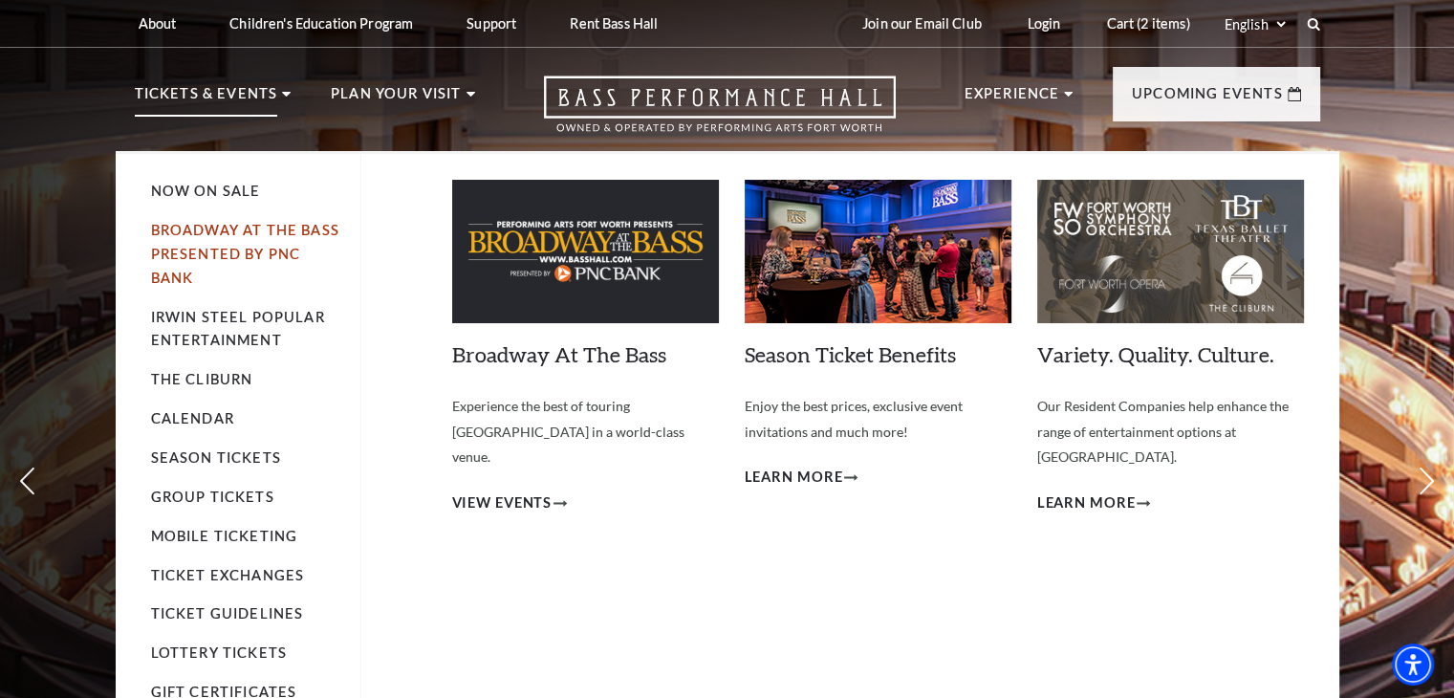
click at [175, 250] on link "Broadway At The Bass presented by PNC Bank" at bounding box center [245, 254] width 188 height 64
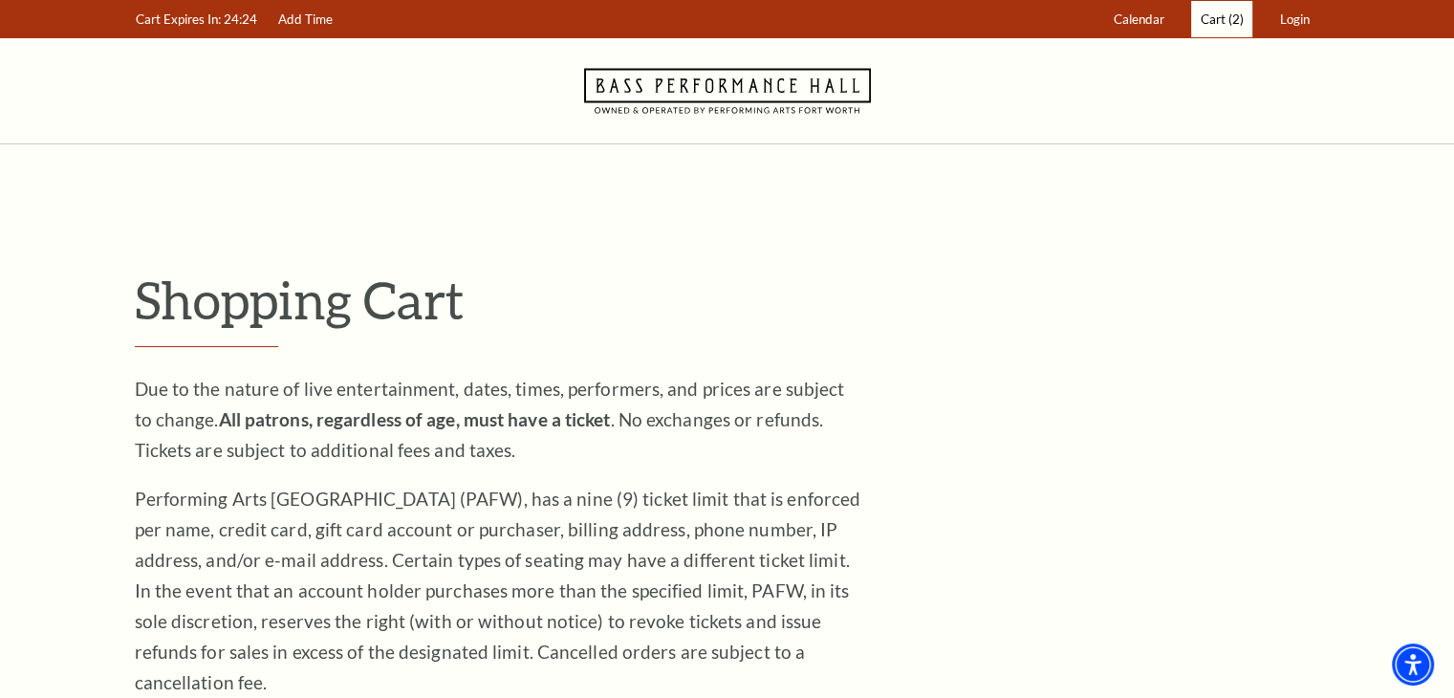
click at [1220, 27] on link "Cart (2)" at bounding box center [1221, 19] width 61 height 37
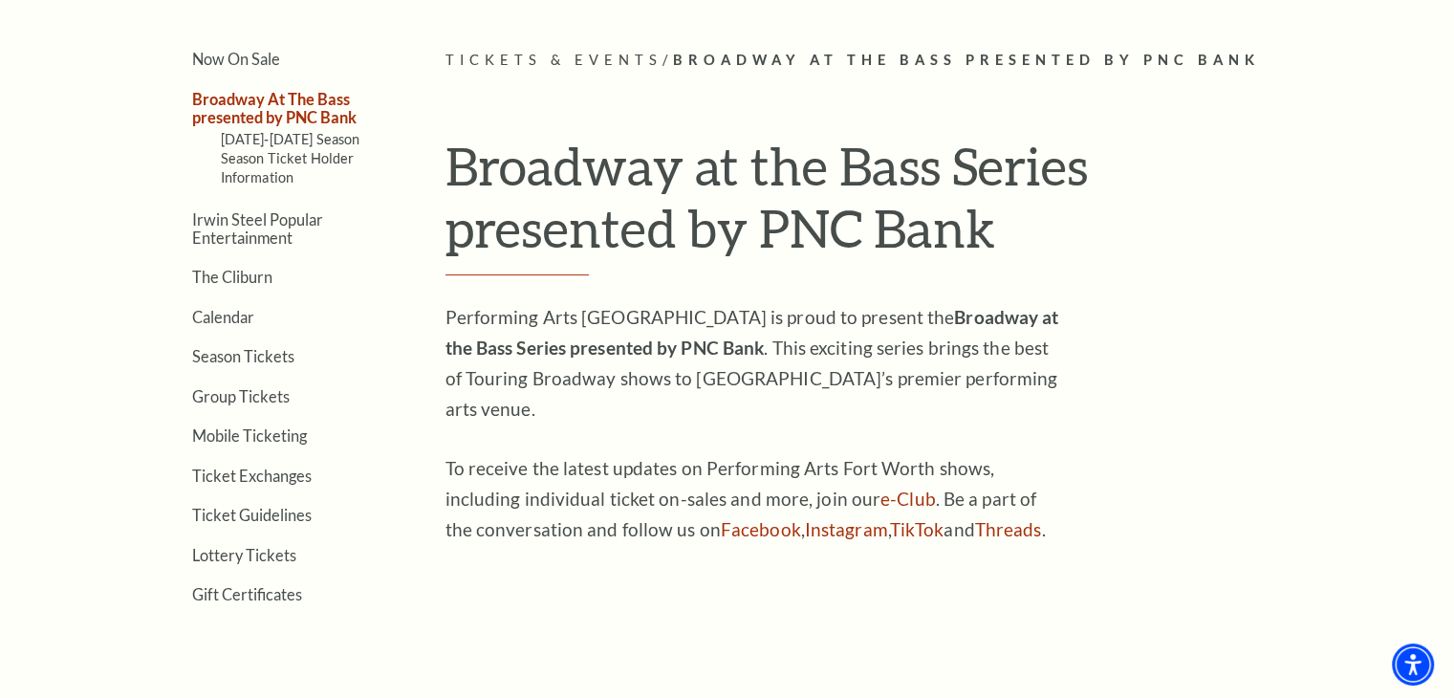
scroll to position [502, 0]
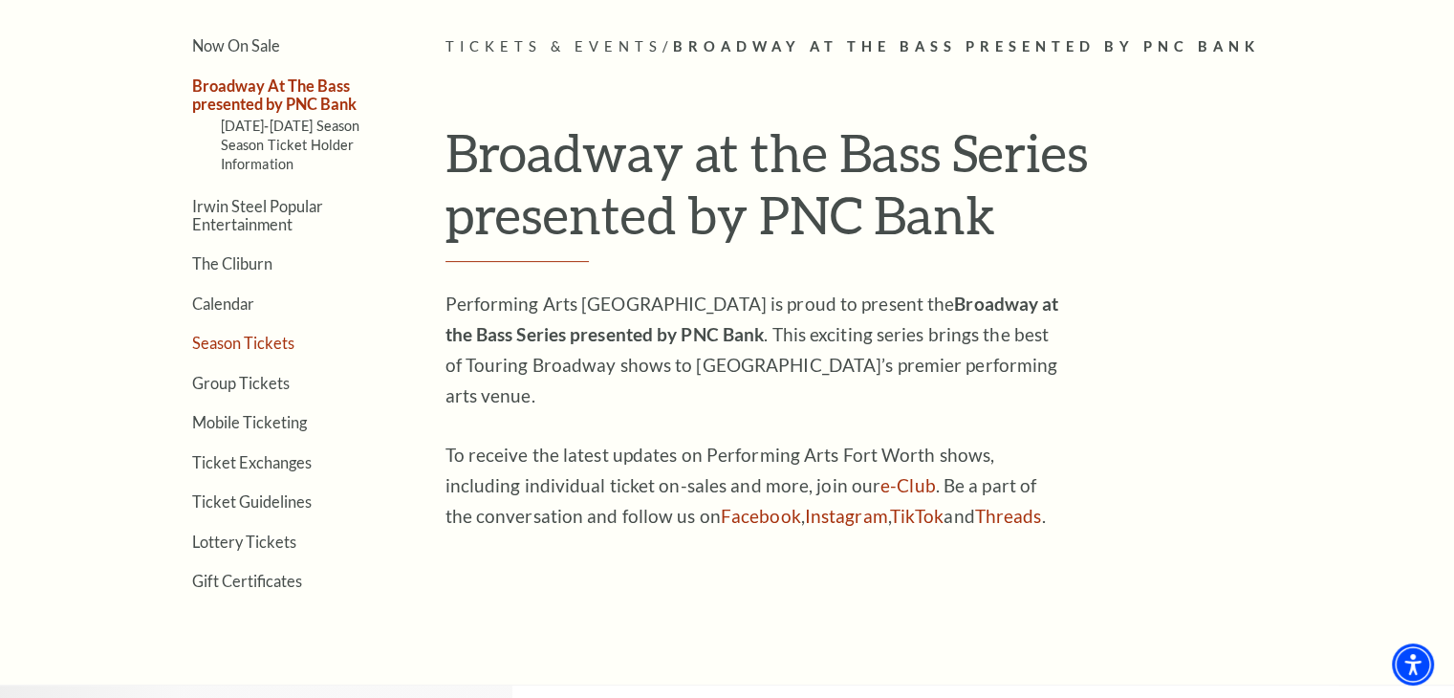
click at [226, 334] on link "Season Tickets" at bounding box center [243, 343] width 102 height 18
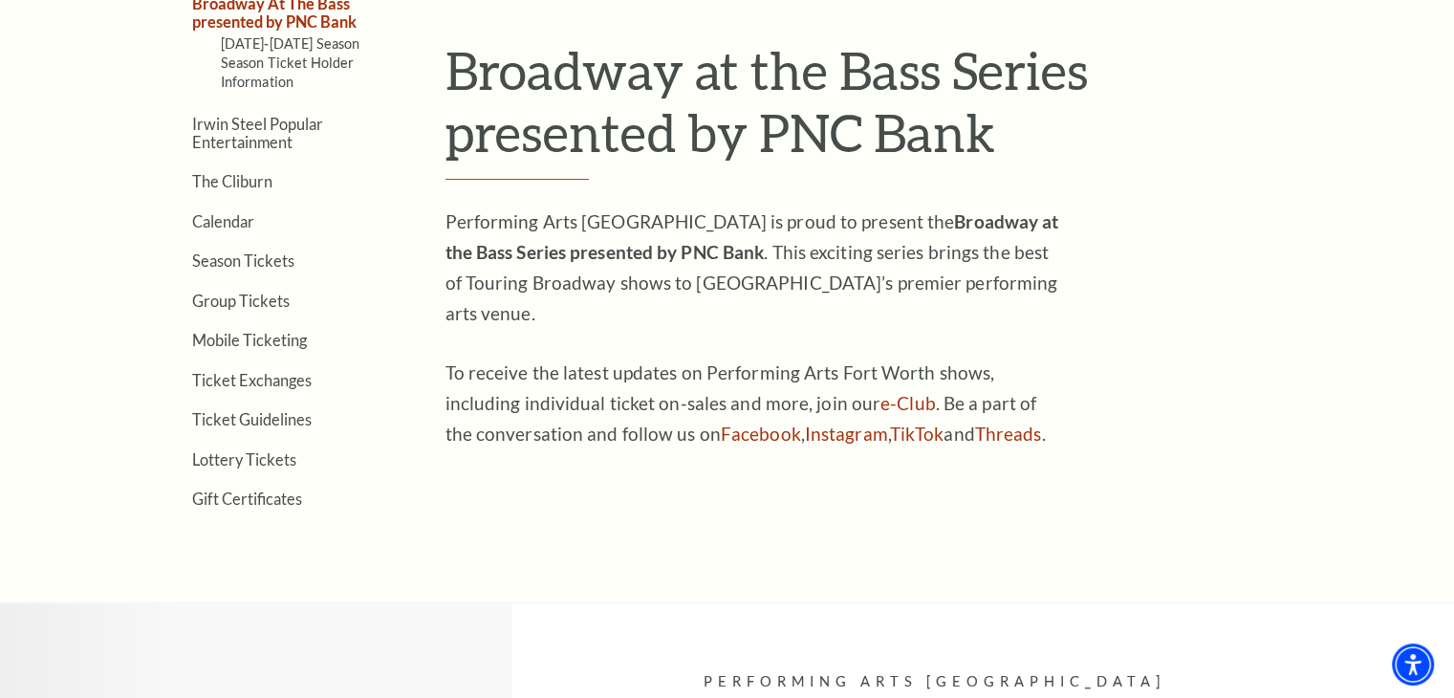
scroll to position [433, 0]
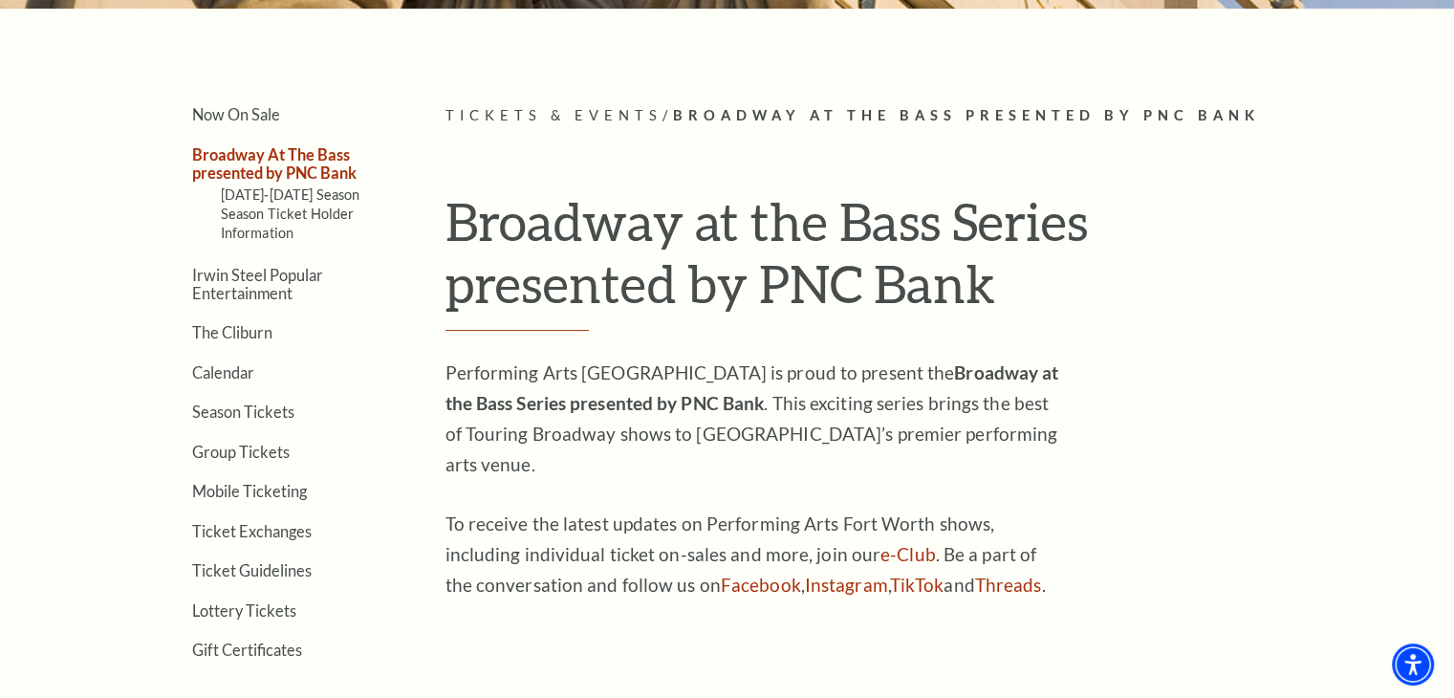
click at [275, 158] on link "Broadway At The Bass presented by PNC Bank" at bounding box center [274, 163] width 164 height 36
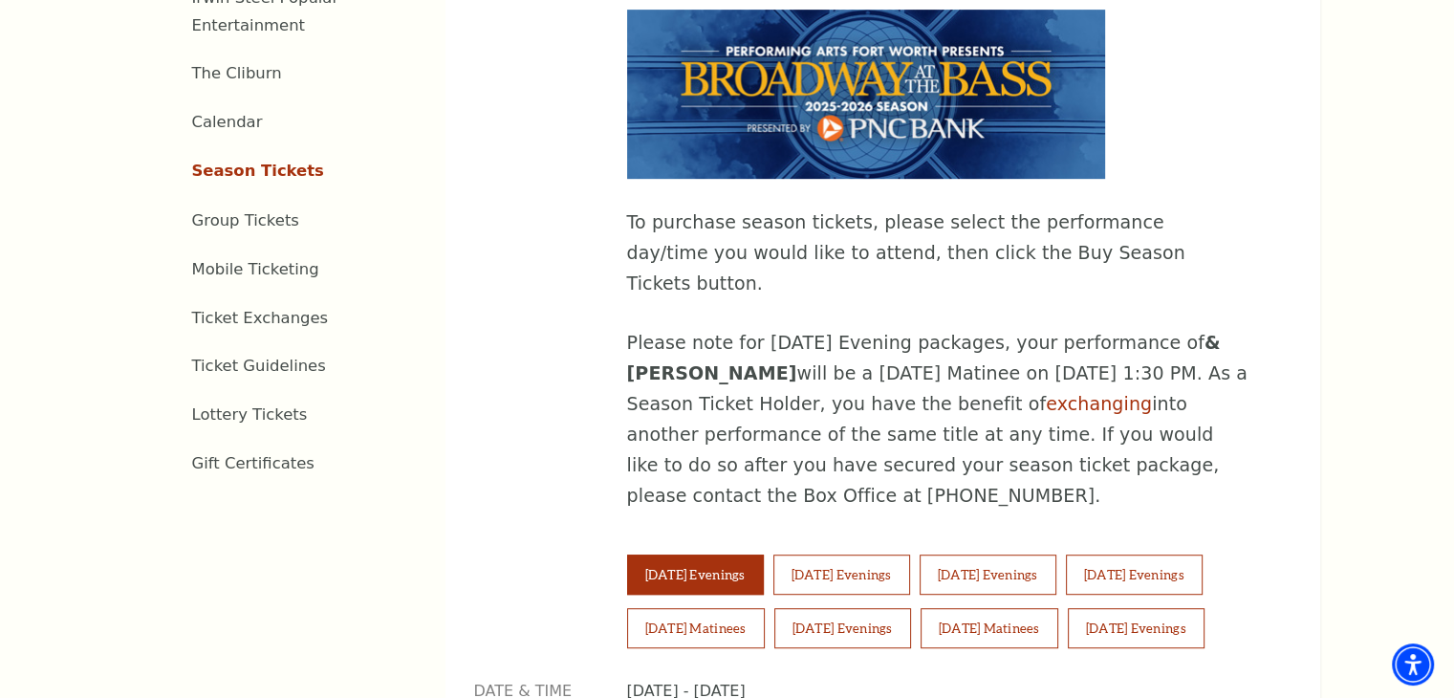
scroll to position [1086, 0]
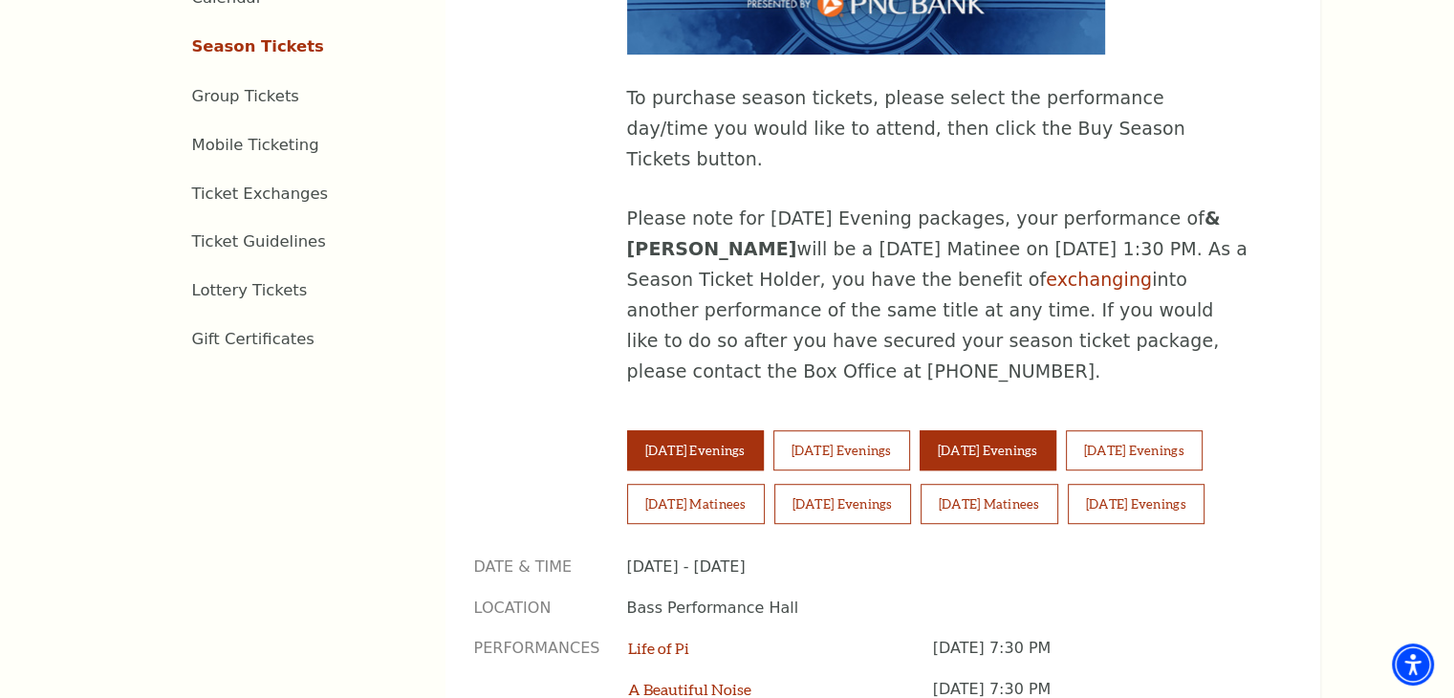
click at [1030, 430] on button "[DATE] Evenings" at bounding box center [988, 450] width 137 height 40
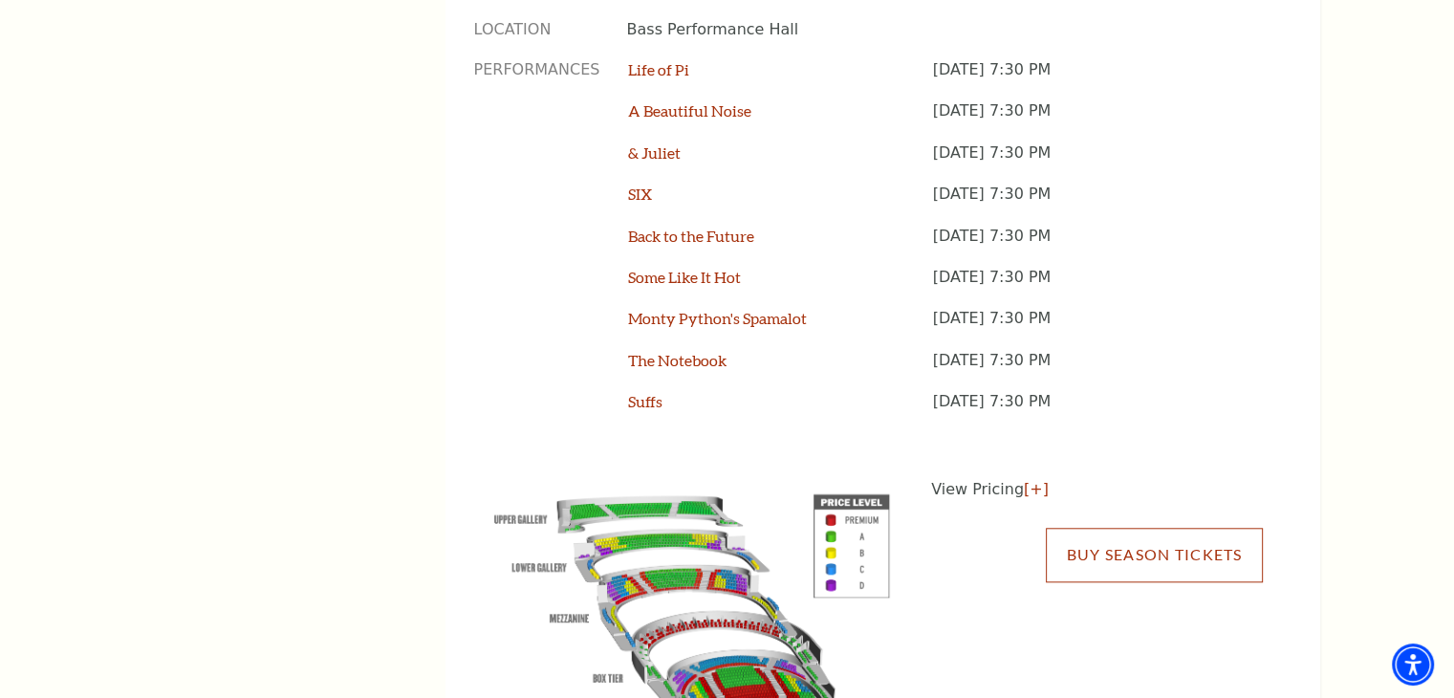
click at [1125, 528] on link "Buy Season Tickets" at bounding box center [1154, 555] width 216 height 54
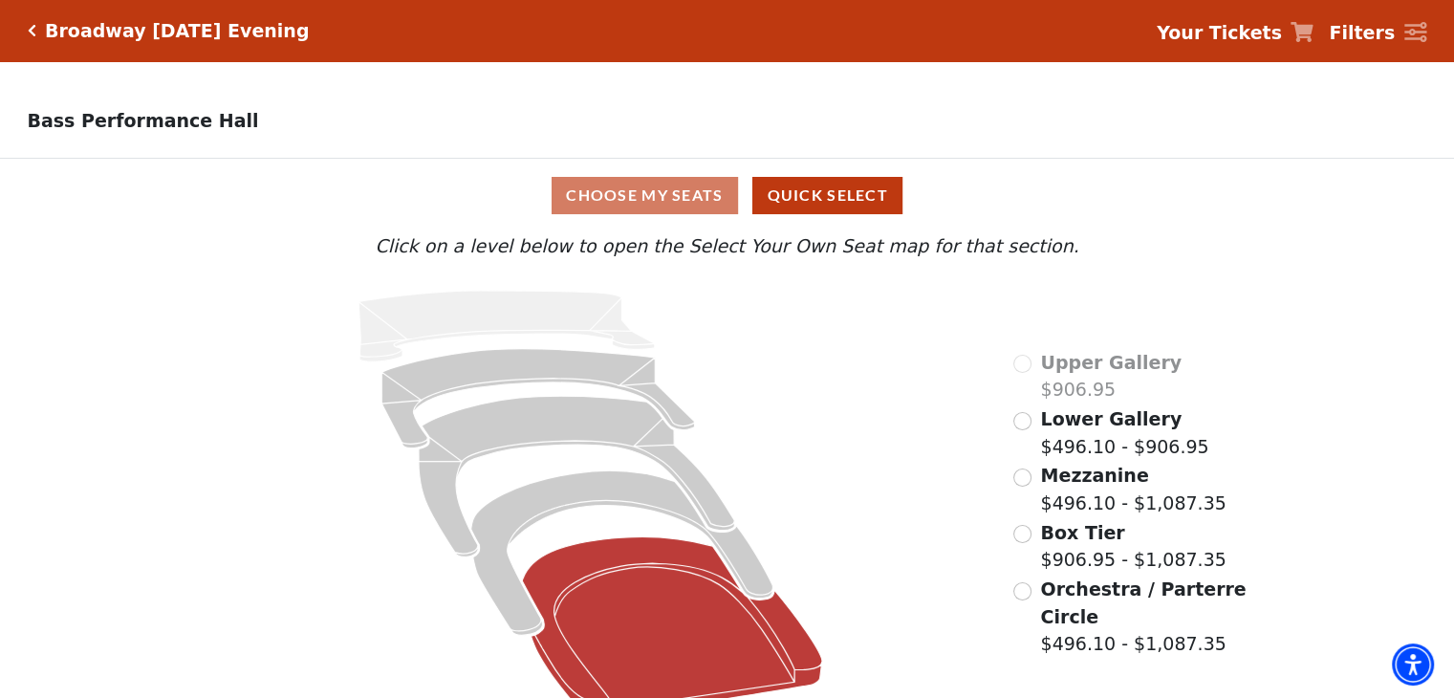
click at [576, 598] on icon at bounding box center [673, 627] width 300 height 181
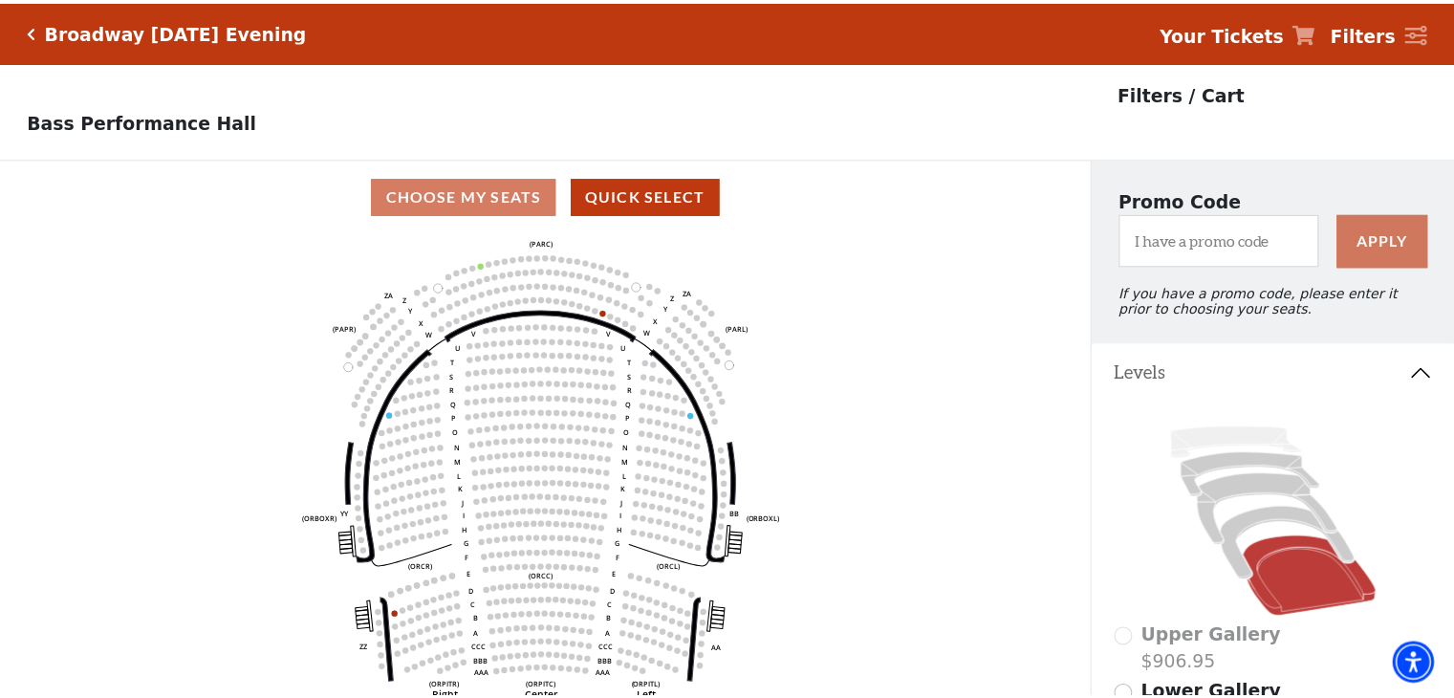
scroll to position [88, 0]
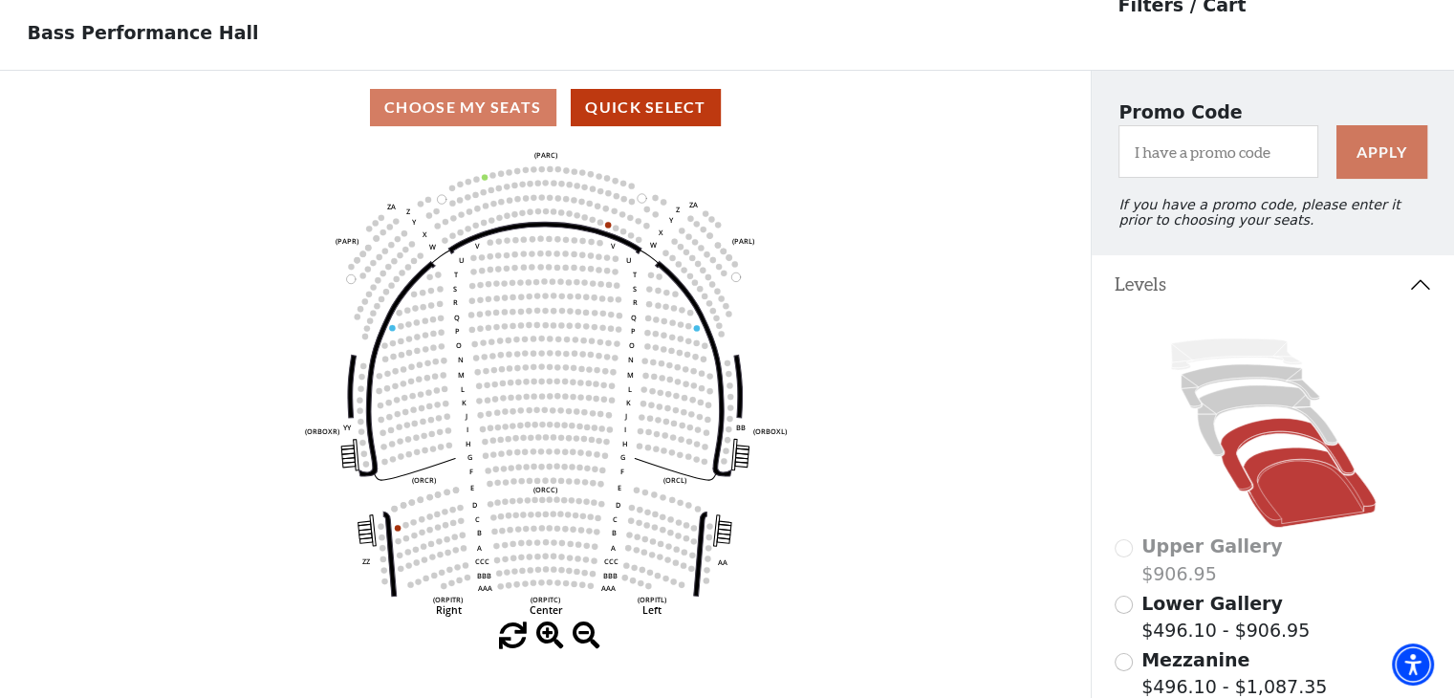
click at [1270, 439] on icon at bounding box center [1286, 454] width 133 height 73
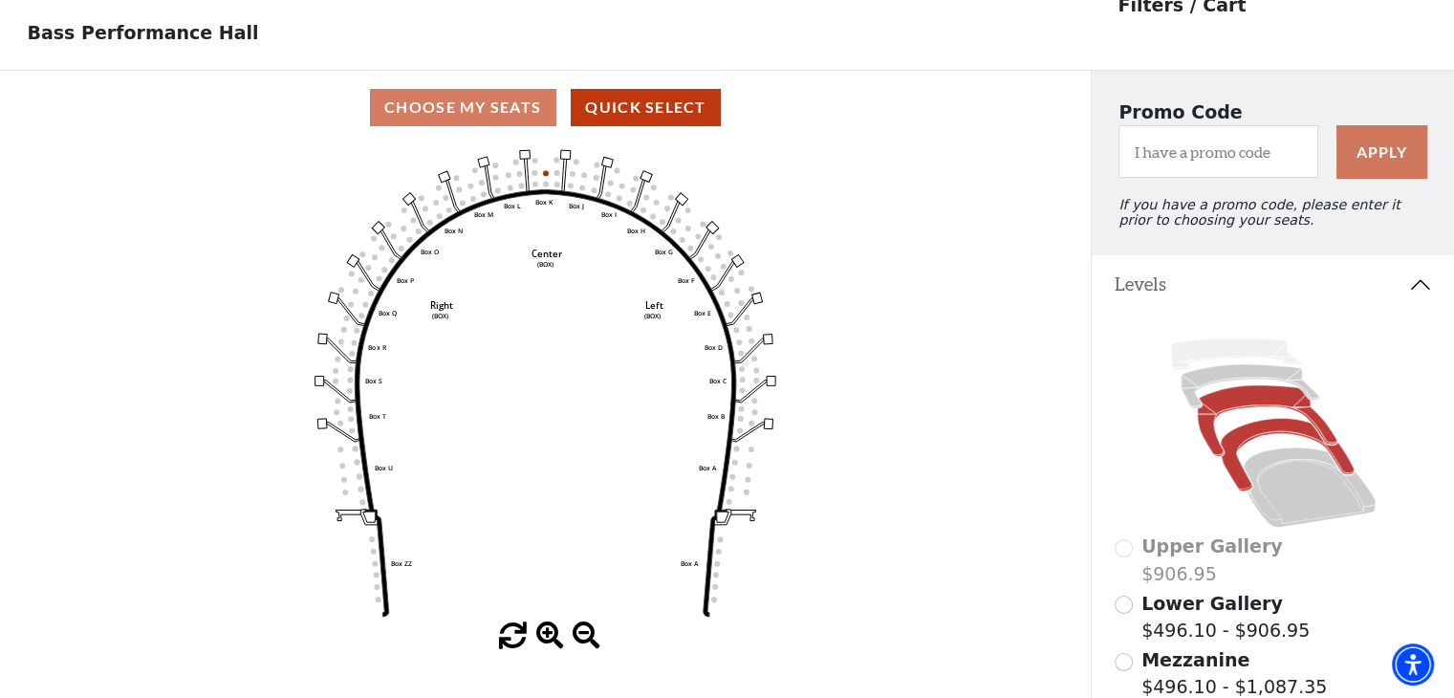
click at [1261, 402] on icon at bounding box center [1267, 420] width 140 height 71
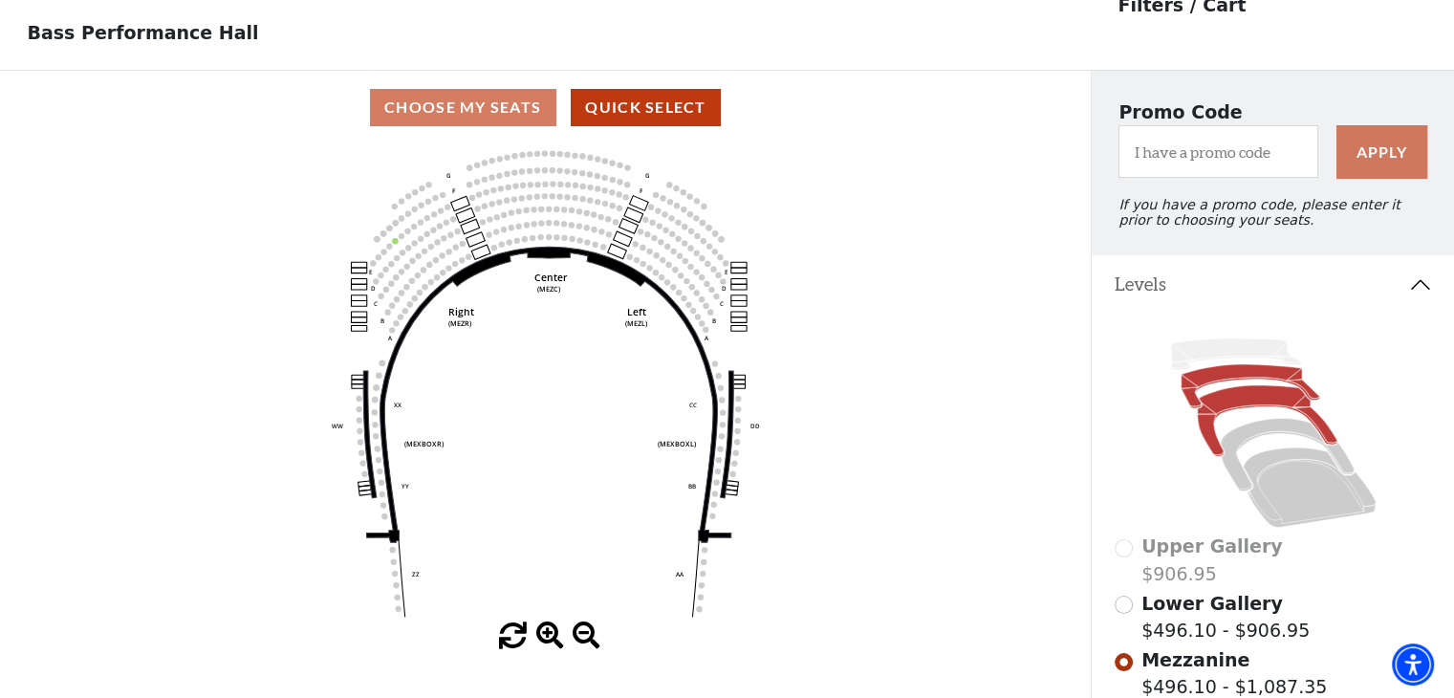
click at [1255, 377] on icon at bounding box center [1250, 386] width 139 height 44
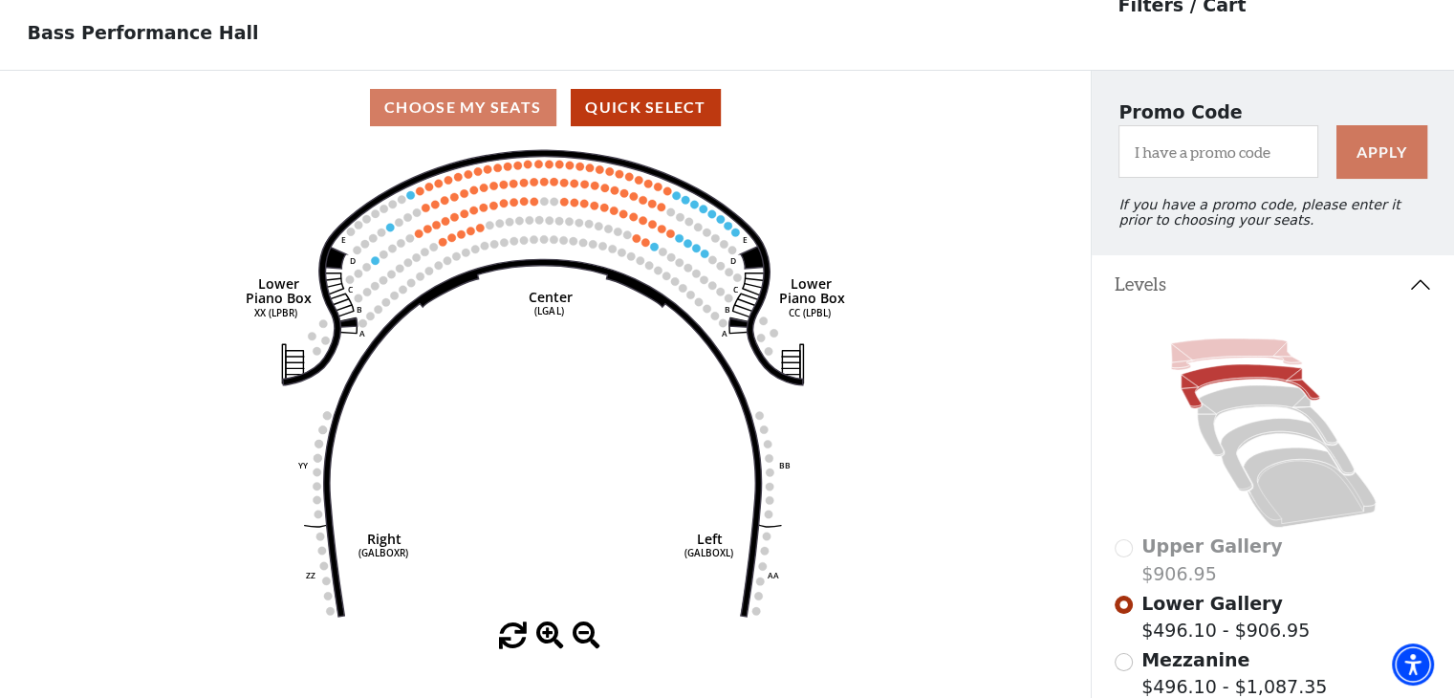
click at [1216, 357] on icon at bounding box center [1235, 354] width 131 height 32
click at [1211, 386] on icon at bounding box center [1250, 386] width 139 height 44
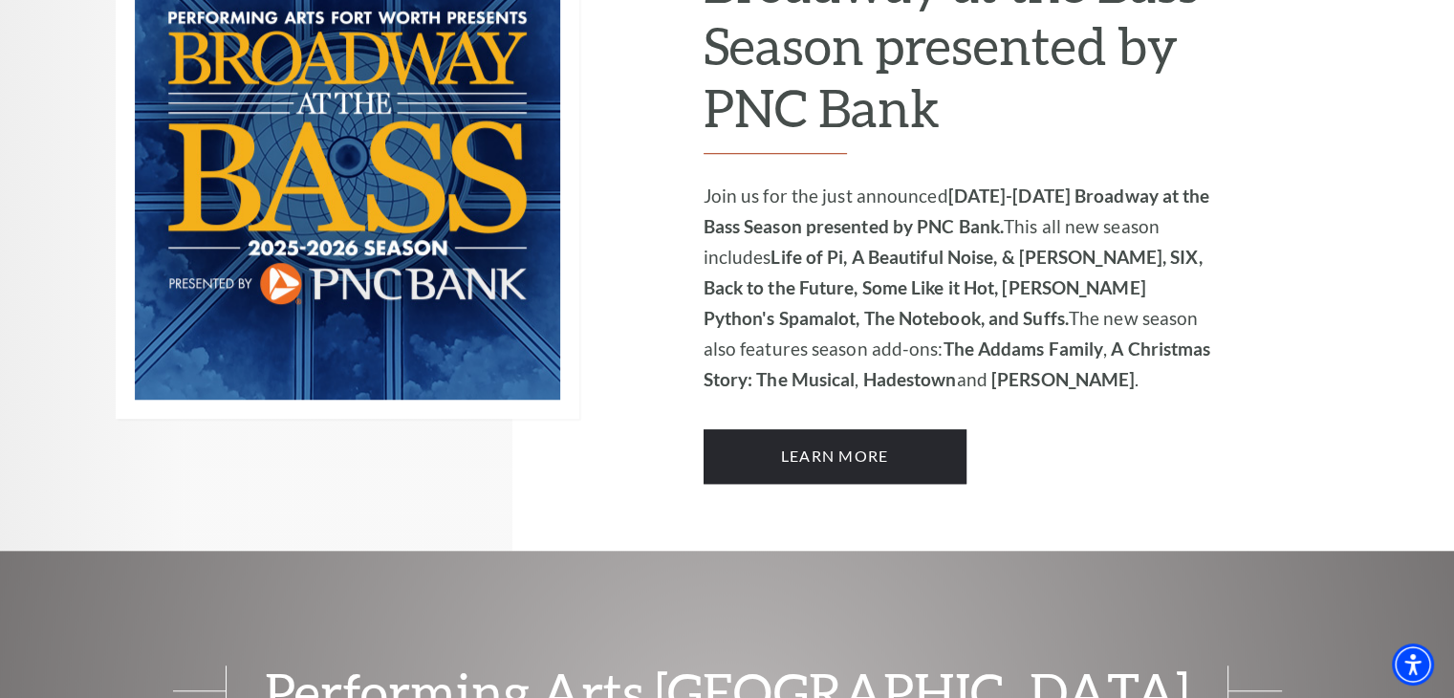
scroll to position [322, 0]
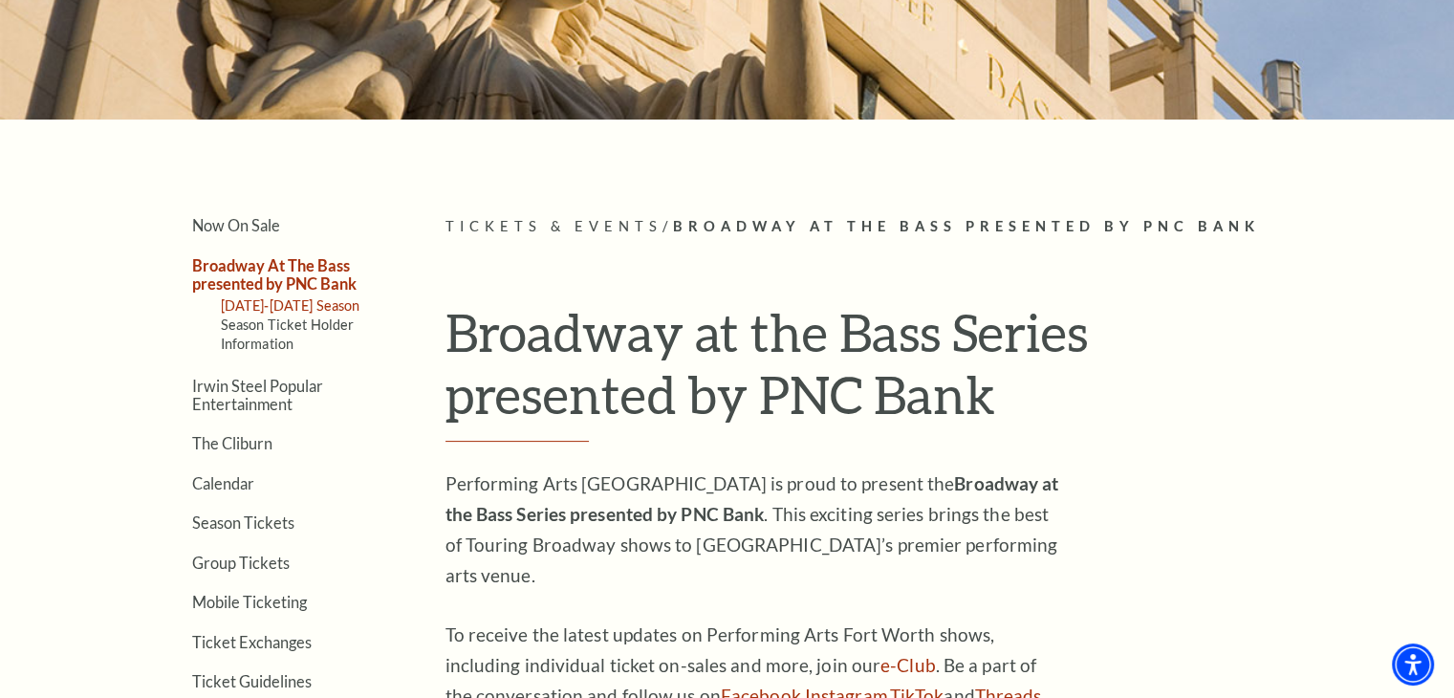
click at [262, 303] on link "[DATE]-[DATE] Season" at bounding box center [291, 305] width 140 height 16
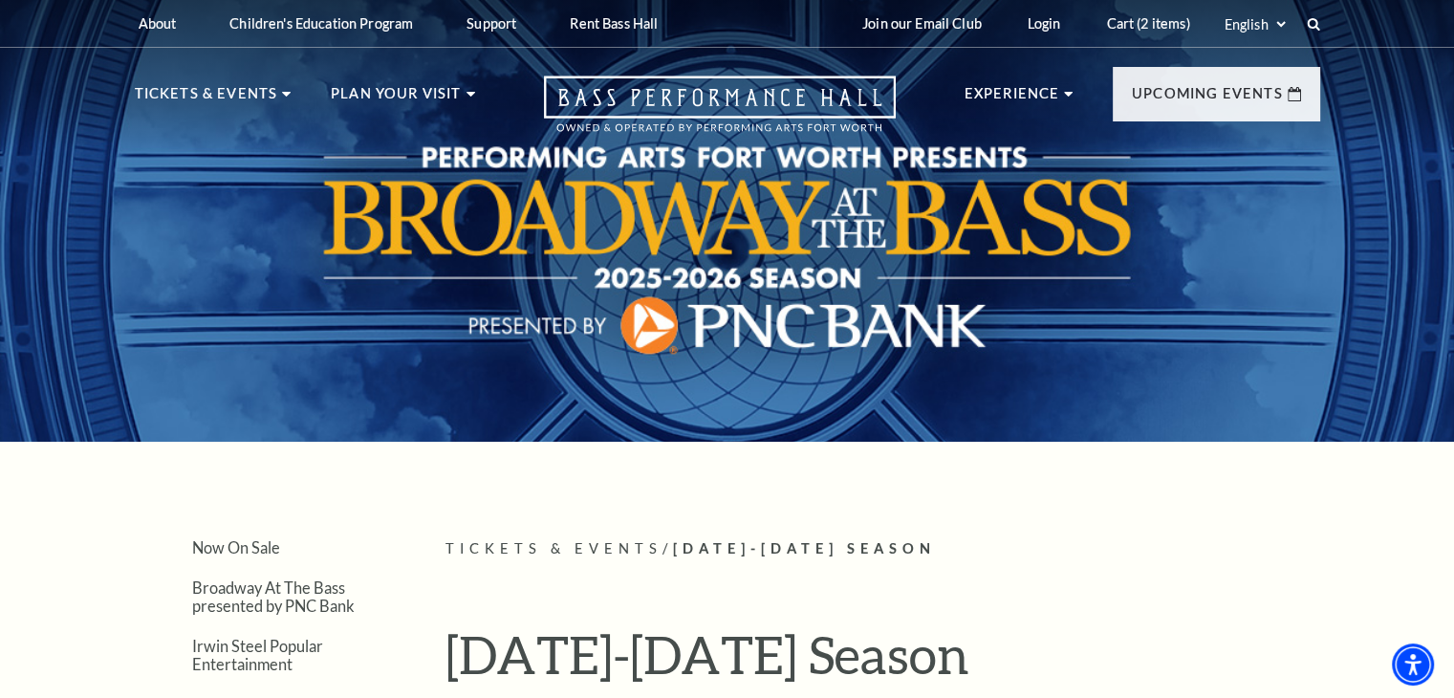
scroll to position [910, 0]
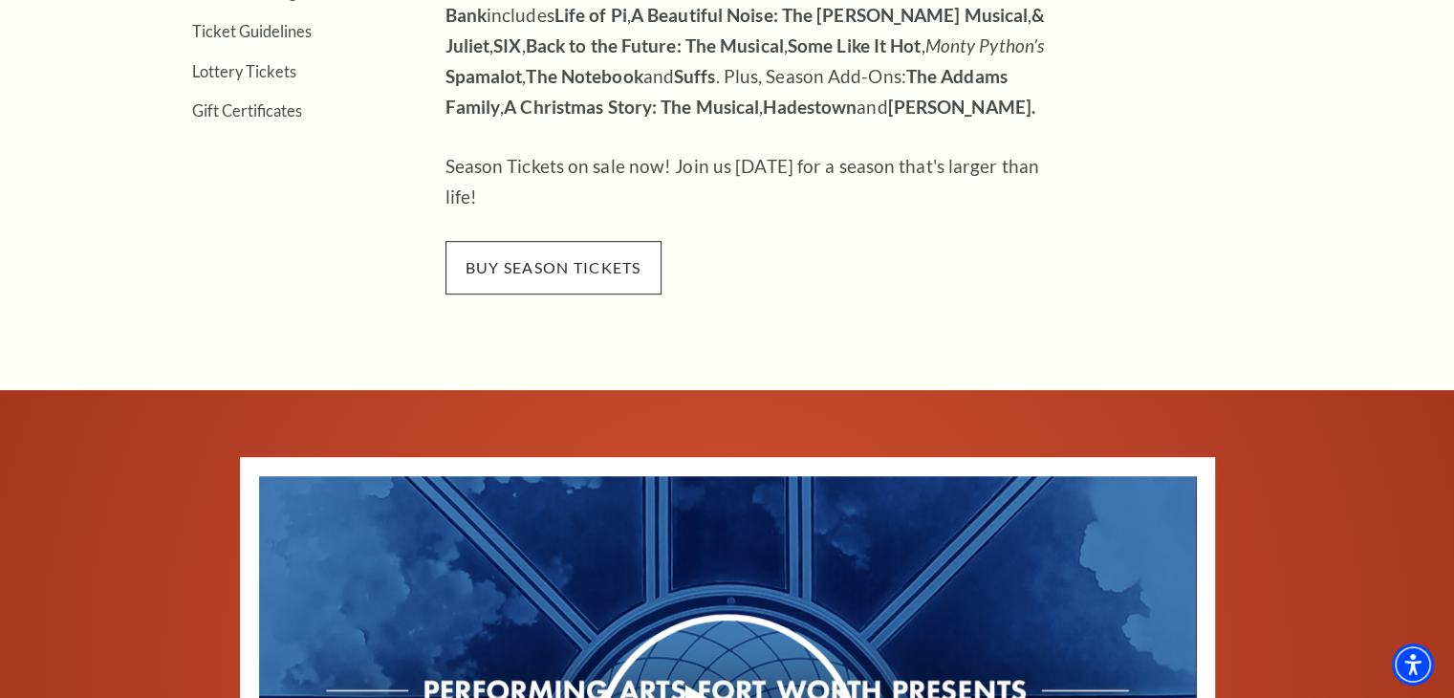
click at [532, 241] on span "buy season tickets" at bounding box center [554, 268] width 216 height 54
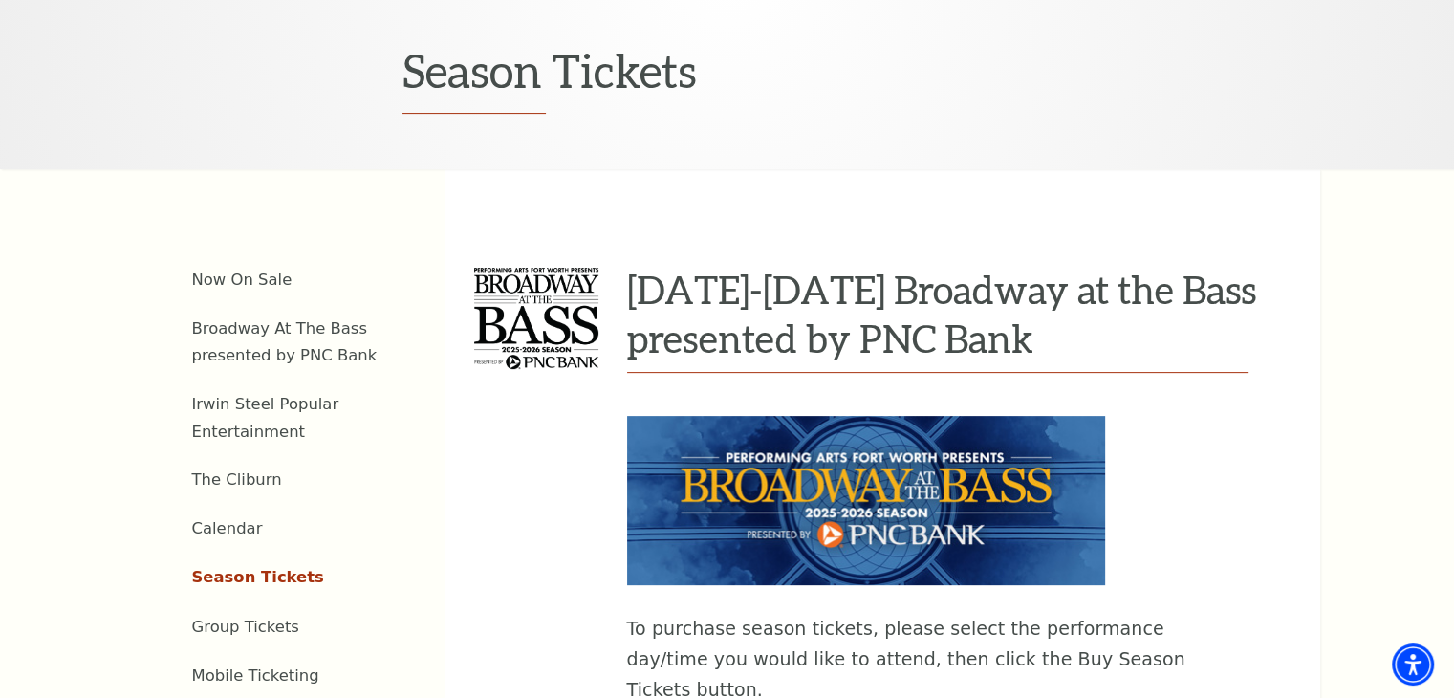
scroll to position [1163, 0]
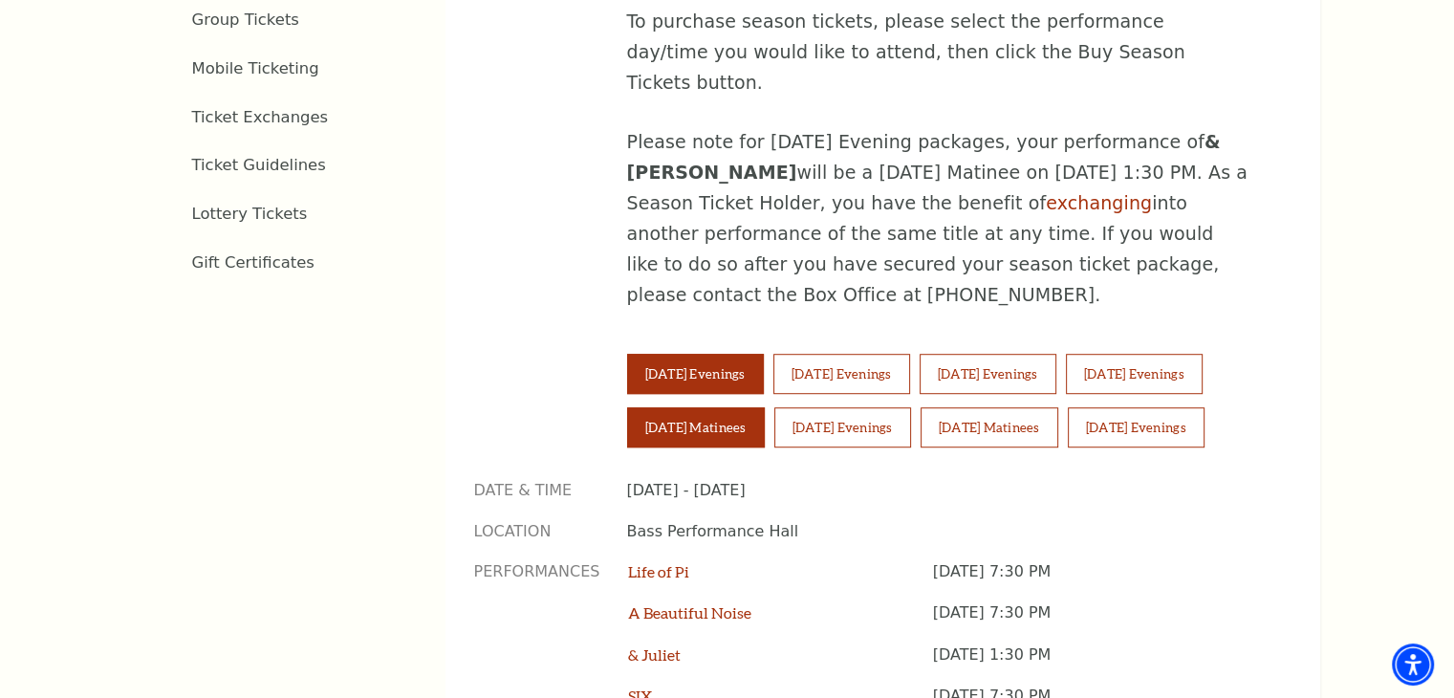
click at [708, 407] on button "Saturday Matinees" at bounding box center [696, 427] width 138 height 40
click at [692, 407] on button "Saturday Matinees" at bounding box center [696, 427] width 138 height 40
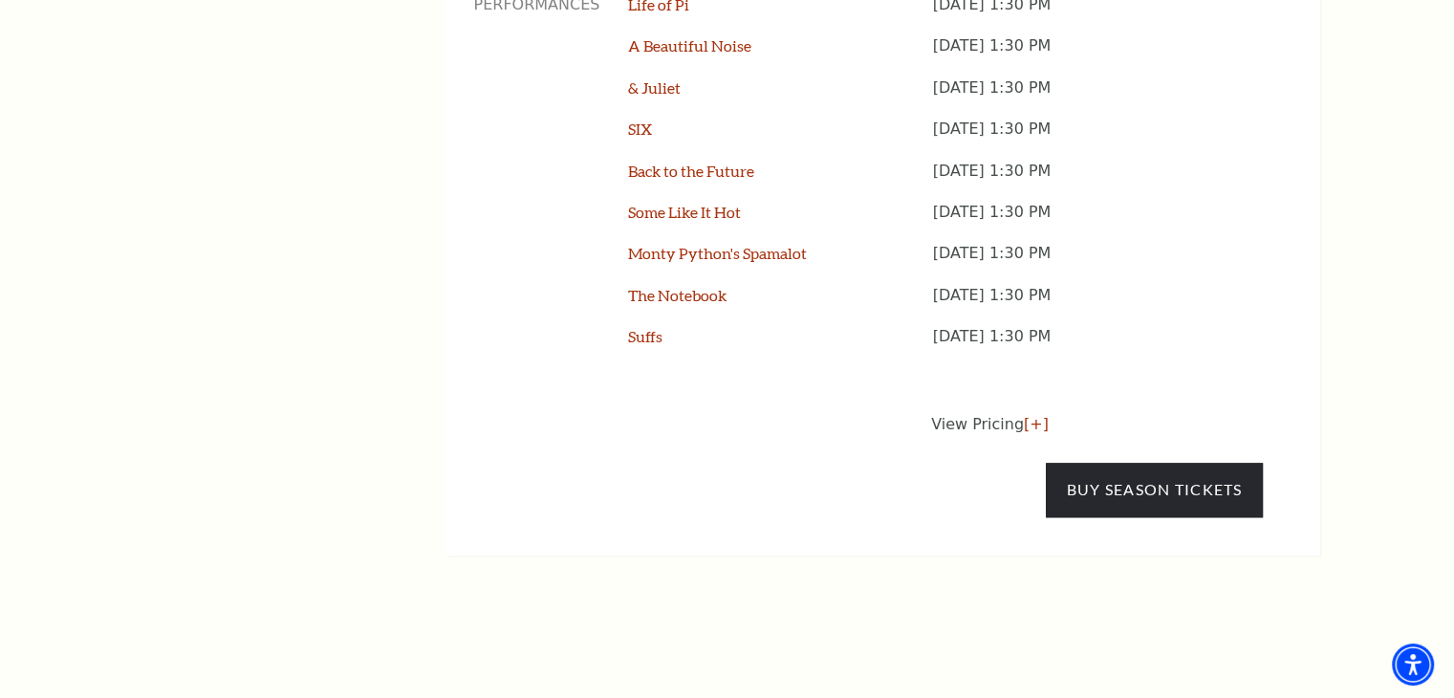
scroll to position [1874, 0]
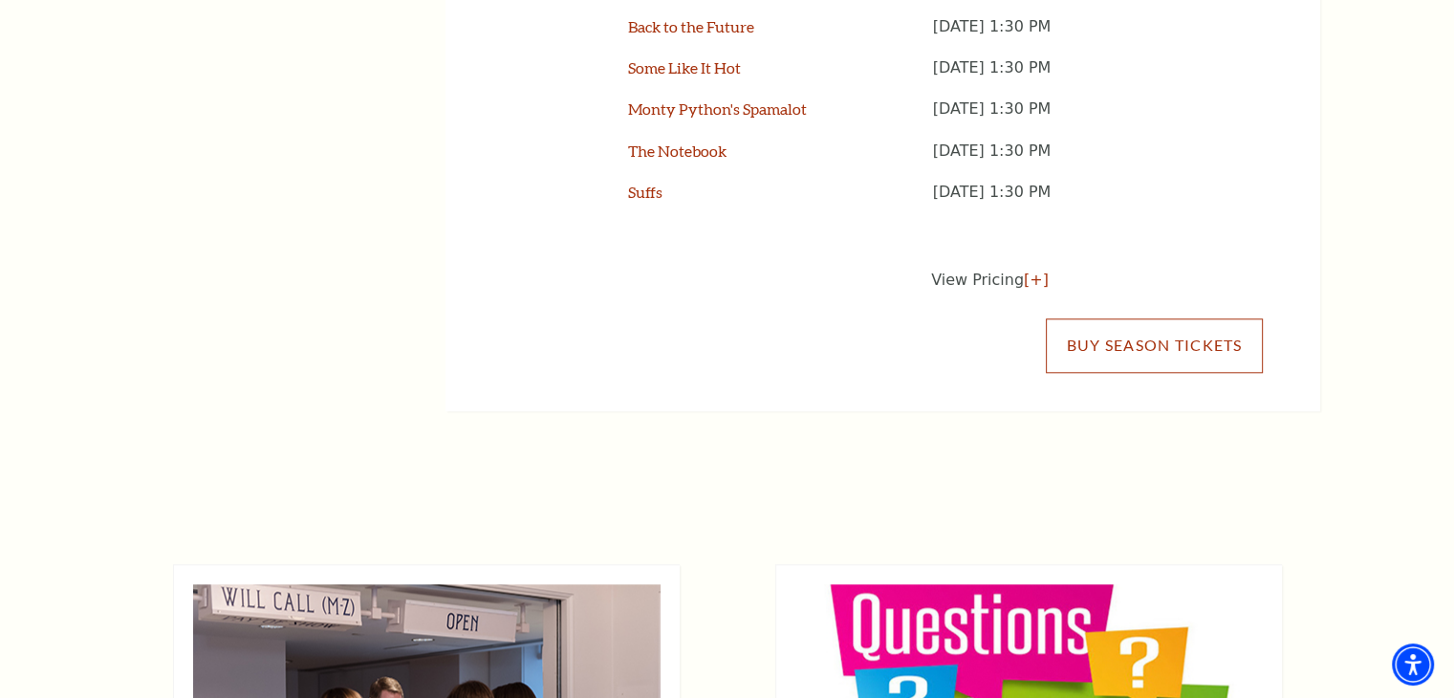
click at [1106, 318] on link "Buy Season Tickets" at bounding box center [1154, 345] width 216 height 54
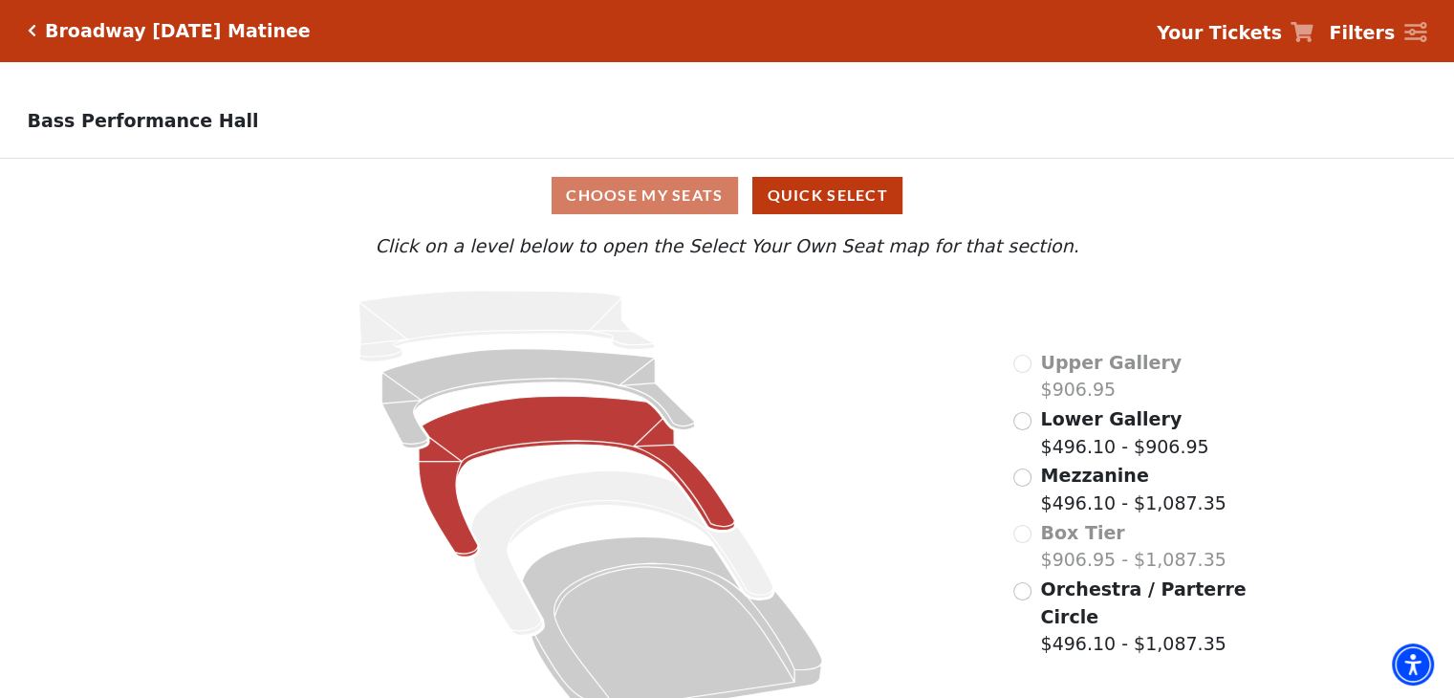
click at [428, 473] on icon at bounding box center [577, 476] width 316 height 161
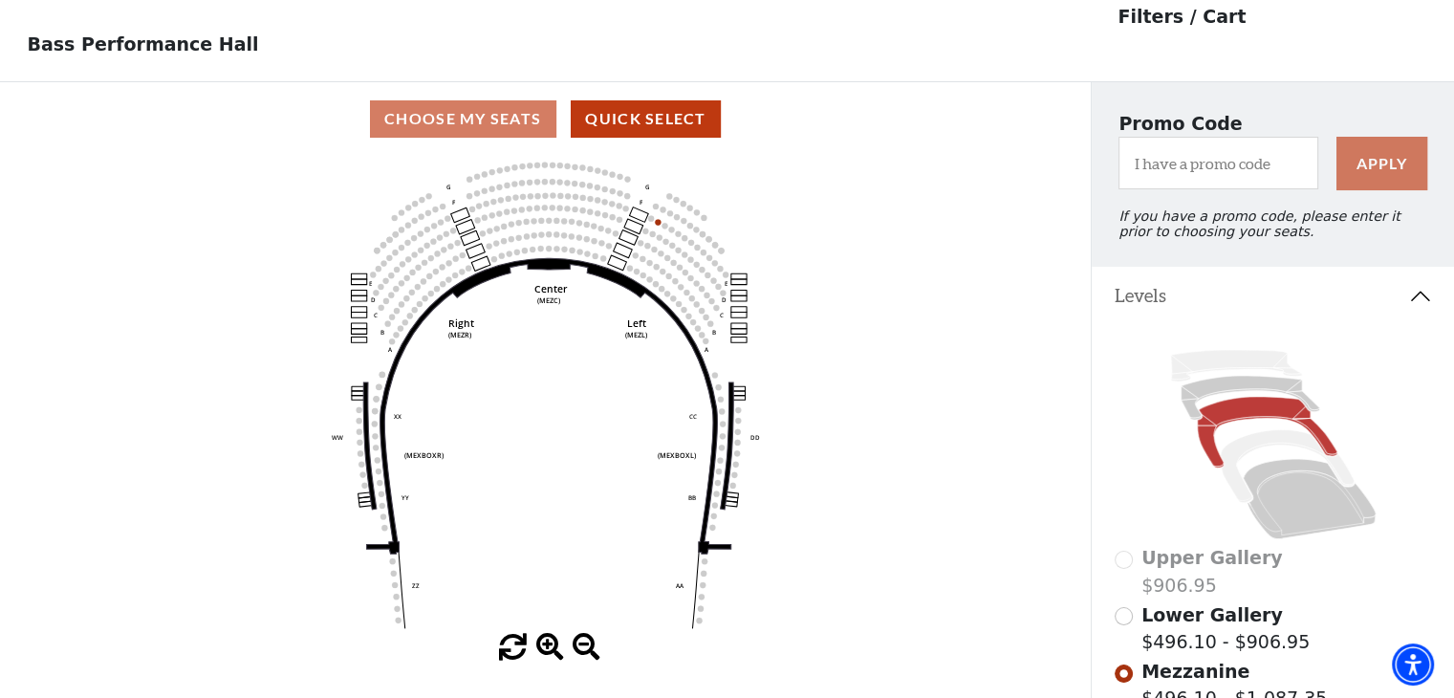
scroll to position [88, 0]
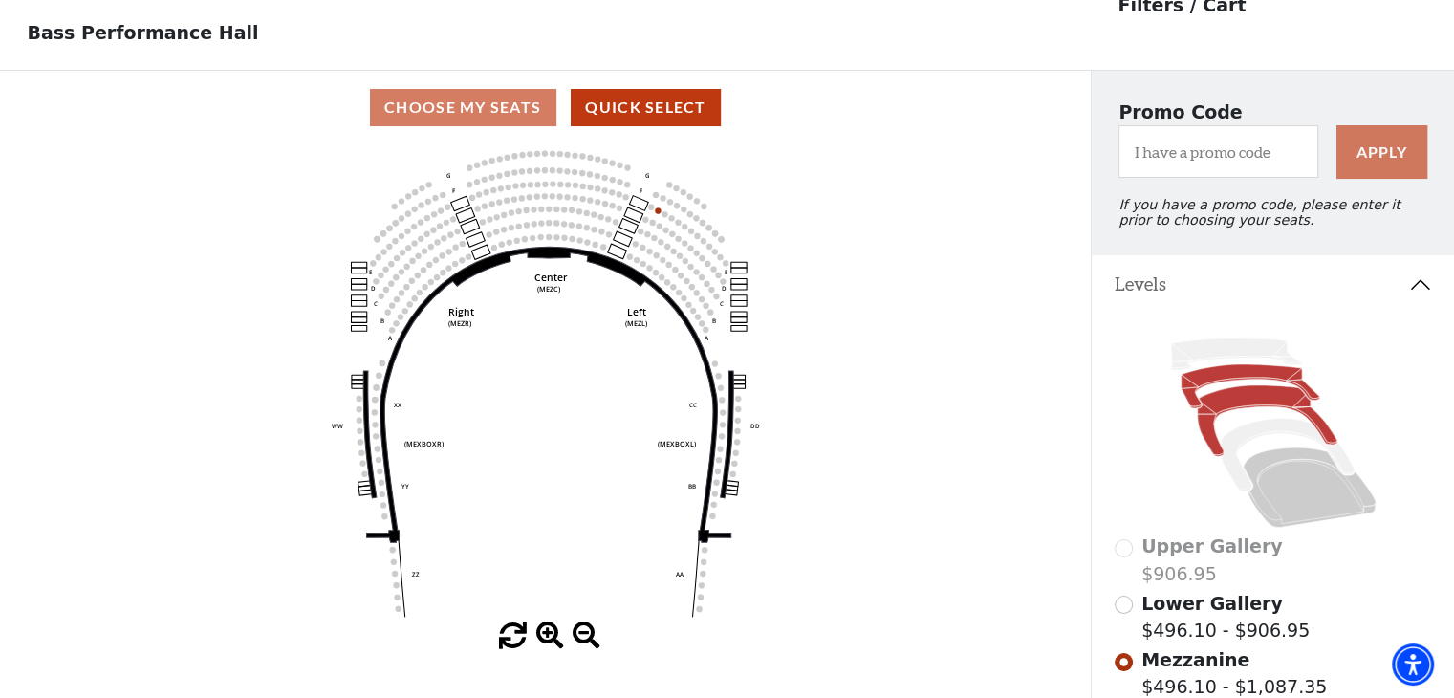
click at [1210, 385] on icon at bounding box center [1250, 386] width 139 height 44
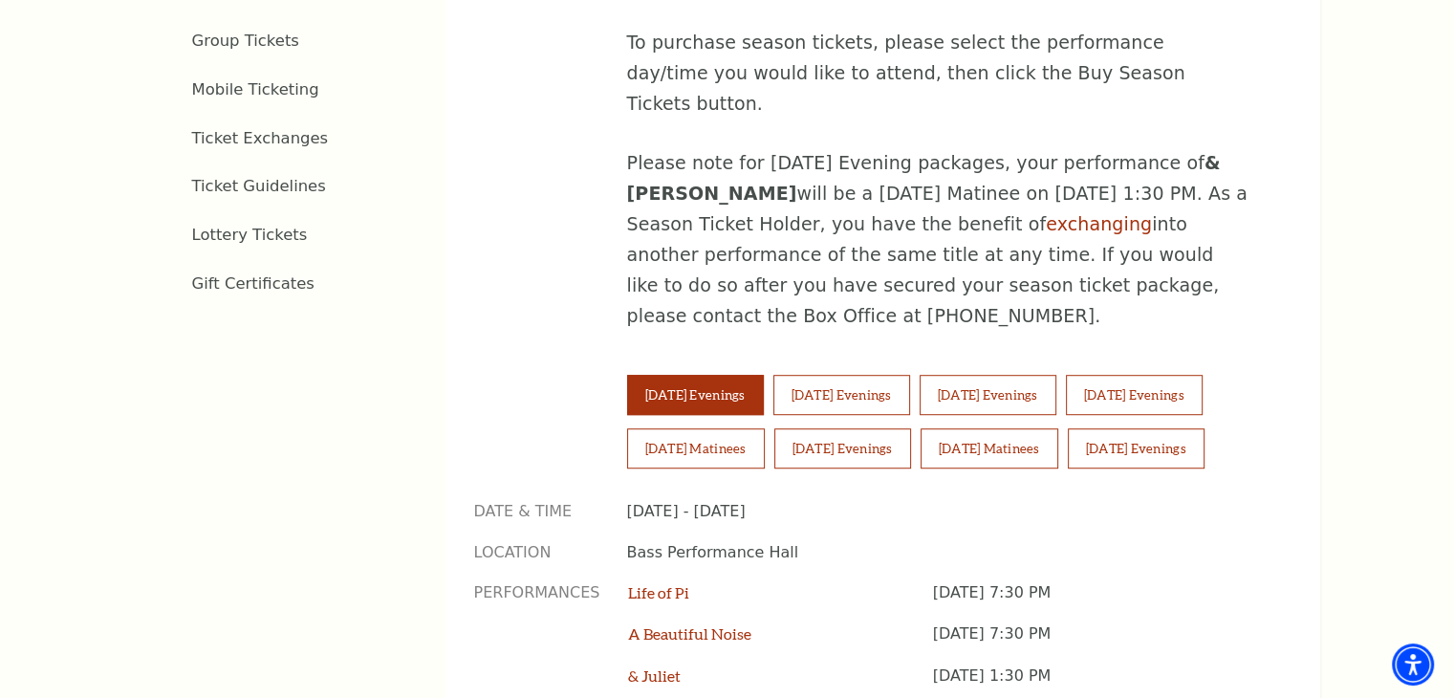
scroll to position [1132, 0]
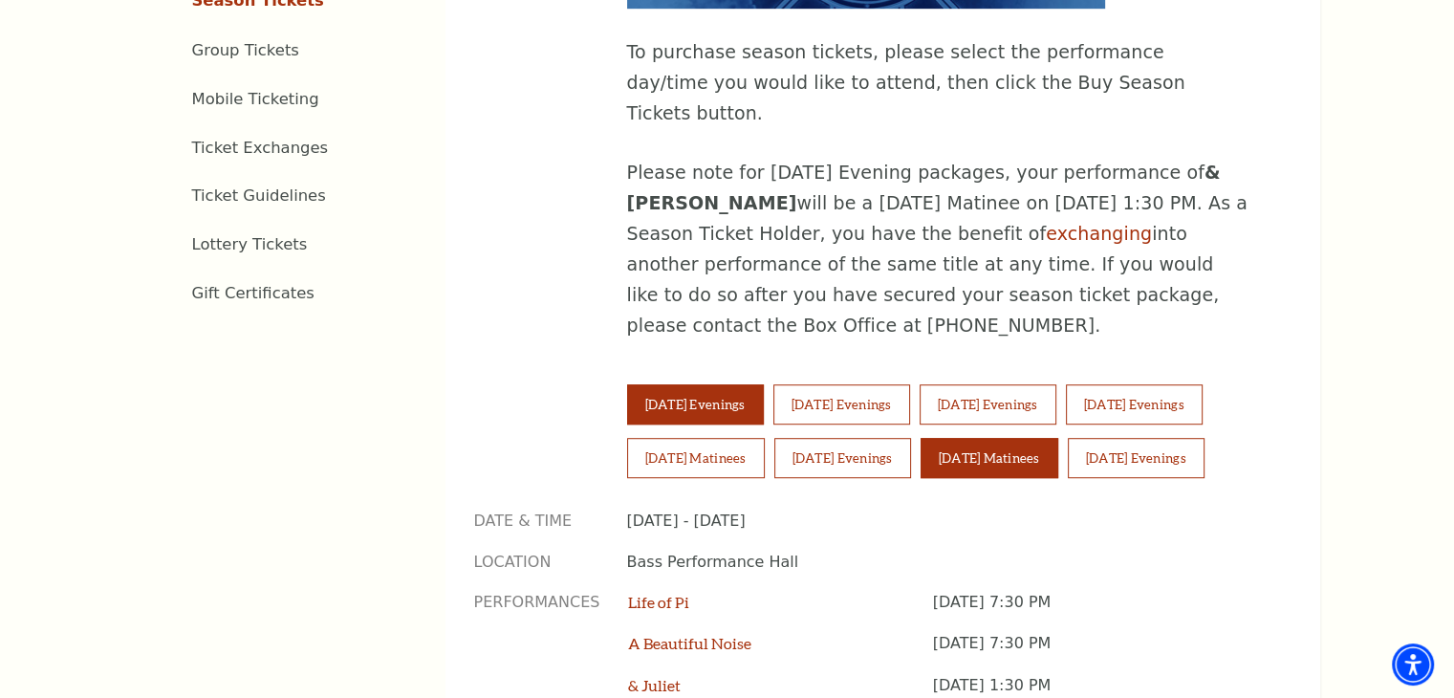
click at [1033, 438] on button "[DATE] Matinees" at bounding box center [990, 458] width 138 height 40
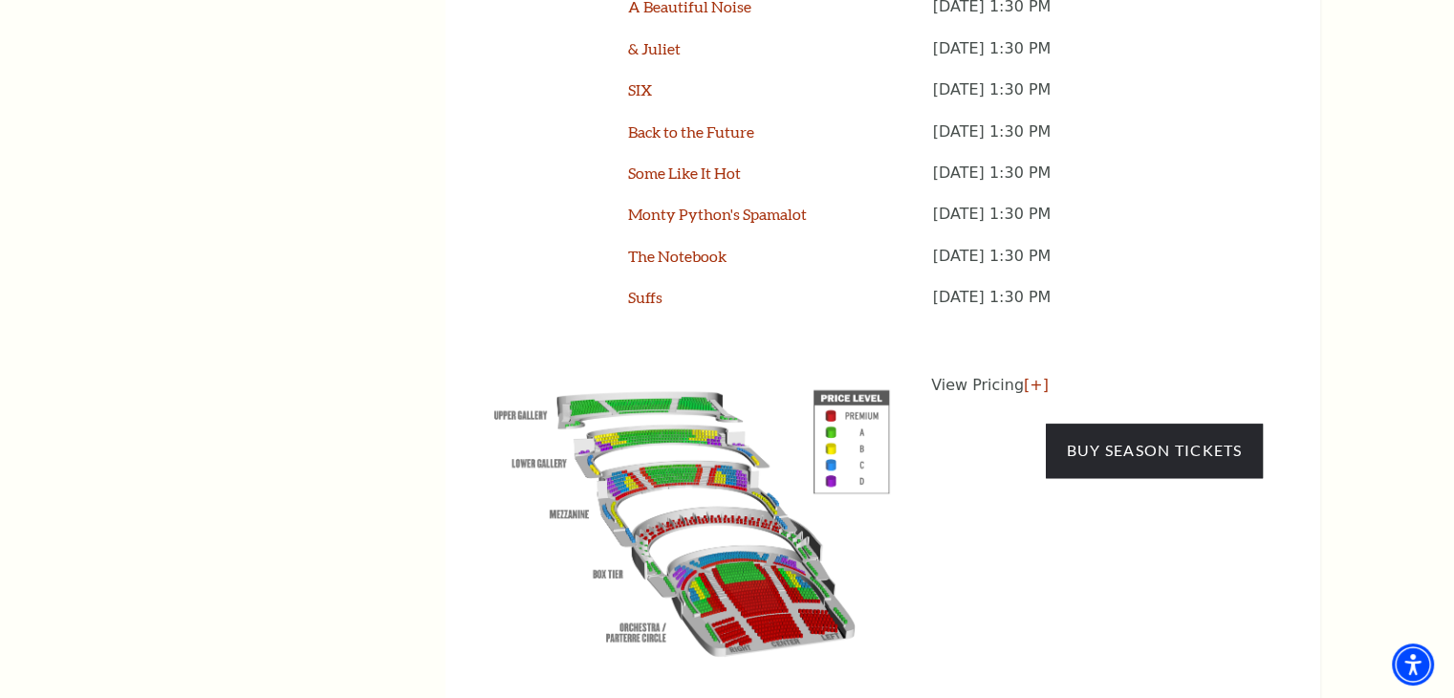
scroll to position [2023, 0]
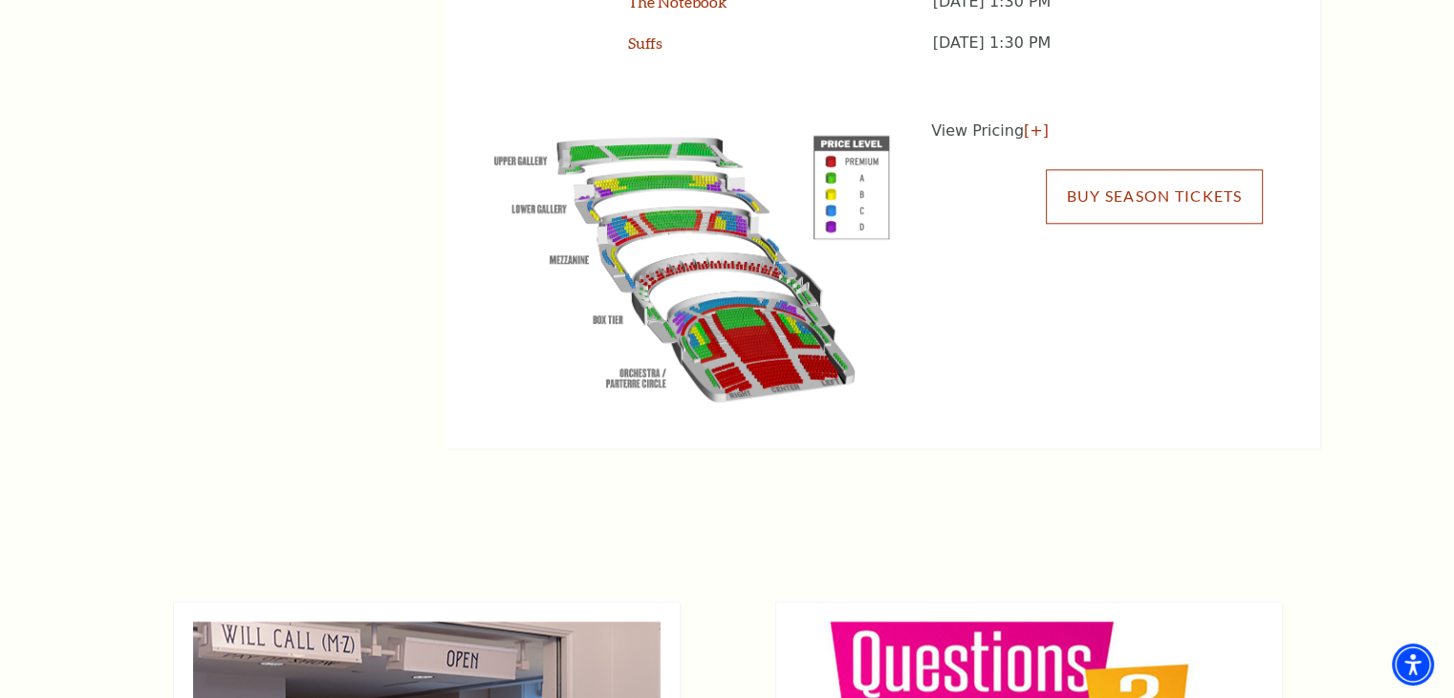
click at [1125, 169] on link "Buy Season Tickets" at bounding box center [1154, 196] width 216 height 54
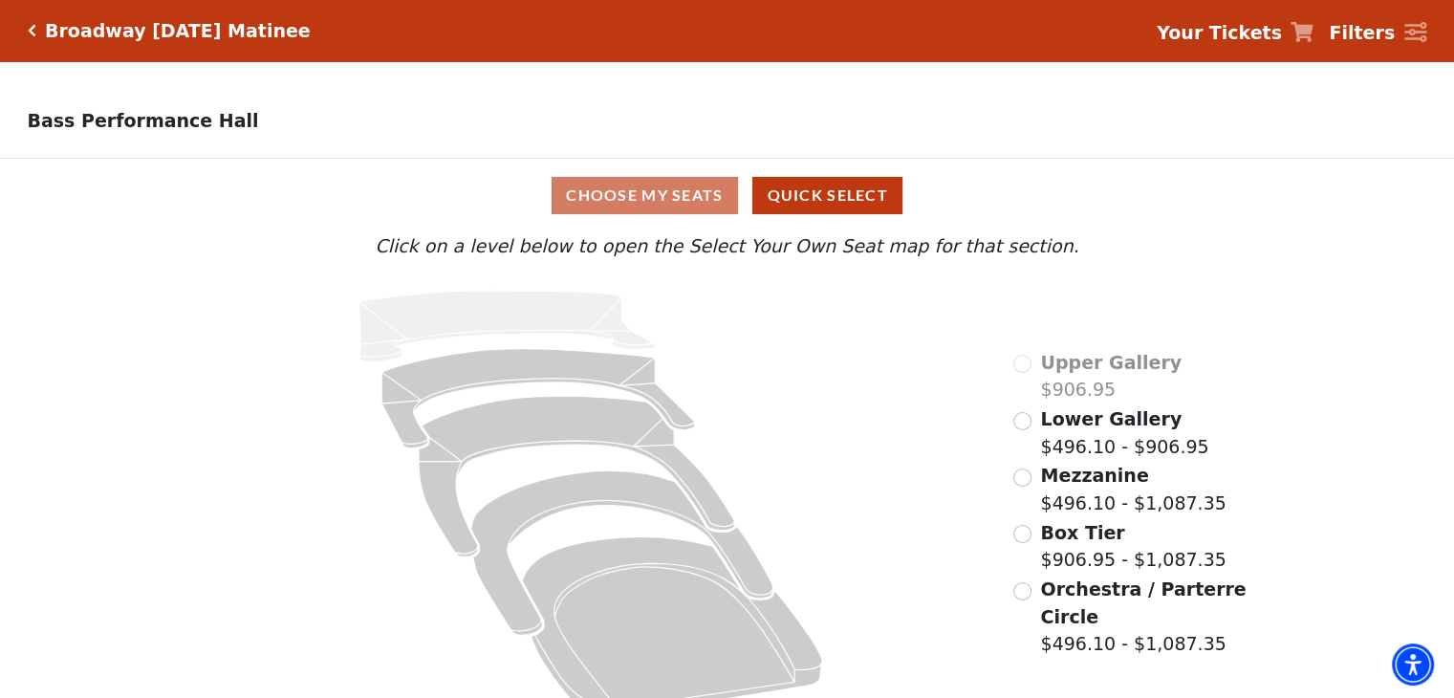
scroll to position [39, 0]
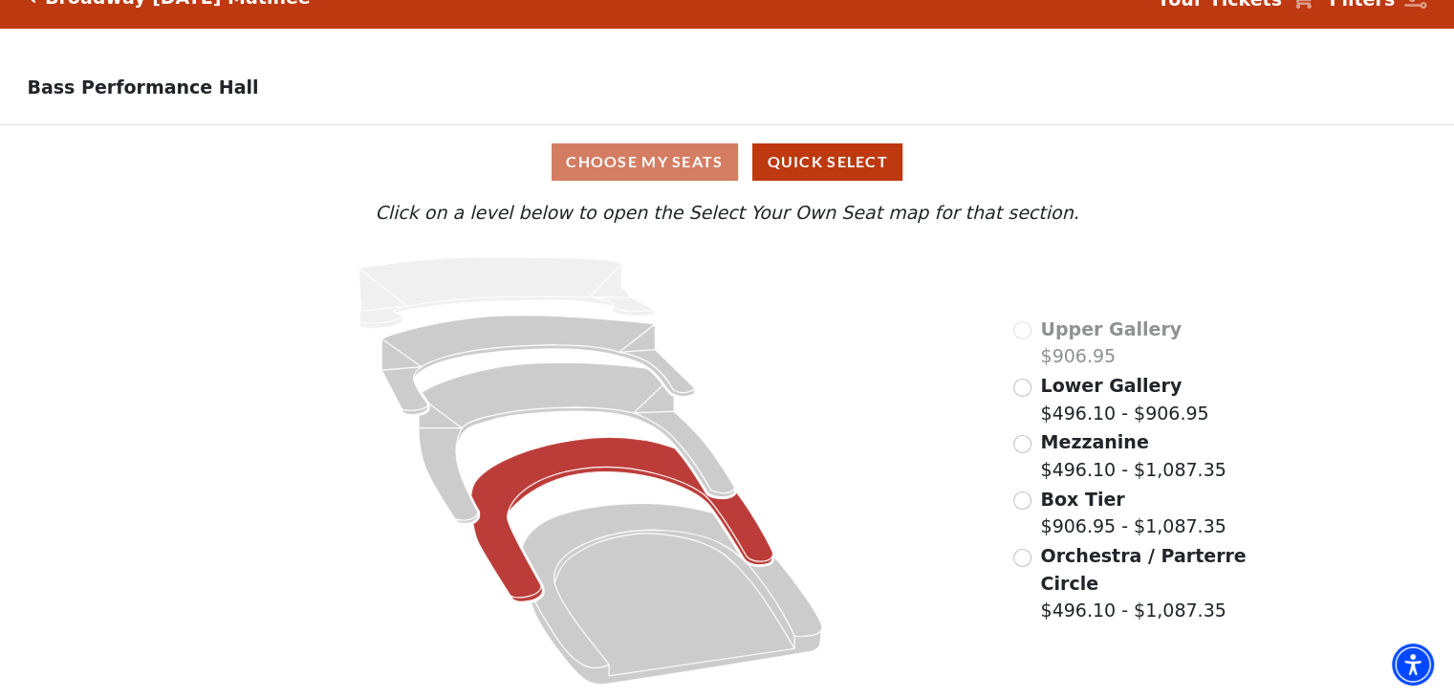
click at [537, 474] on icon at bounding box center [622, 519] width 302 height 164
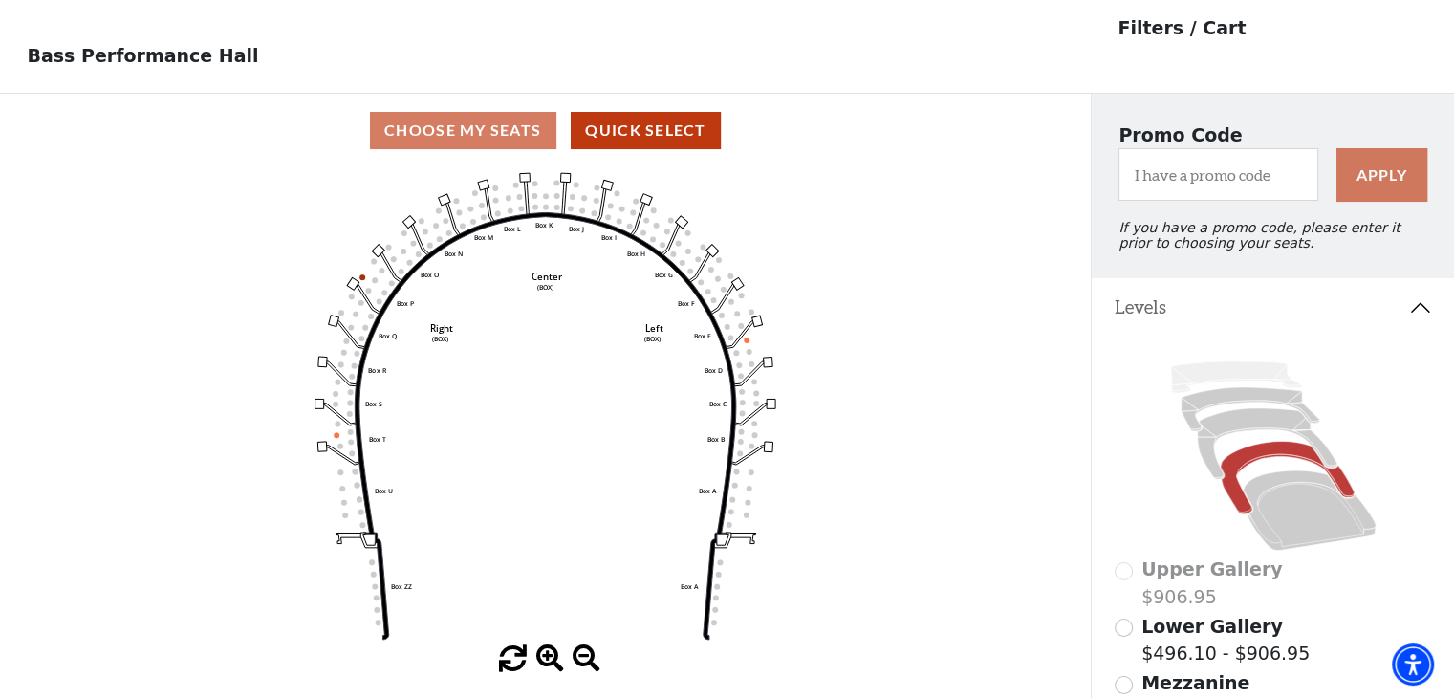
scroll to position [88, 0]
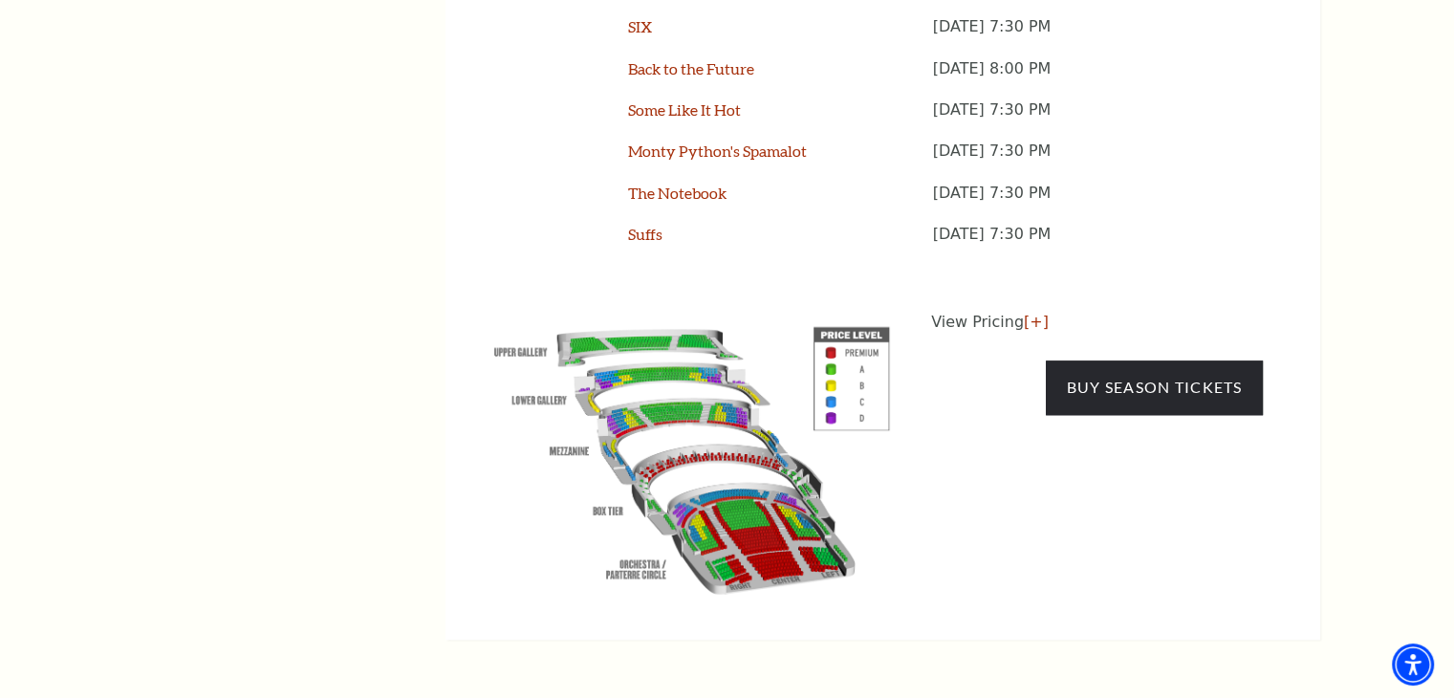
scroll to position [2023, 0]
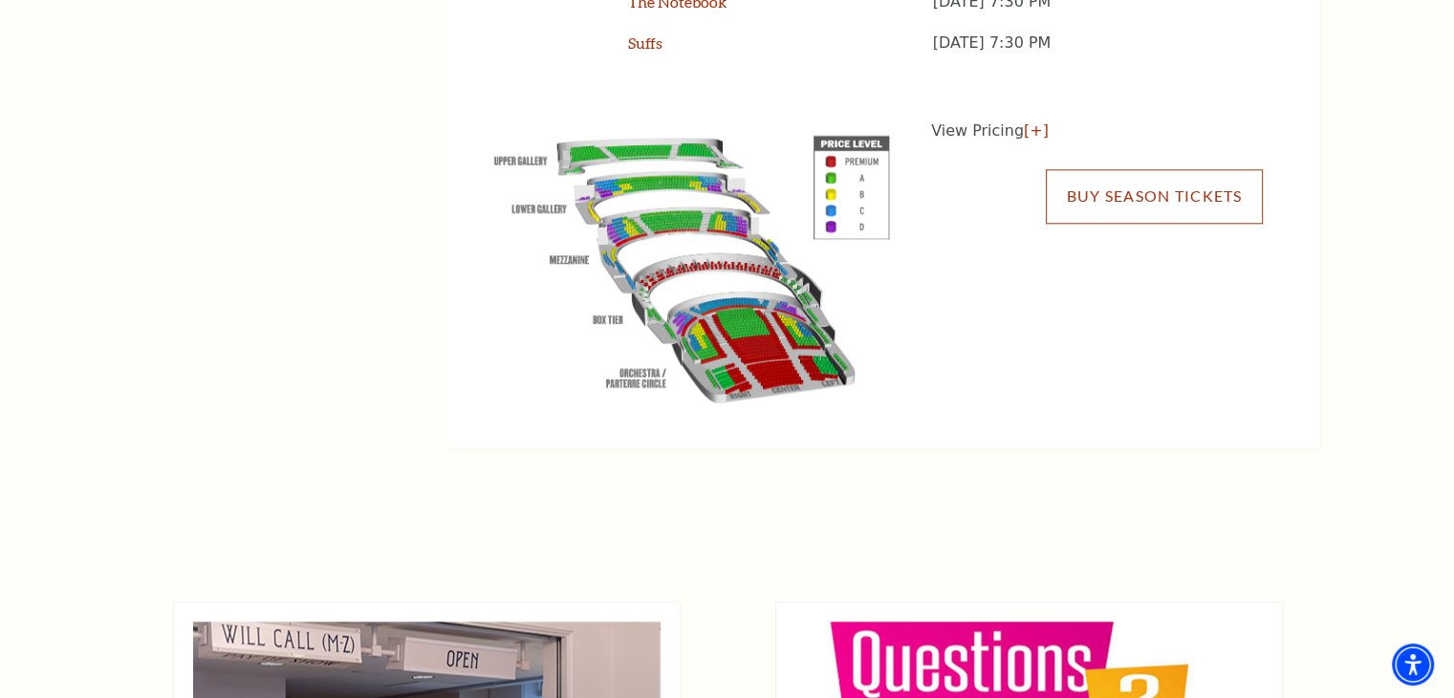
click at [1098, 169] on link "Buy Season Tickets" at bounding box center [1154, 196] width 216 height 54
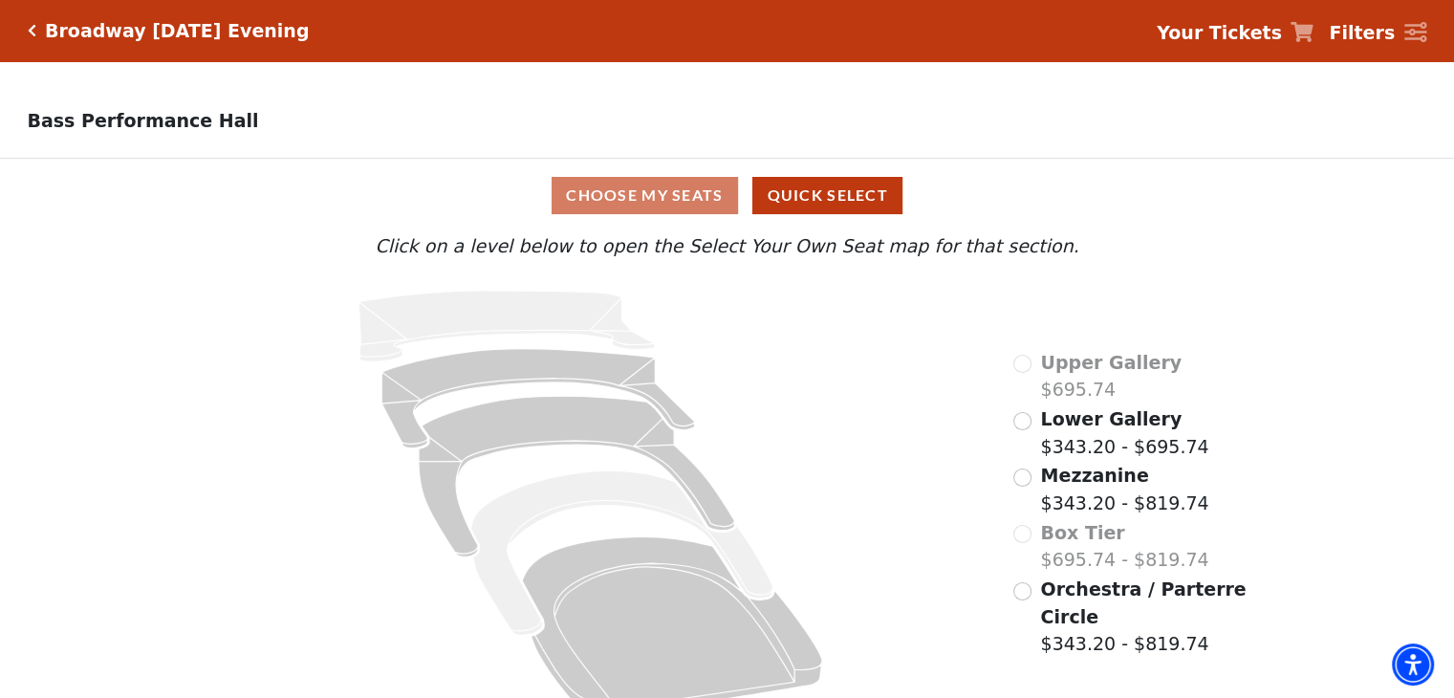
click at [29, 30] on icon "Click here to go back to filters" at bounding box center [32, 30] width 9 height 13
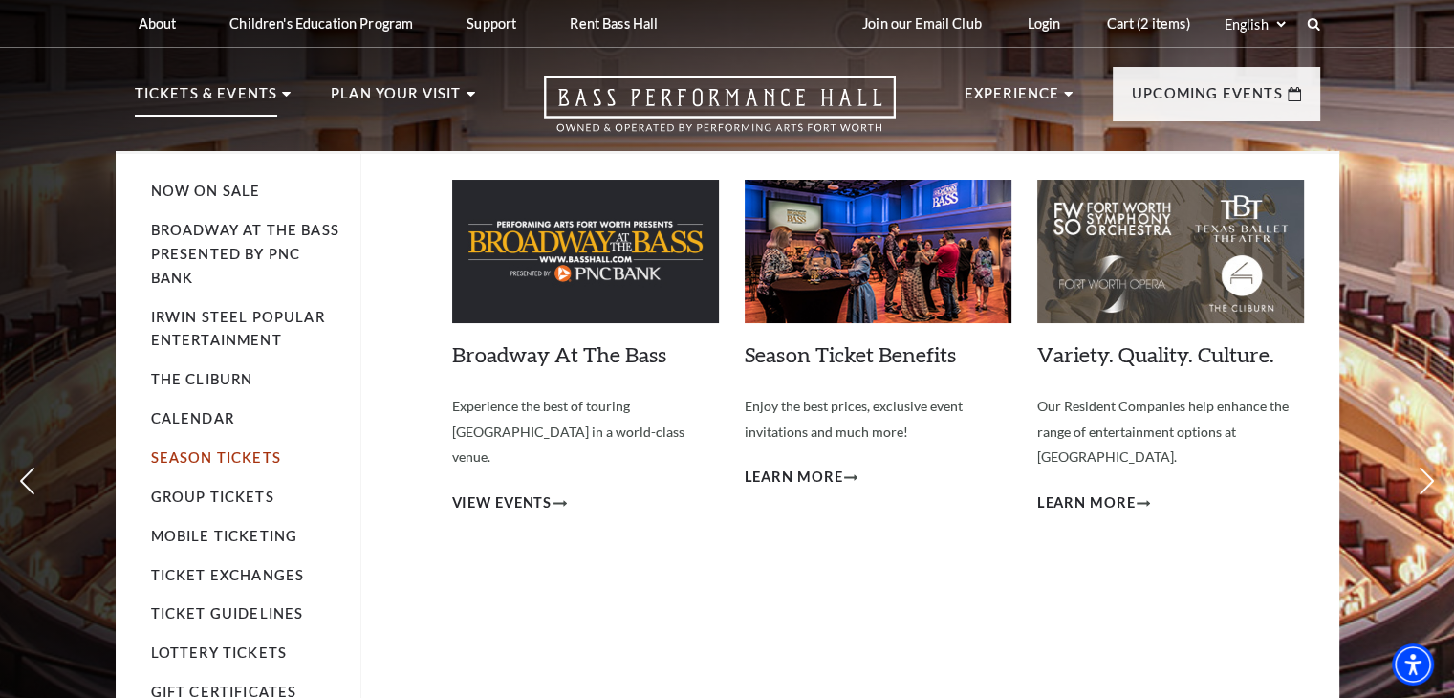
click at [205, 456] on link "Season Tickets" at bounding box center [216, 457] width 130 height 16
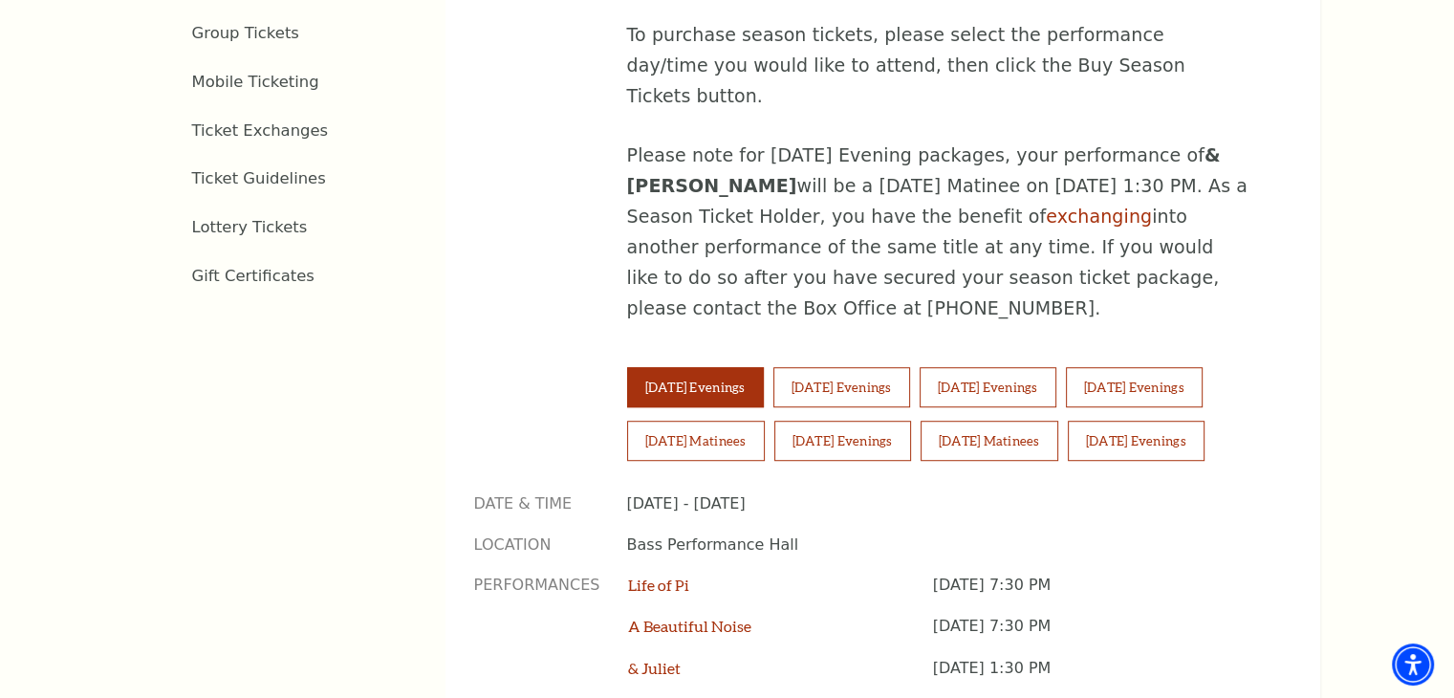
scroll to position [1171, 0]
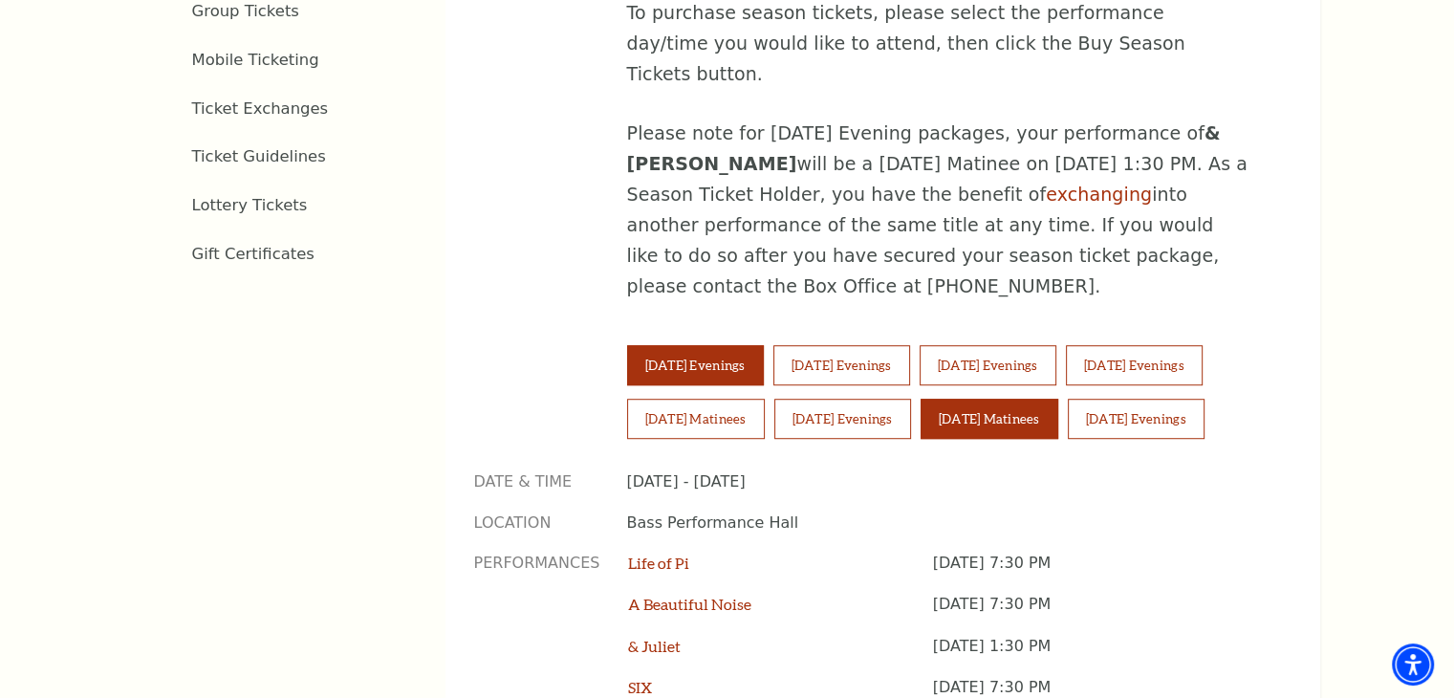
click at [991, 399] on button "Sunday Matinees" at bounding box center [990, 419] width 138 height 40
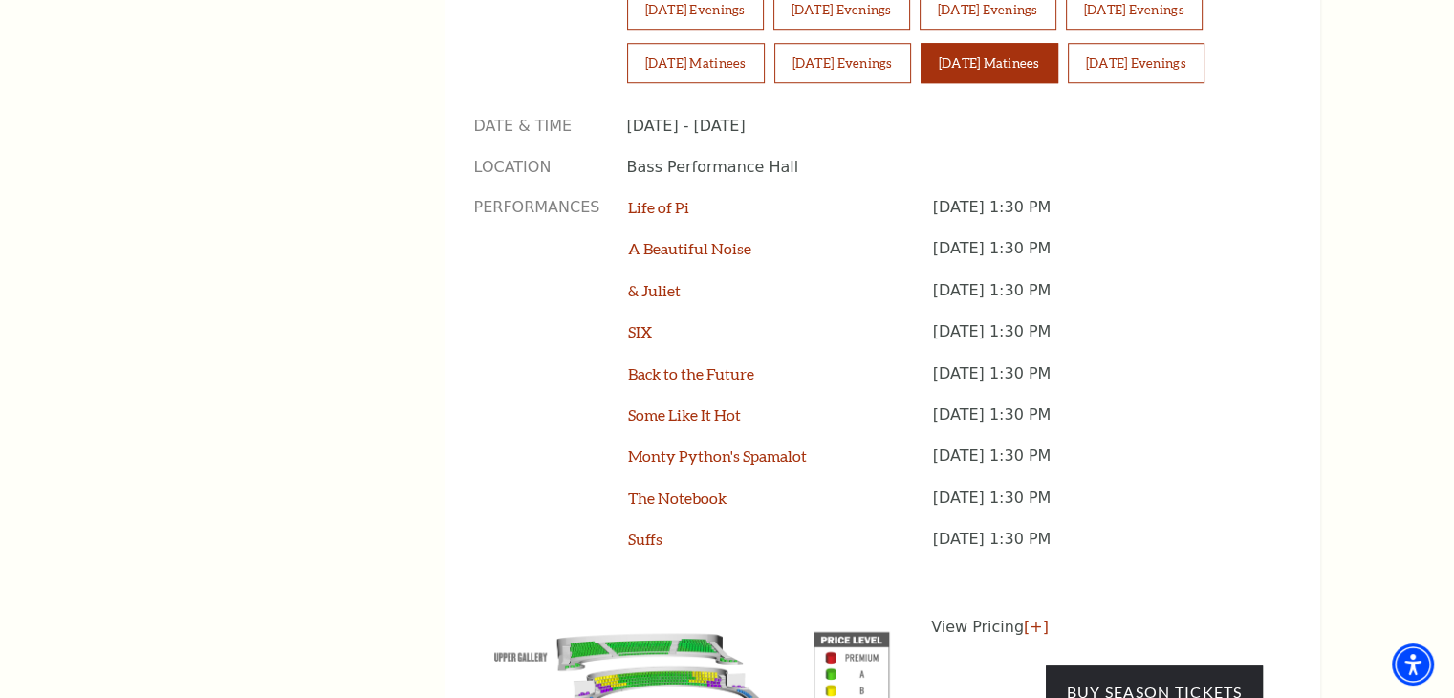
scroll to position [1616, 0]
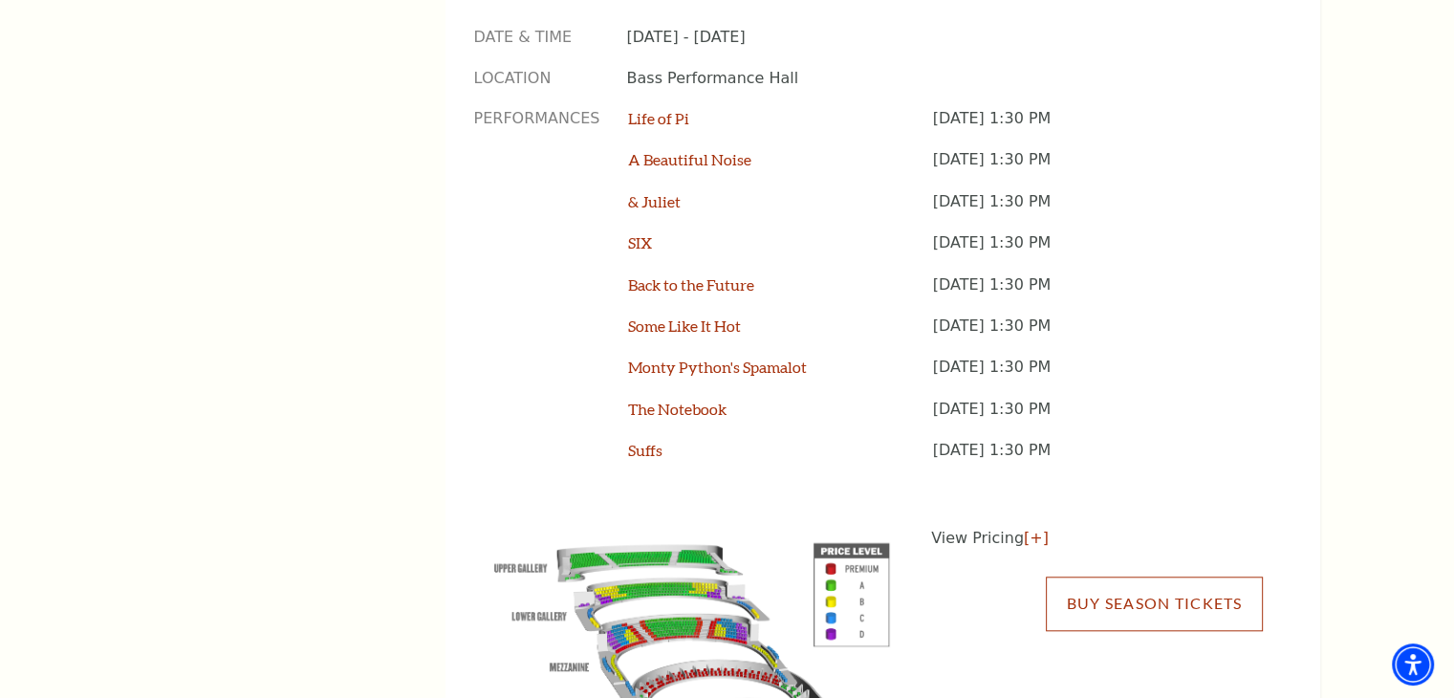
click at [1143, 577] on link "Buy Season Tickets" at bounding box center [1154, 604] width 216 height 54
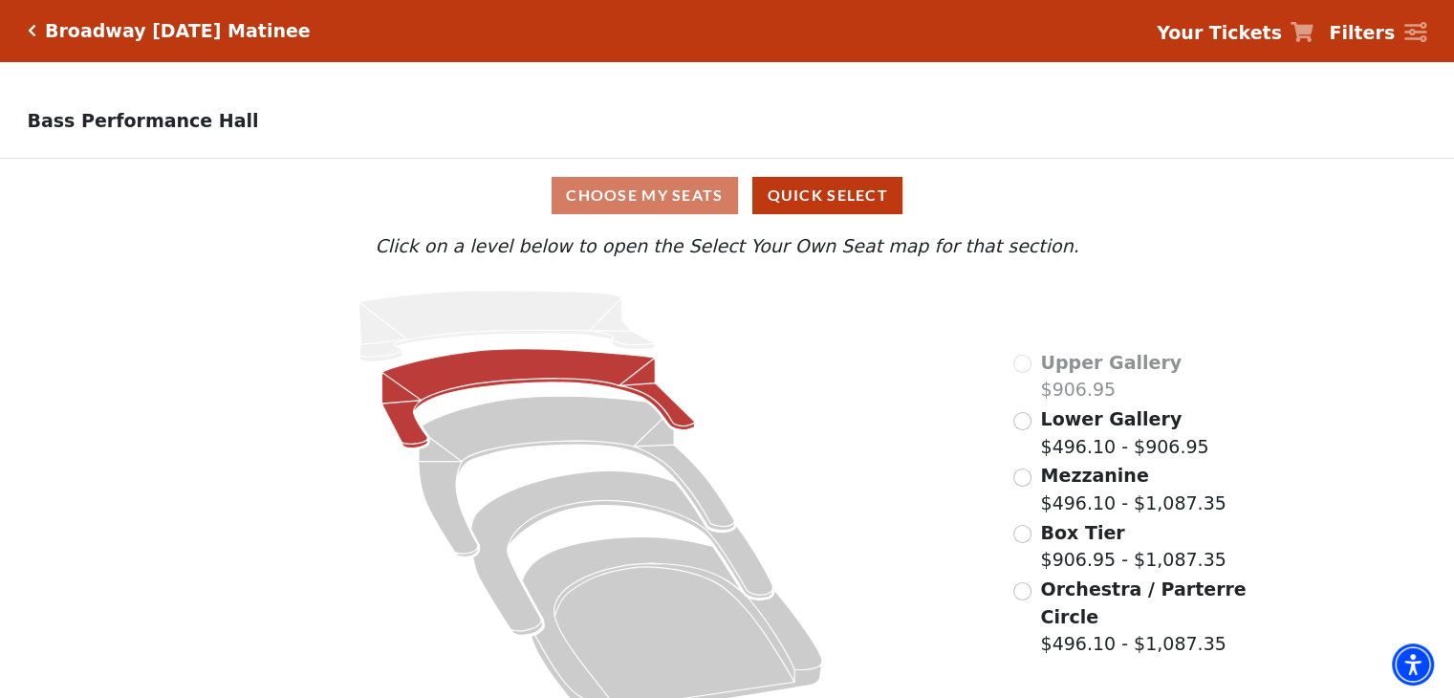
click at [547, 369] on icon at bounding box center [538, 398] width 313 height 99
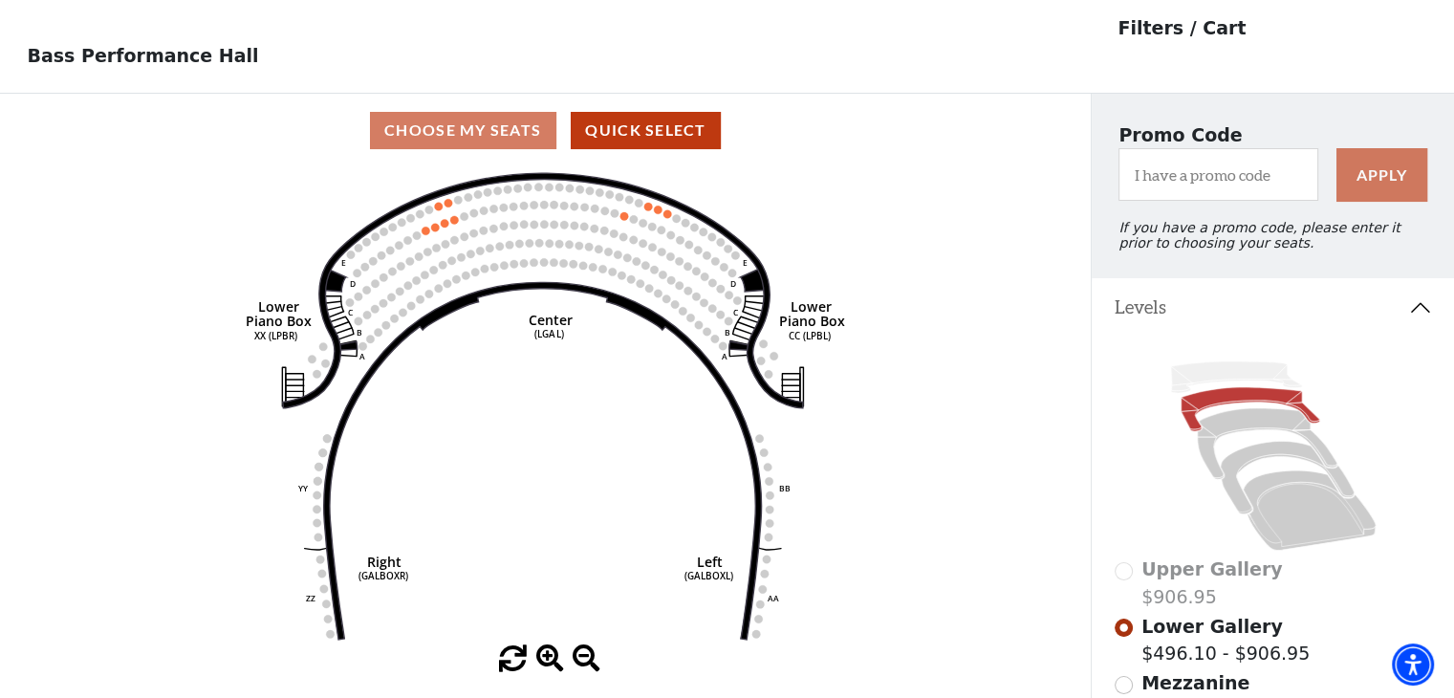
scroll to position [88, 0]
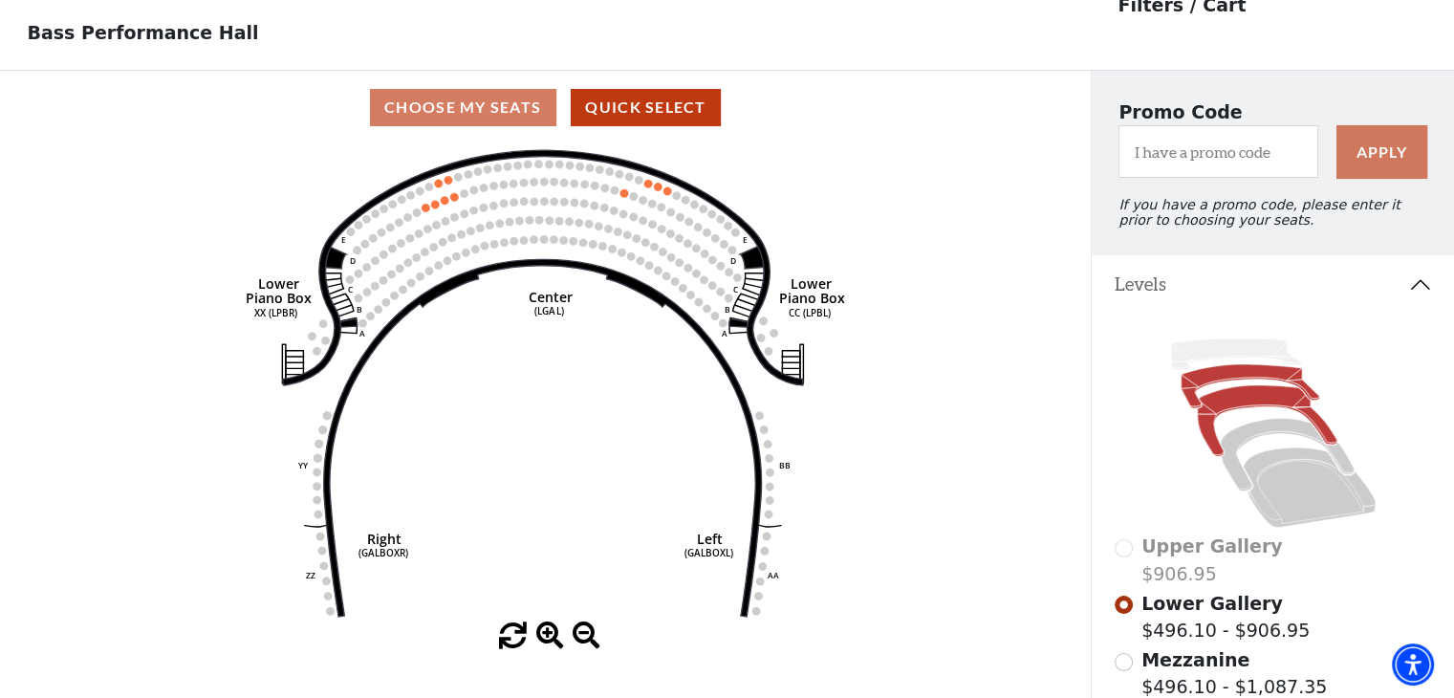
click at [1252, 403] on icon at bounding box center [1267, 420] width 140 height 71
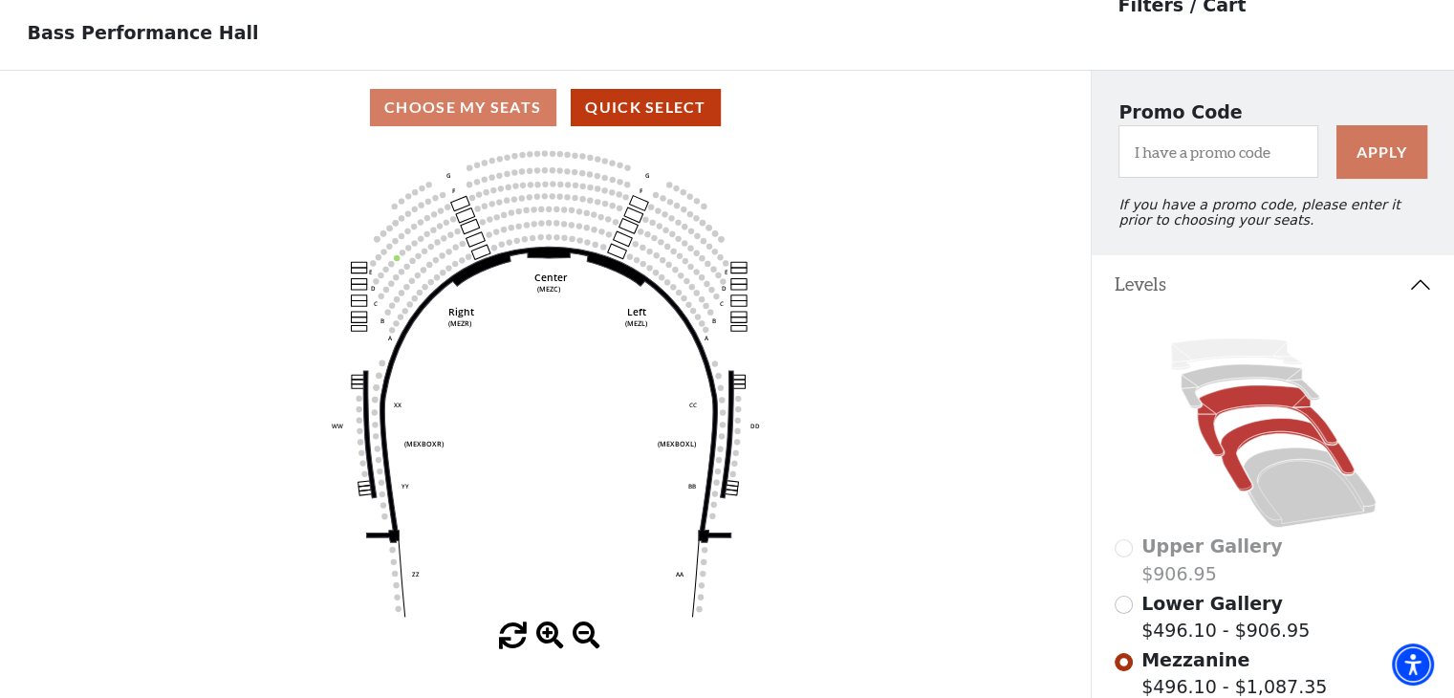
click at [1256, 446] on icon at bounding box center [1286, 454] width 133 height 73
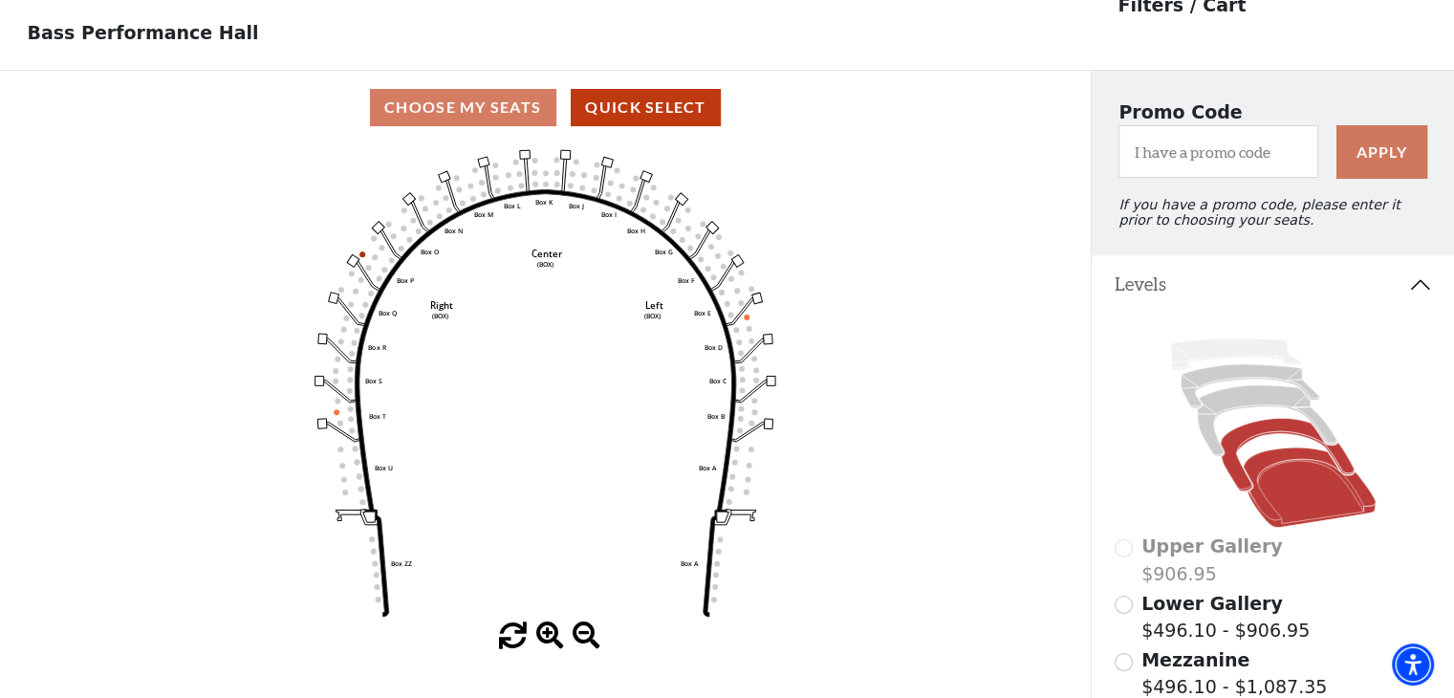
click at [1281, 505] on icon at bounding box center [1309, 487] width 133 height 80
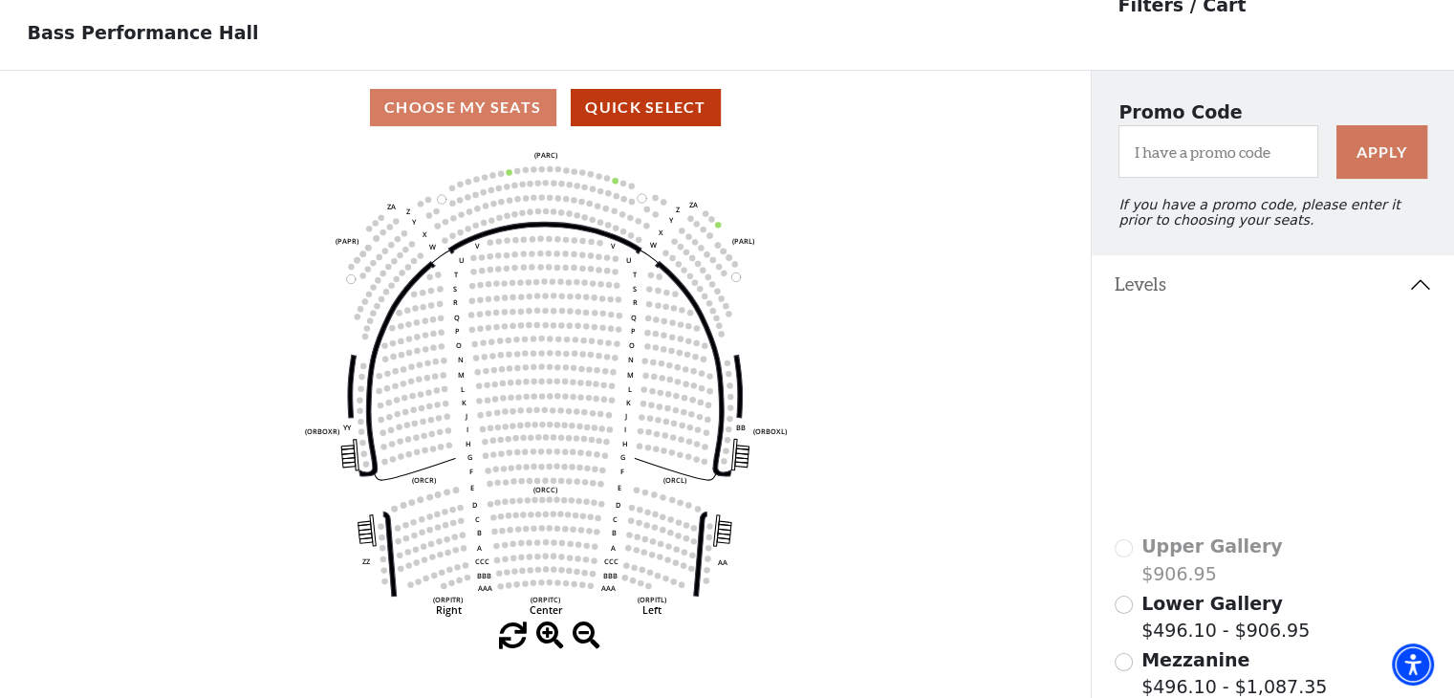
scroll to position [0, 0]
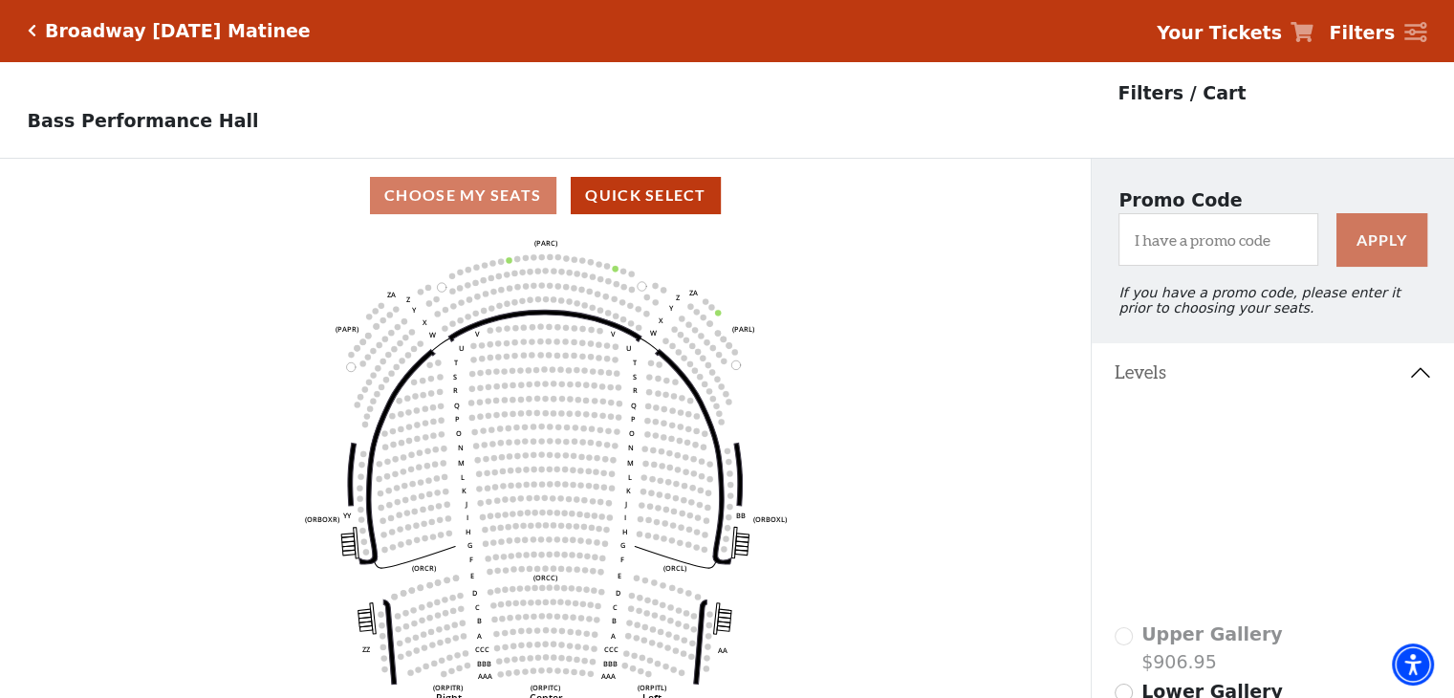
click at [33, 29] on icon "Click here to go back to filters" at bounding box center [32, 30] width 9 height 13
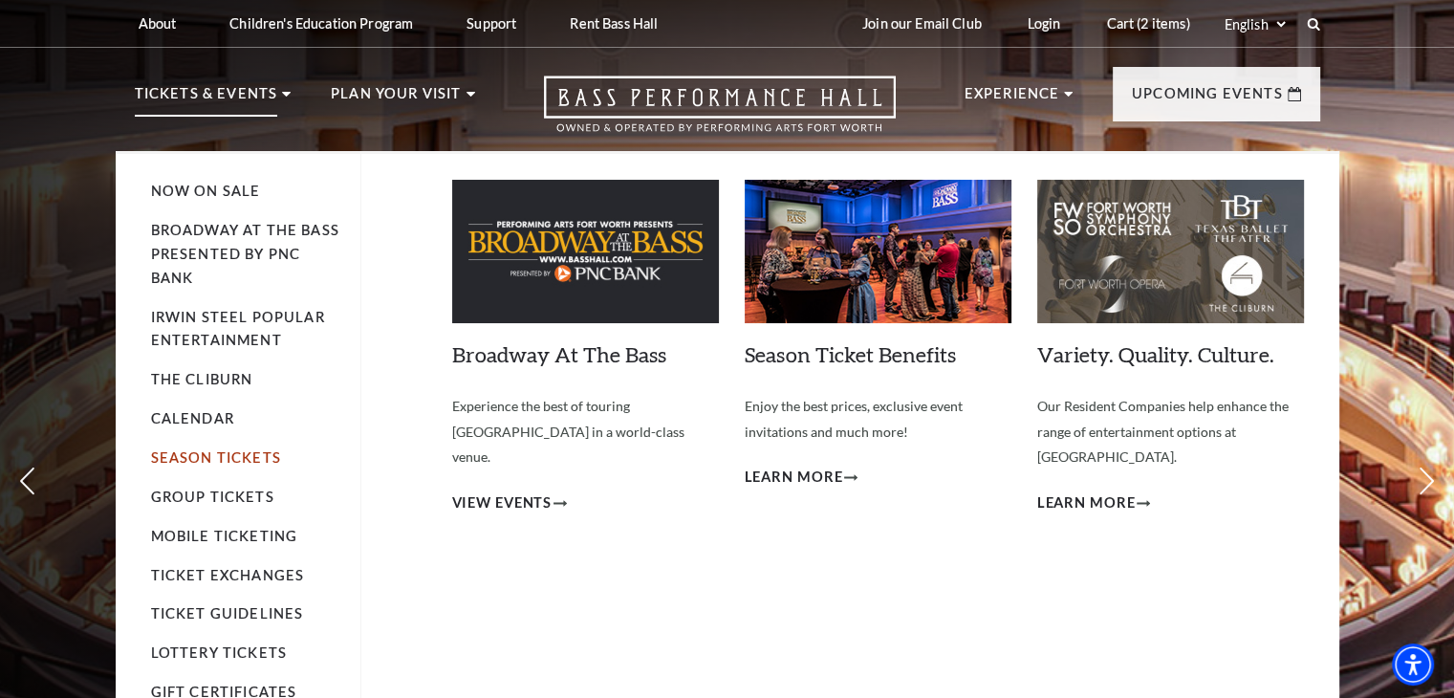
click at [213, 460] on link "Season Tickets" at bounding box center [216, 457] width 130 height 16
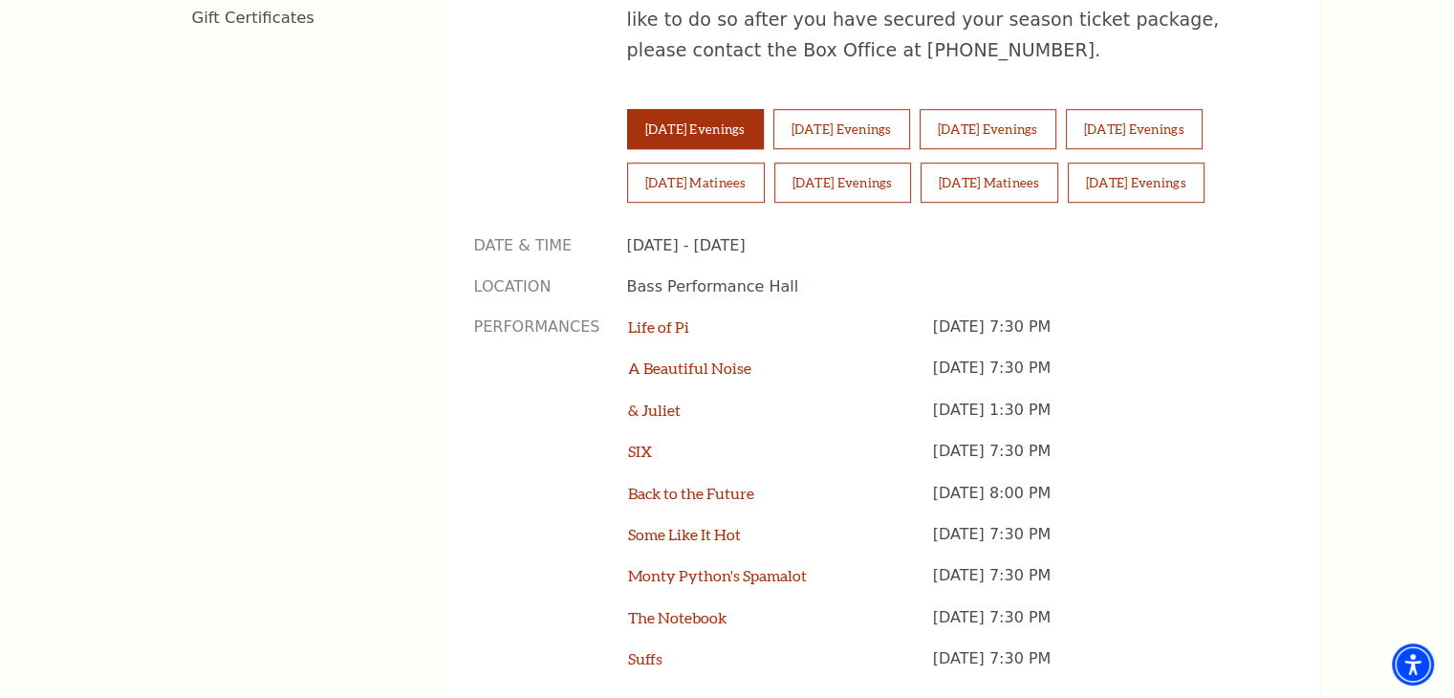
scroll to position [1461, 0]
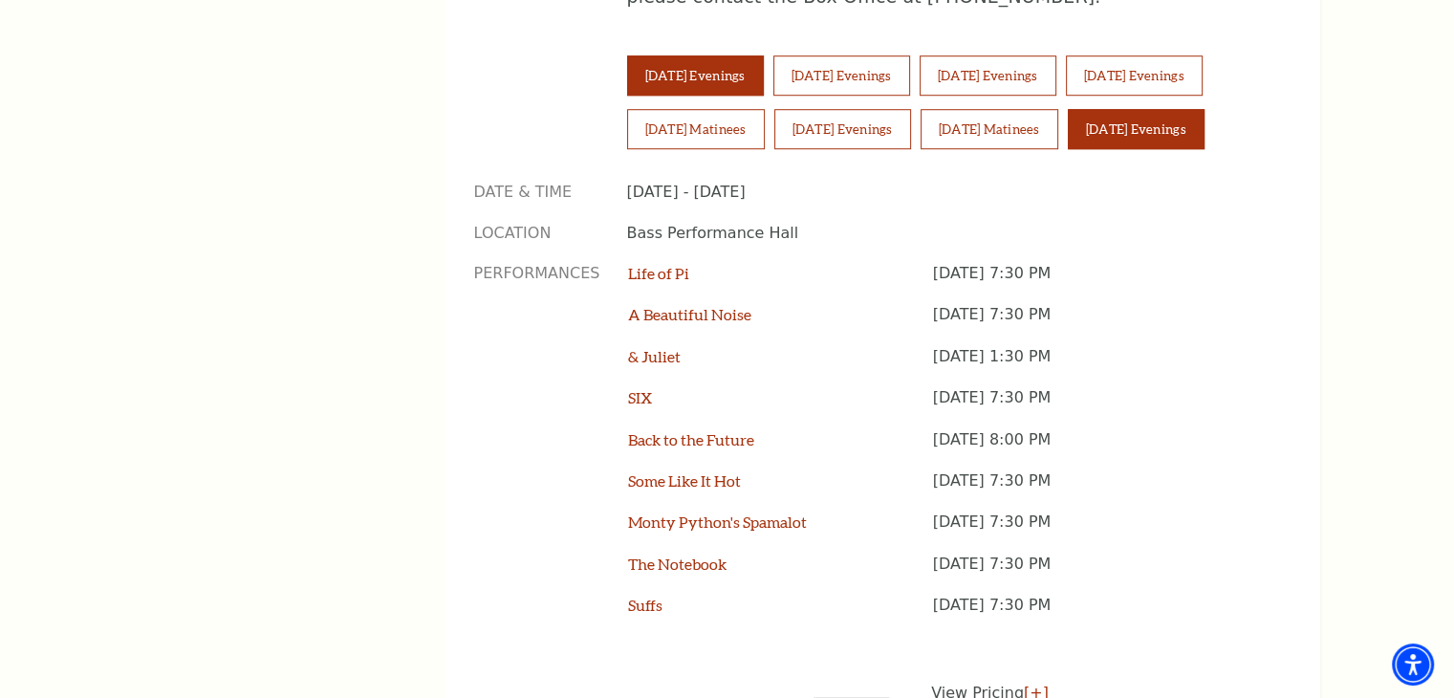
click at [1161, 109] on button "Sunday Evenings" at bounding box center [1136, 129] width 137 height 40
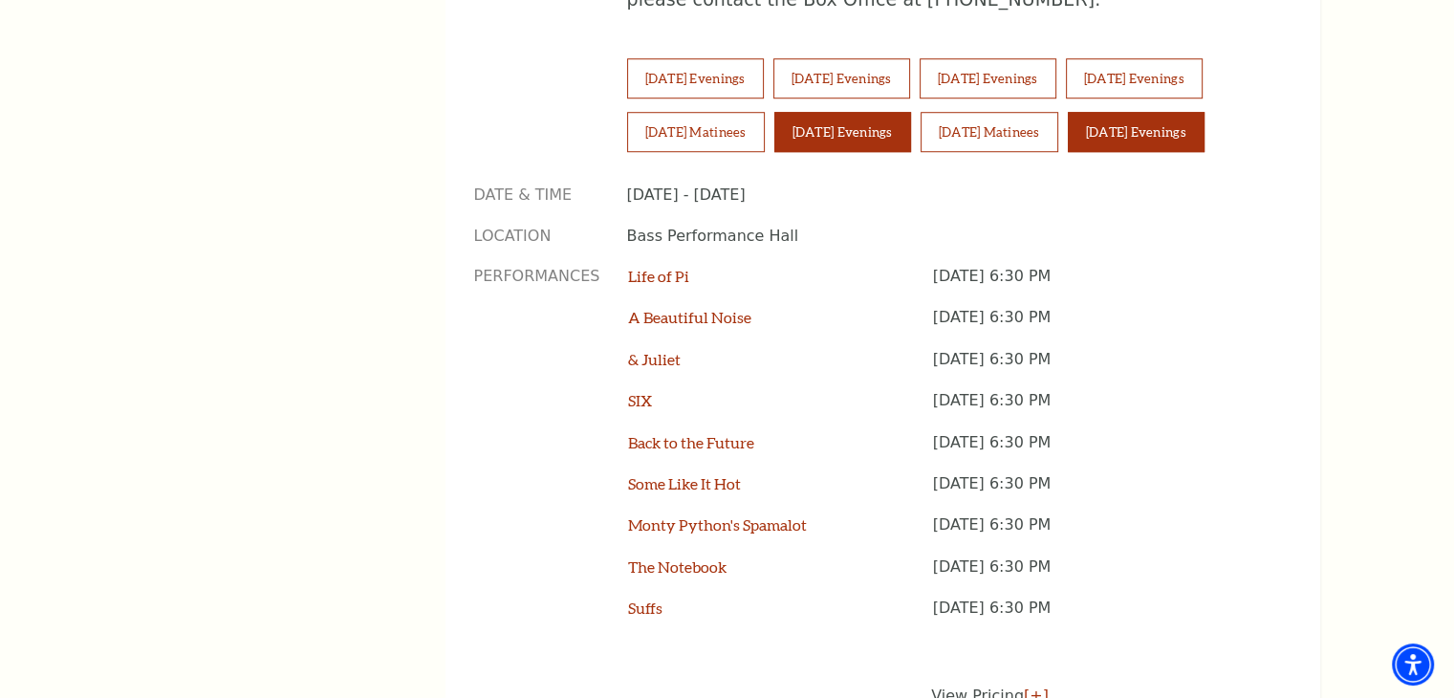
click at [849, 112] on button "Saturday Evenings" at bounding box center [842, 132] width 137 height 40
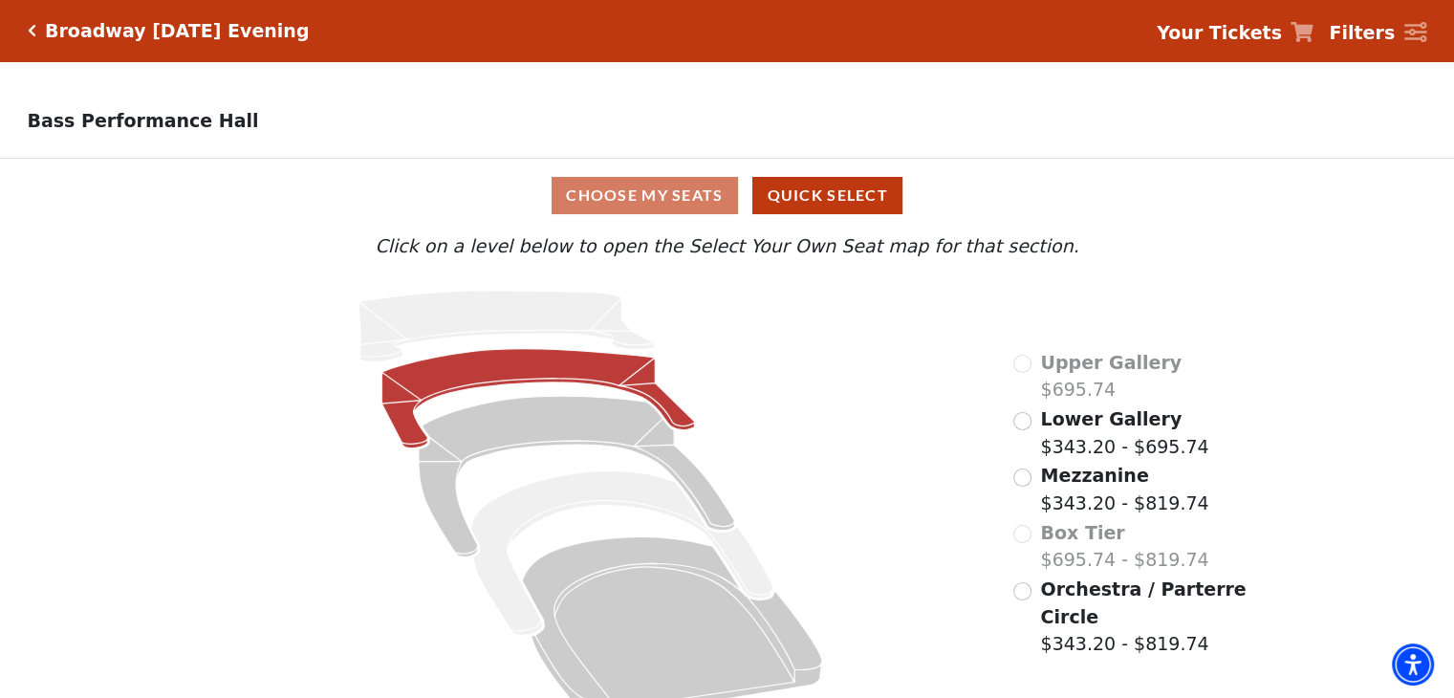
click at [551, 383] on icon at bounding box center [538, 398] width 313 height 99
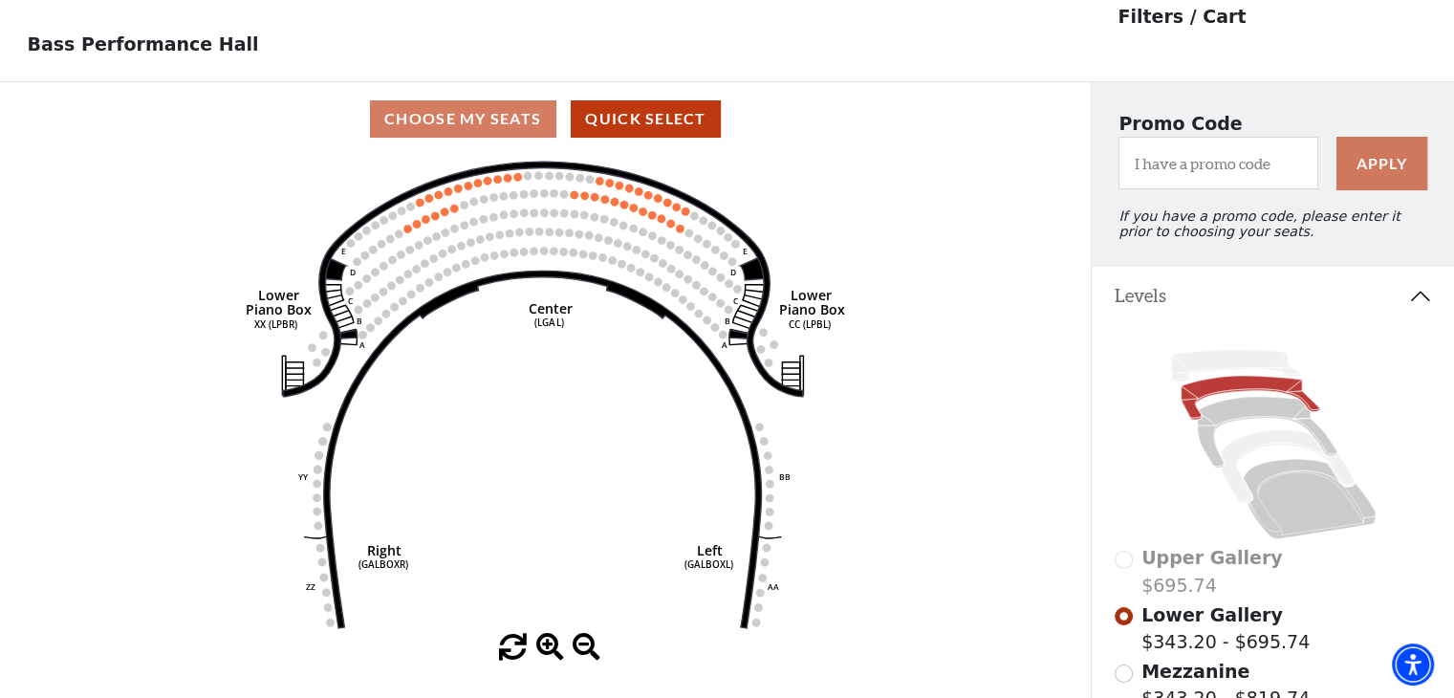
scroll to position [88, 0]
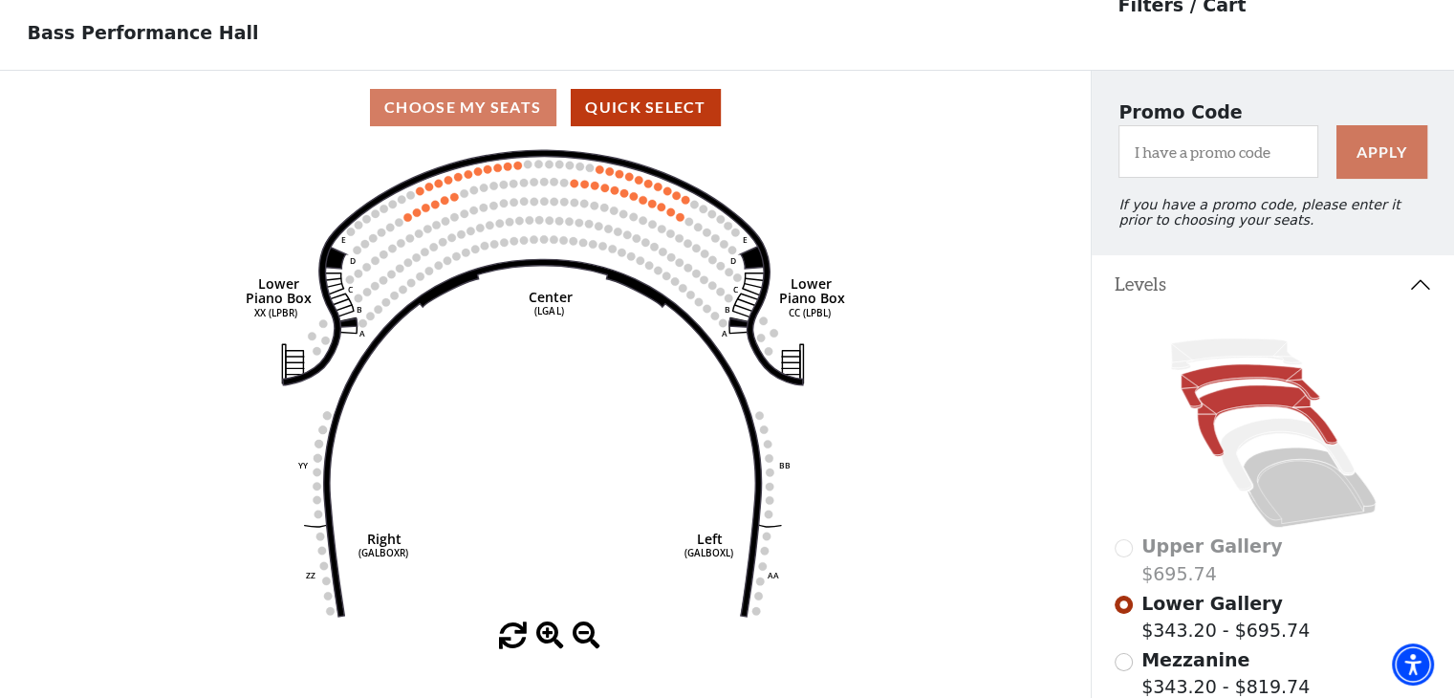
click at [1237, 407] on icon at bounding box center [1267, 420] width 140 height 71
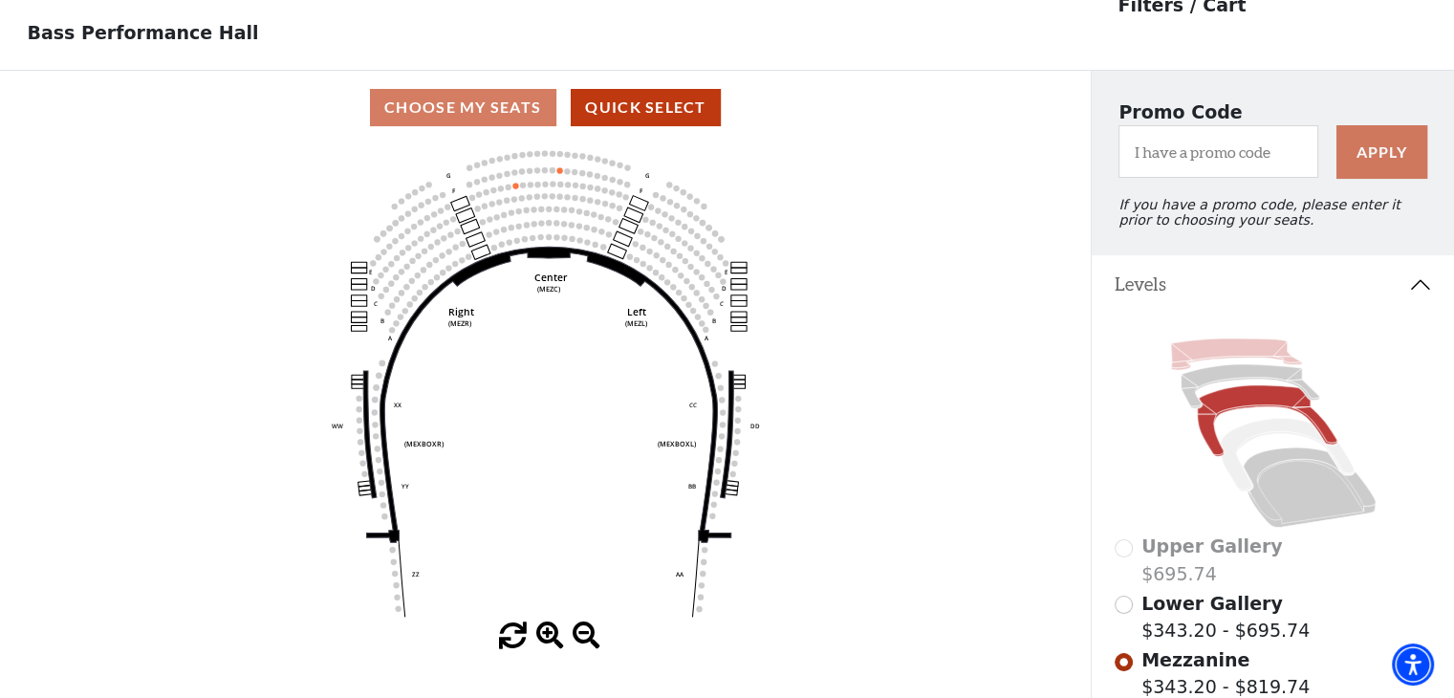
click at [1223, 358] on icon at bounding box center [1235, 354] width 131 height 32
click at [1253, 444] on icon at bounding box center [1286, 454] width 133 height 73
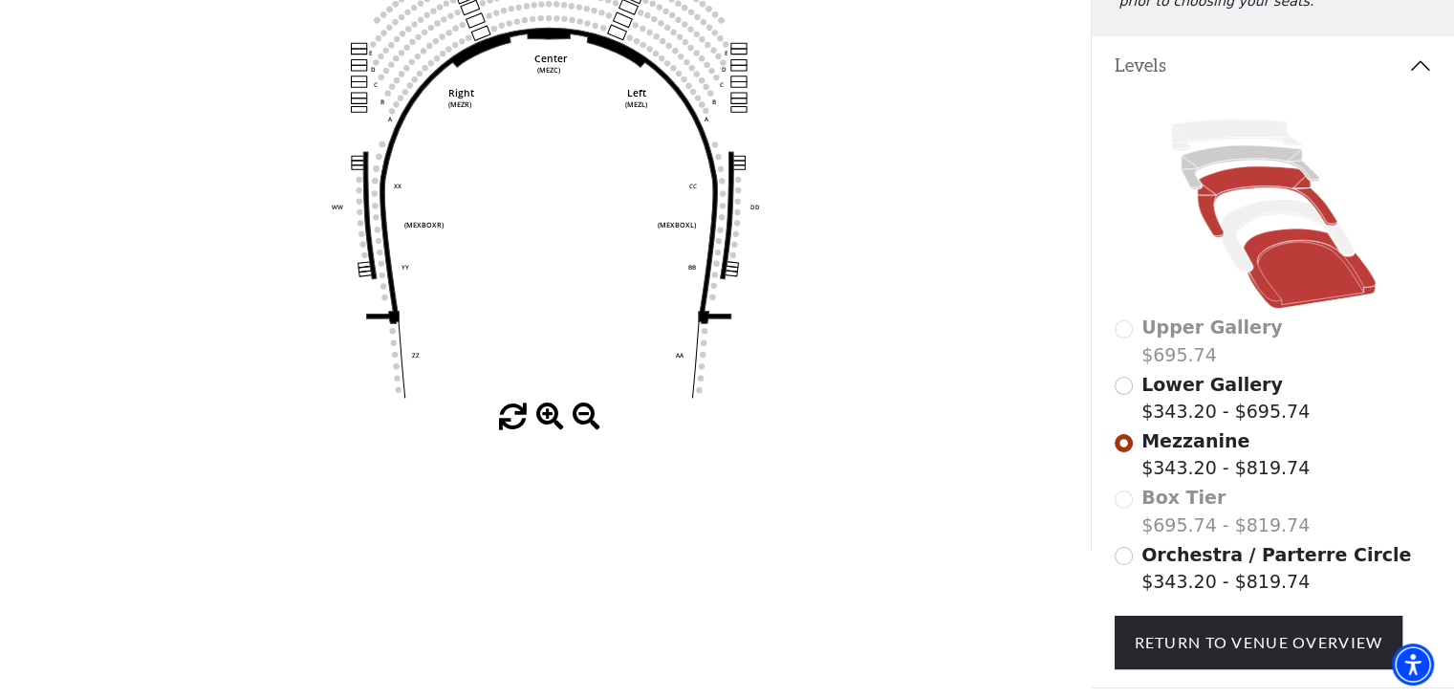
click at [1289, 267] on icon at bounding box center [1309, 268] width 133 height 80
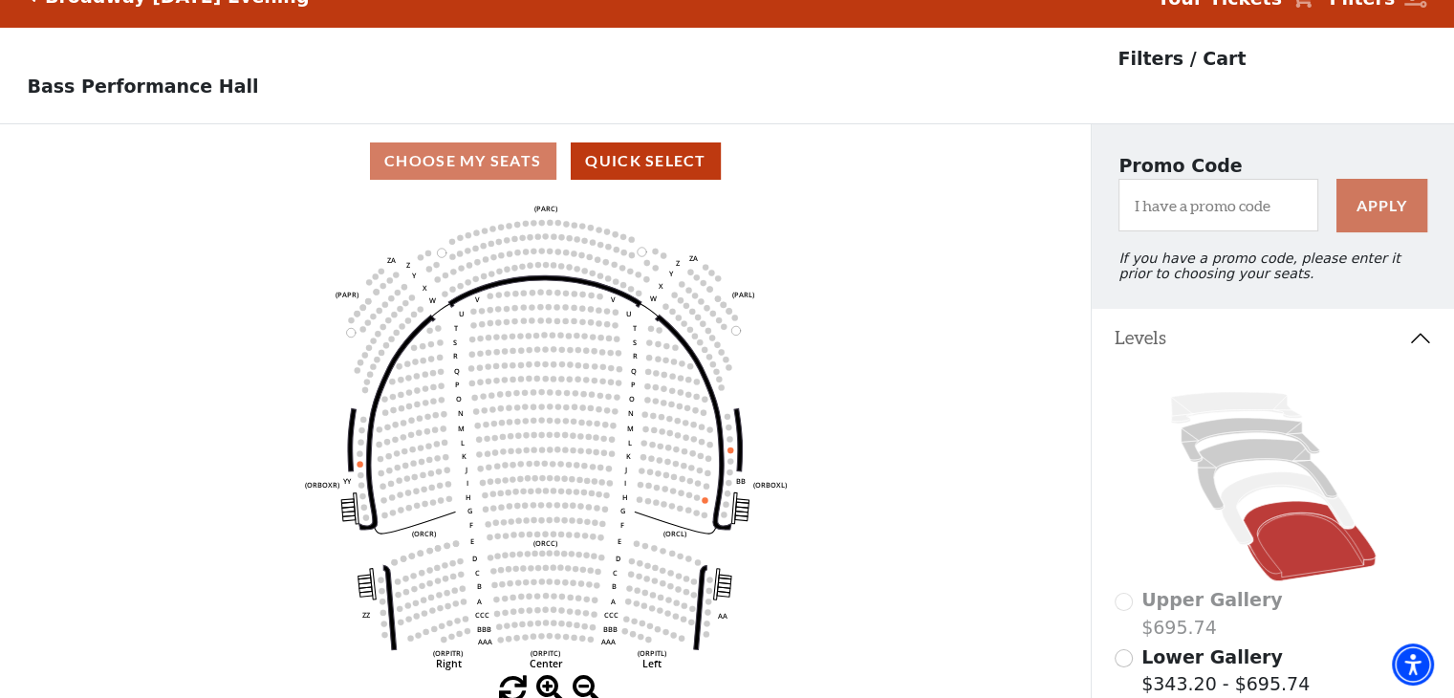
scroll to position [0, 0]
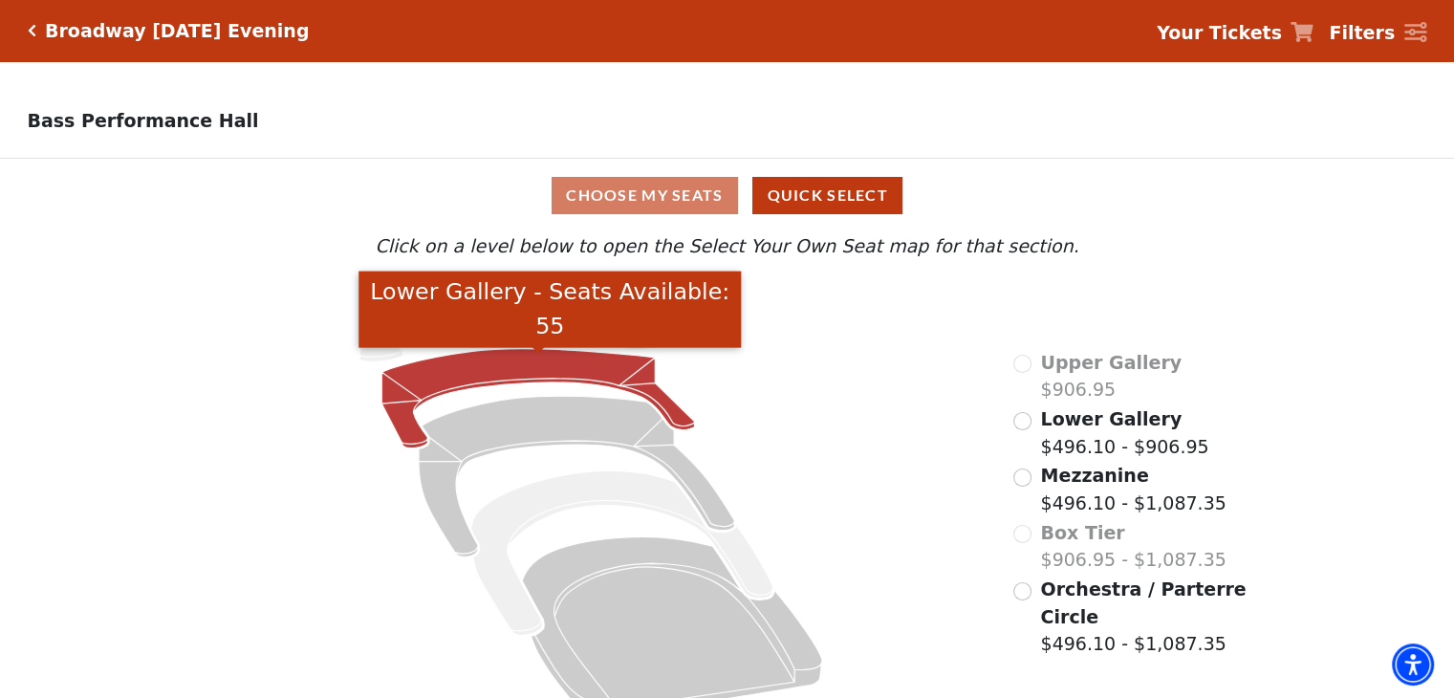
click at [436, 387] on icon "Lower Gallery - Seats Available: 55" at bounding box center [538, 398] width 313 height 99
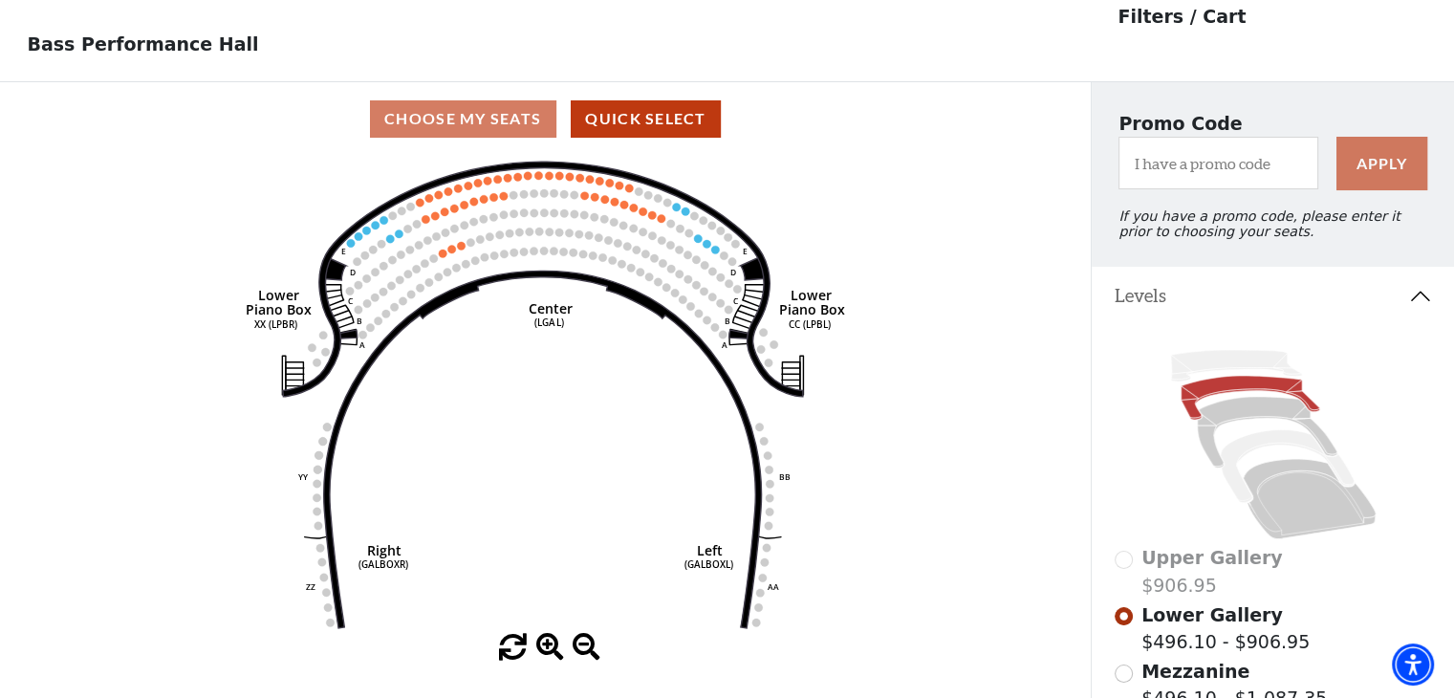
scroll to position [88, 0]
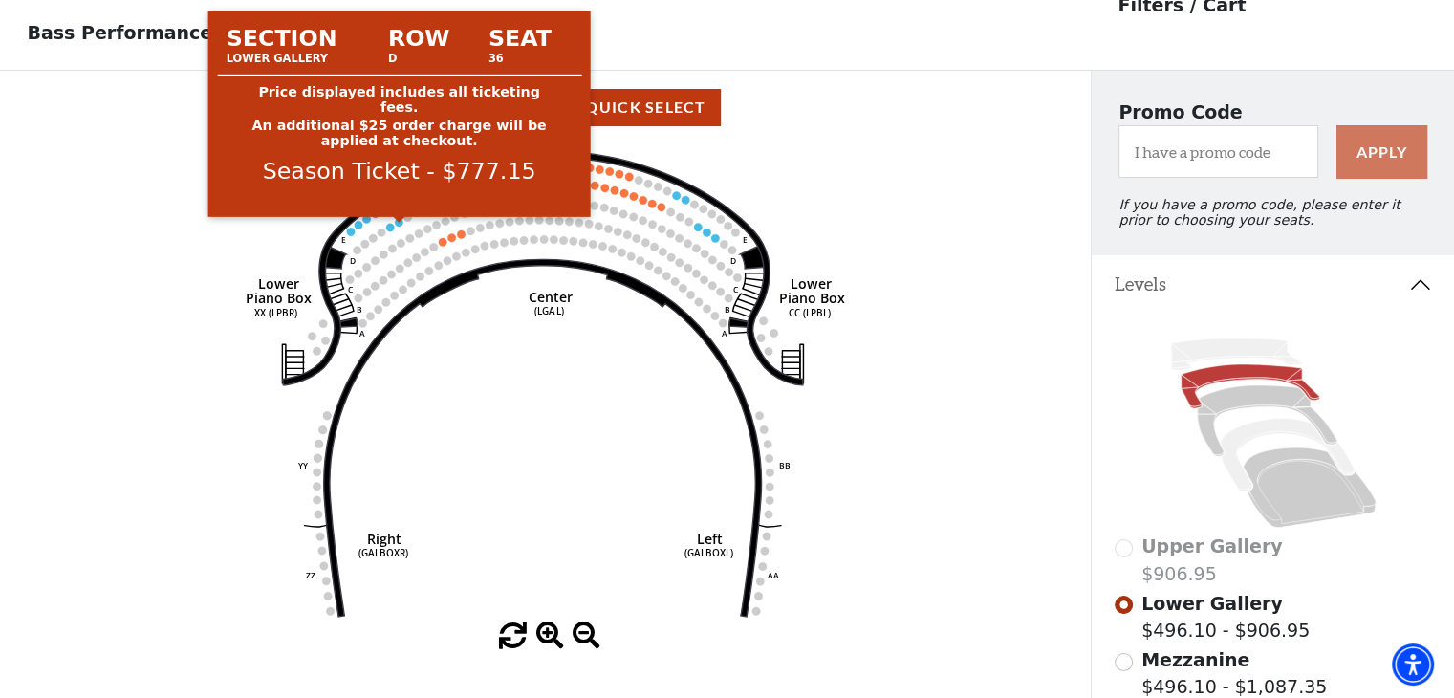
click at [402, 228] on use "Seat Selected" at bounding box center [400, 223] width 10 height 10
click at [398, 226] on circle at bounding box center [399, 222] width 8 height 8
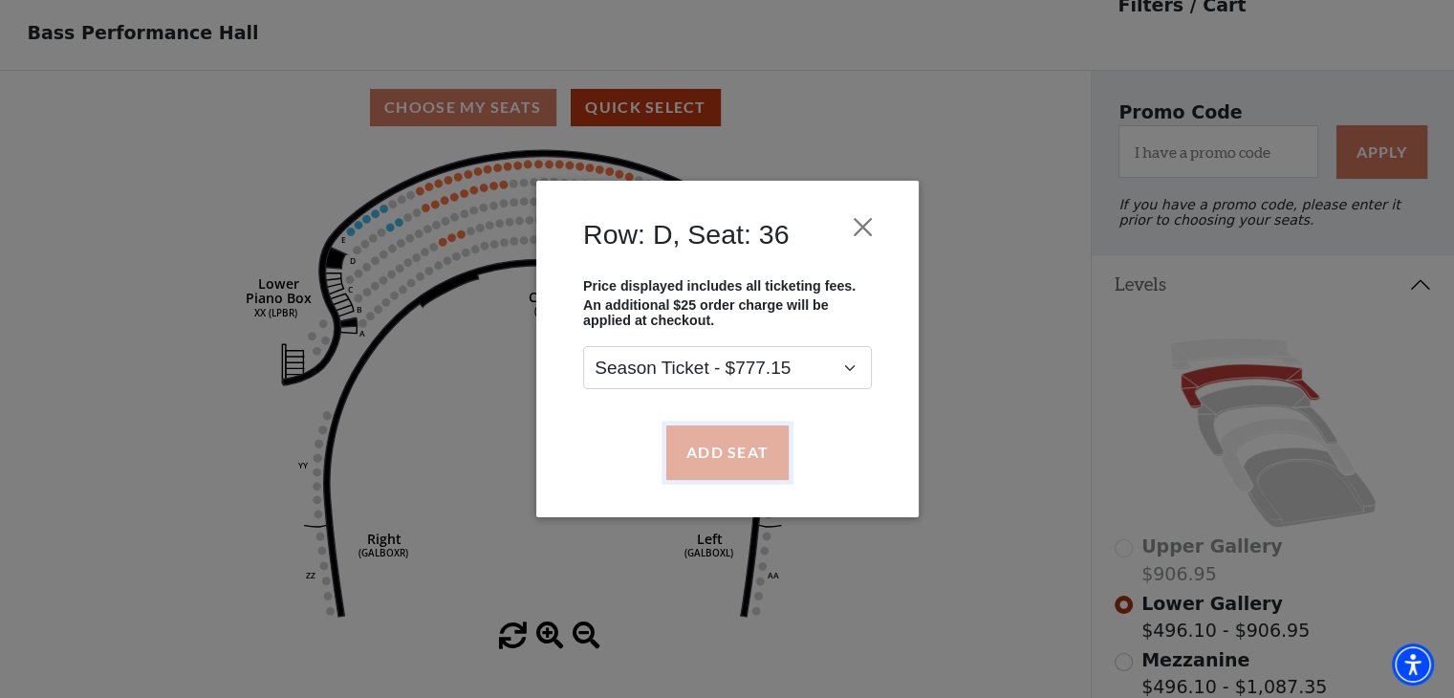
click at [734, 463] on button "Add Seat" at bounding box center [726, 452] width 122 height 54
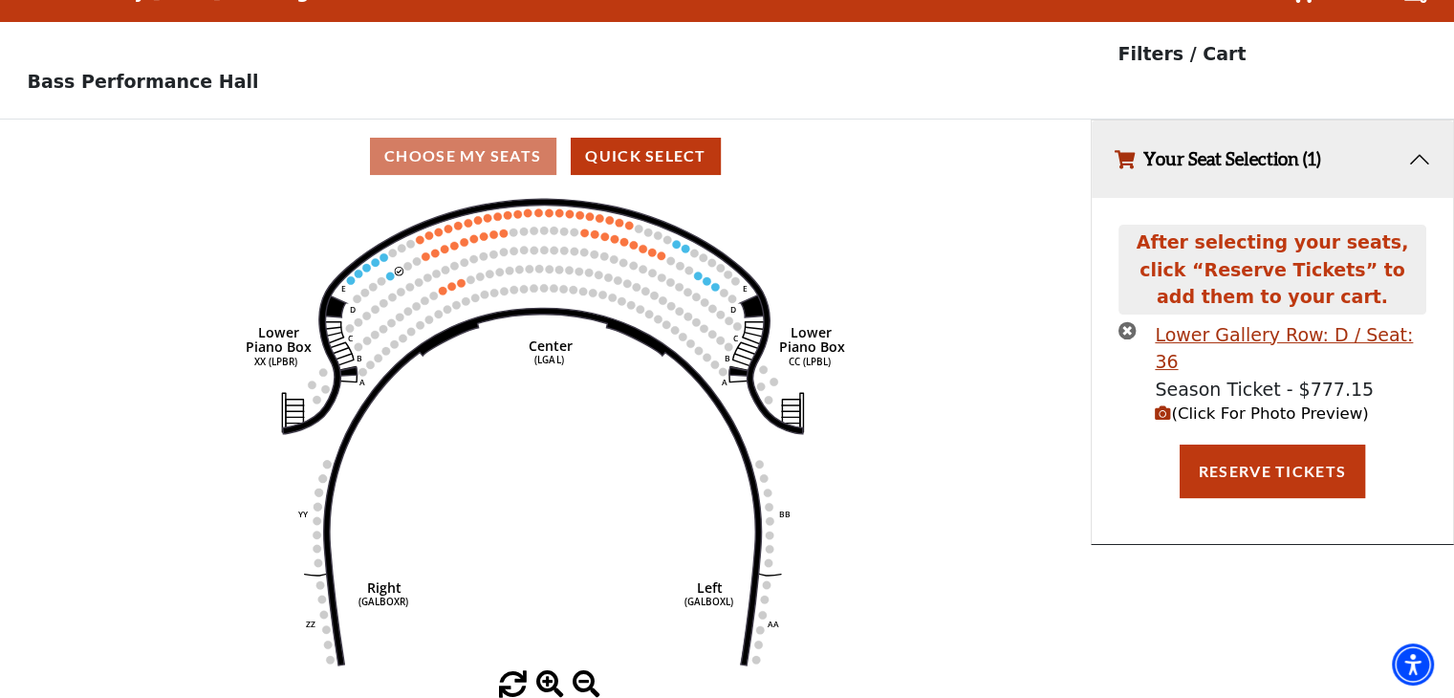
scroll to position [0, 0]
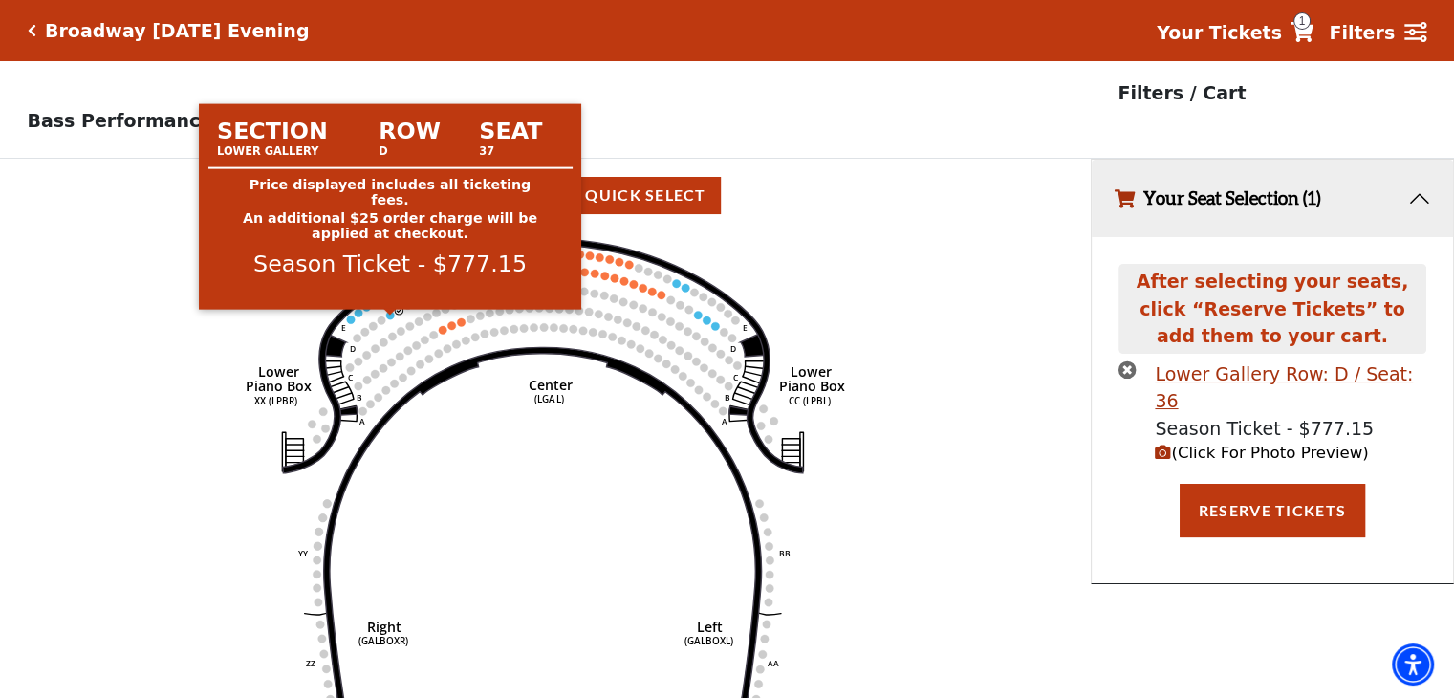
click at [390, 318] on circle at bounding box center [390, 315] width 8 height 8
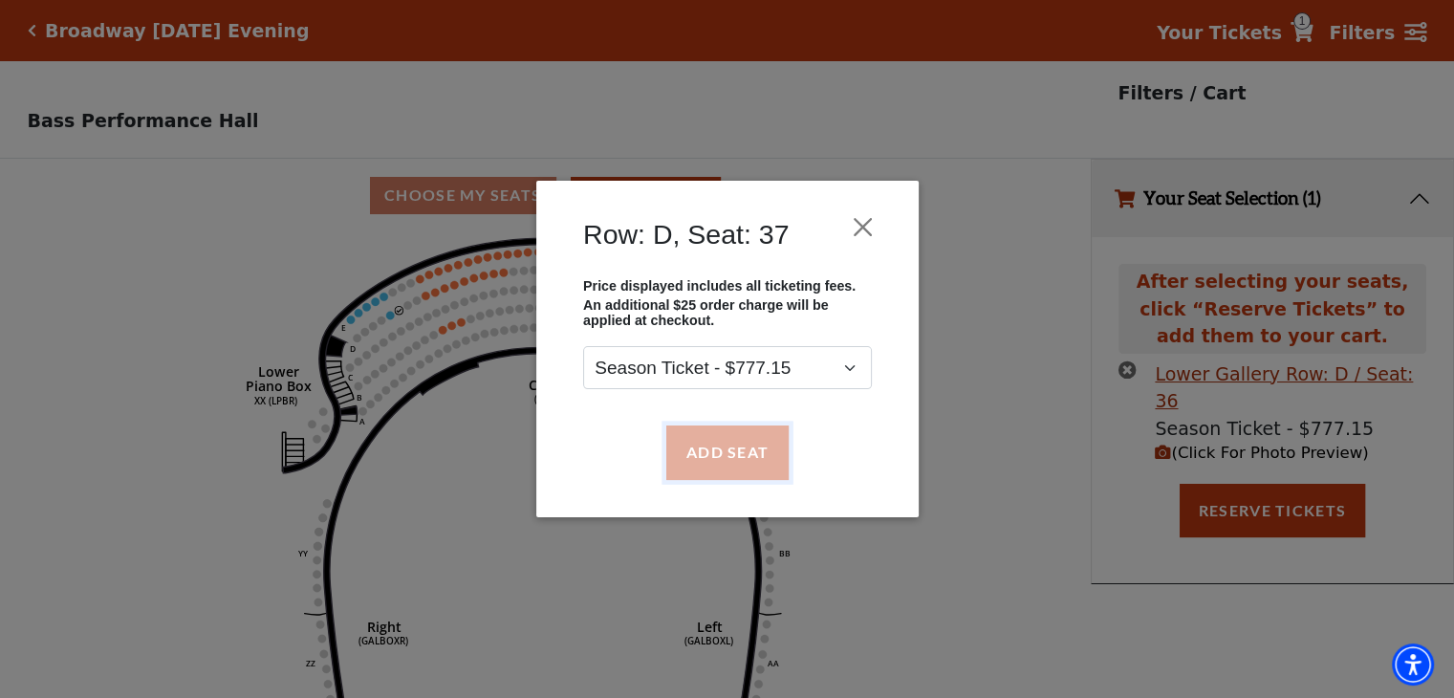
click at [749, 449] on button "Add Seat" at bounding box center [726, 452] width 122 height 54
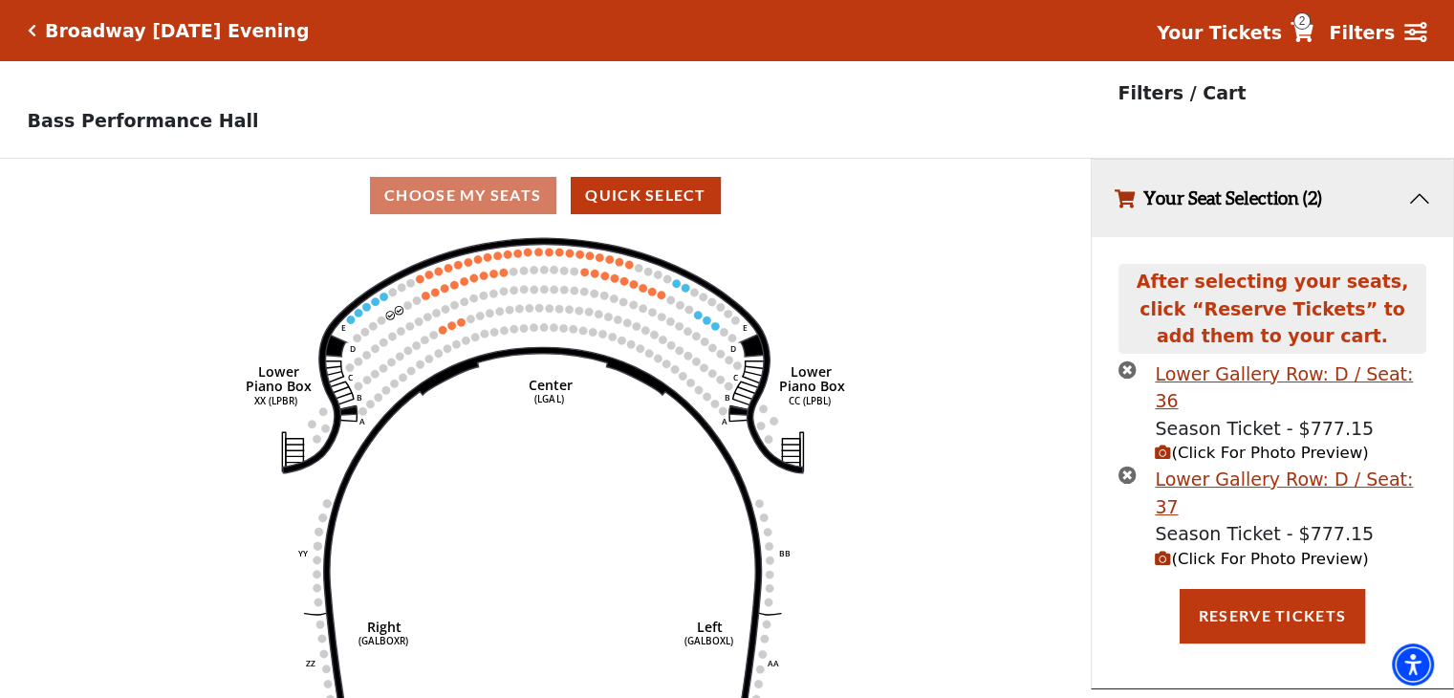
click at [1289, 550] on span "(Click For Photo Preview)" at bounding box center [1261, 559] width 213 height 18
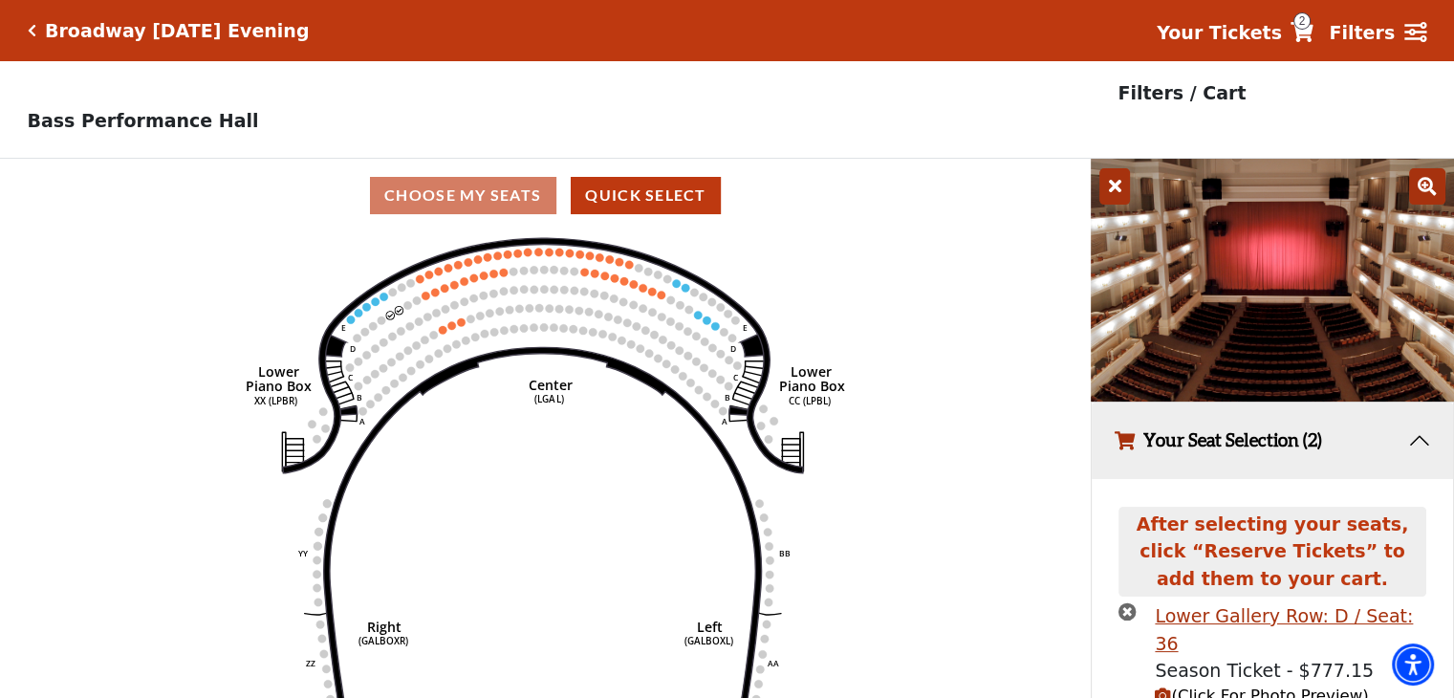
scroll to position [185, 0]
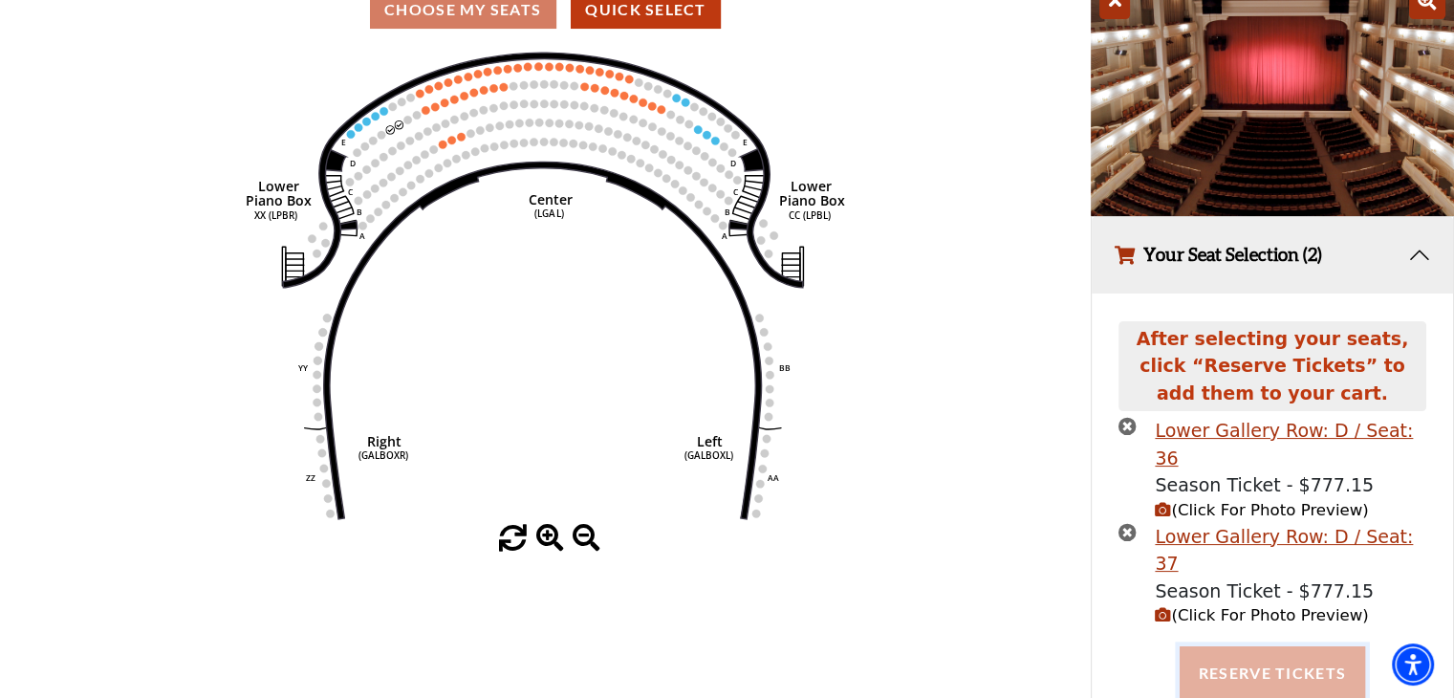
click at [1254, 646] on button "Reserve Tickets" at bounding box center [1272, 673] width 185 height 54
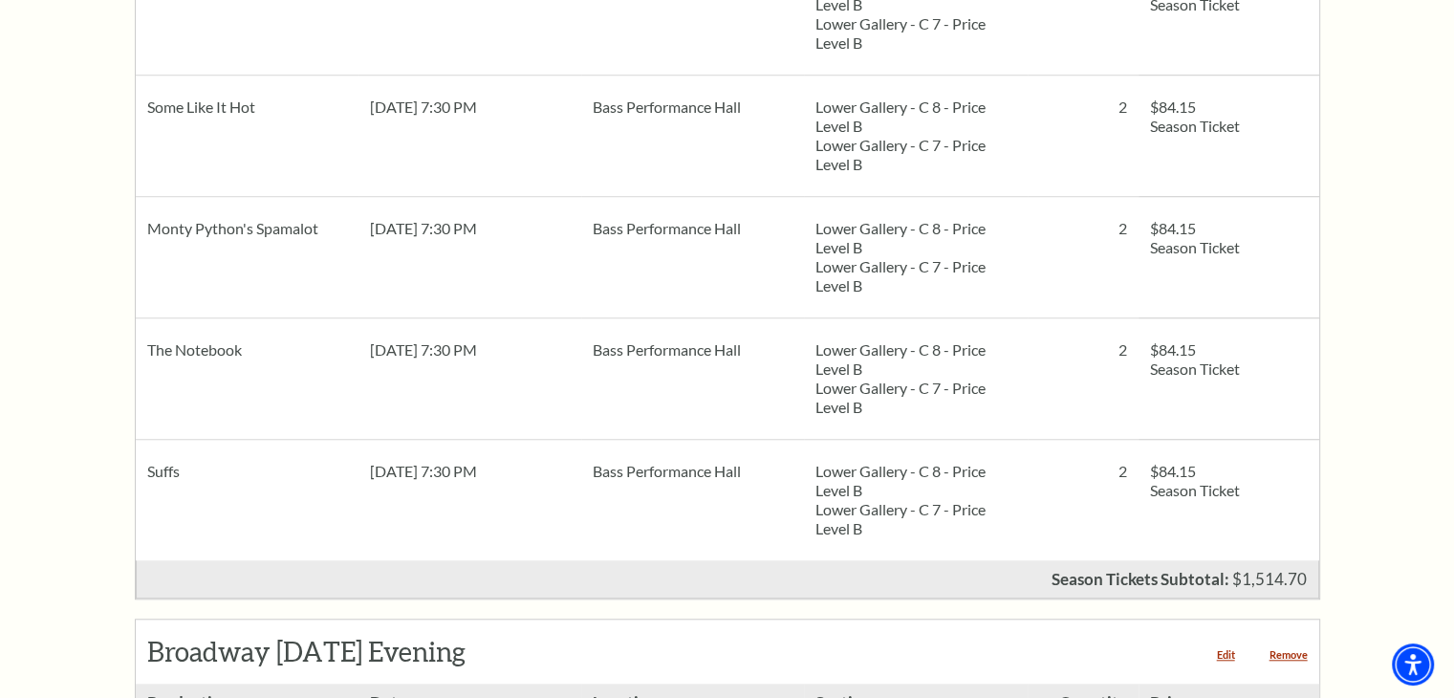
scroll to position [1540, 0]
